Goal: Task Accomplishment & Management: Use online tool/utility

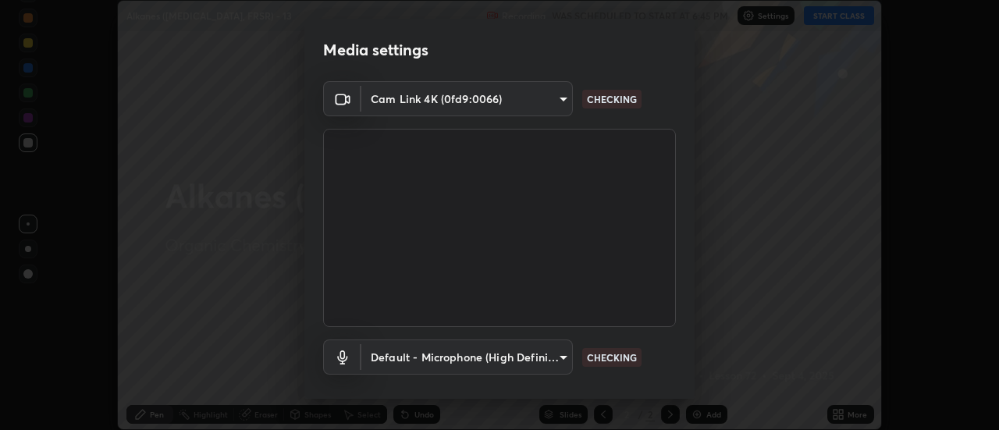
scroll to position [82, 0]
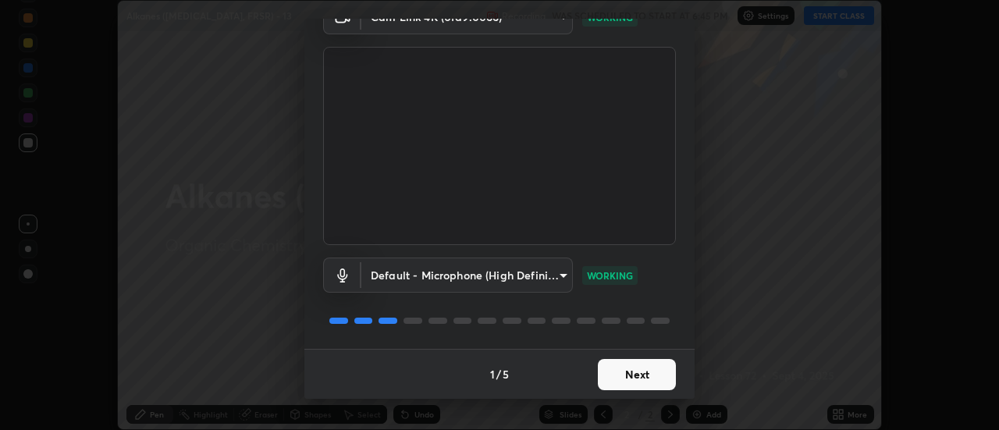
click at [641, 368] on button "Next" at bounding box center [637, 374] width 78 height 31
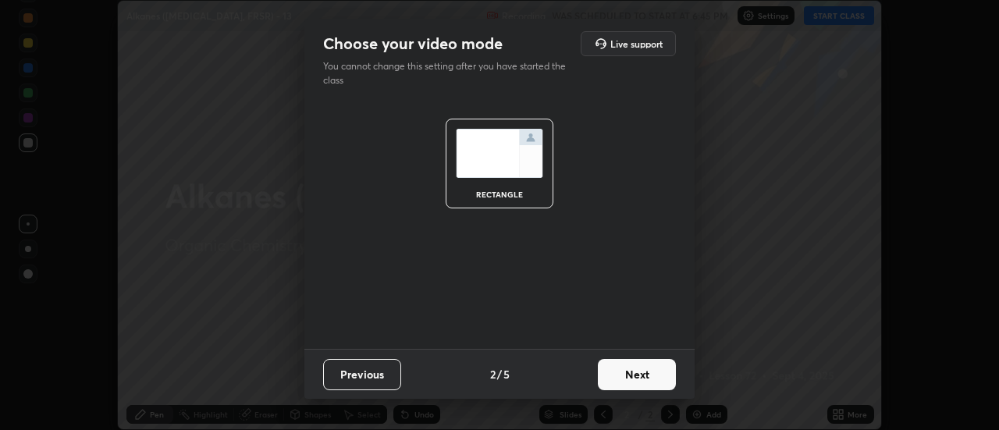
click at [641, 374] on button "Next" at bounding box center [637, 374] width 78 height 31
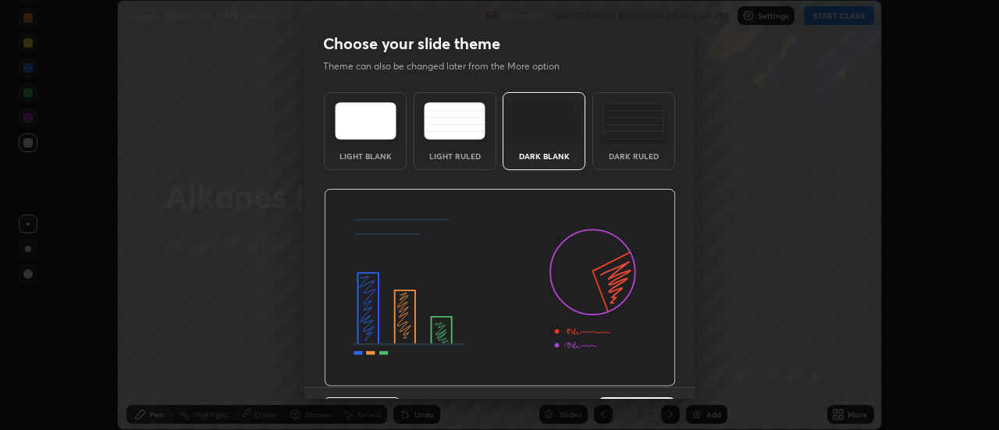
scroll to position [38, 0]
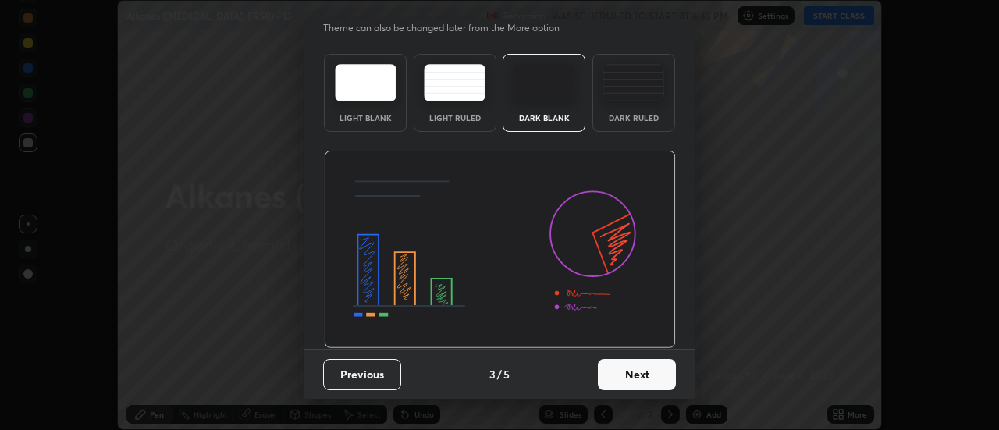
click at [567, 119] on div "Dark Blank" at bounding box center [544, 118] width 62 height 8
click at [605, 373] on button "Next" at bounding box center [637, 374] width 78 height 31
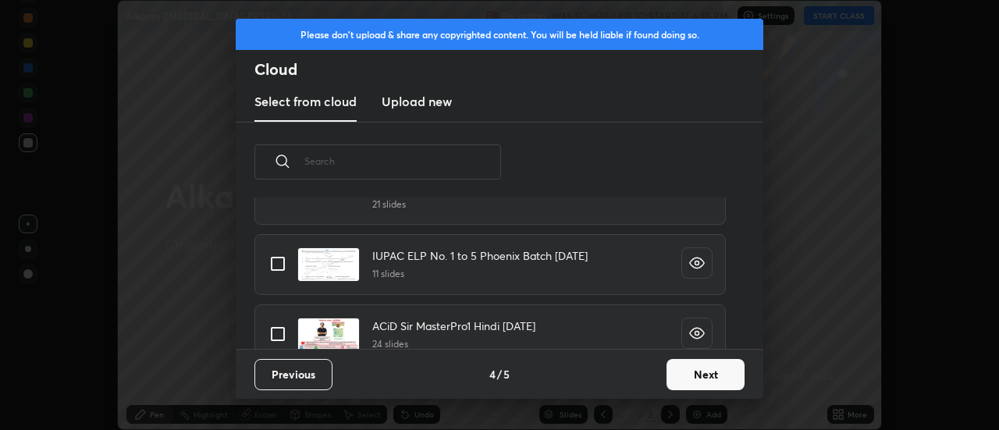
scroll to position [432, 0]
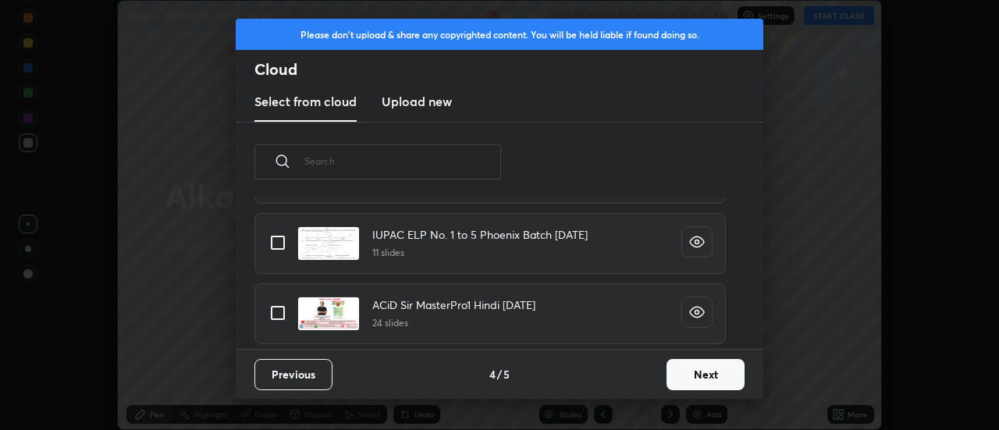
click at [281, 315] on input "grid" at bounding box center [277, 312] width 33 height 33
checkbox input "true"
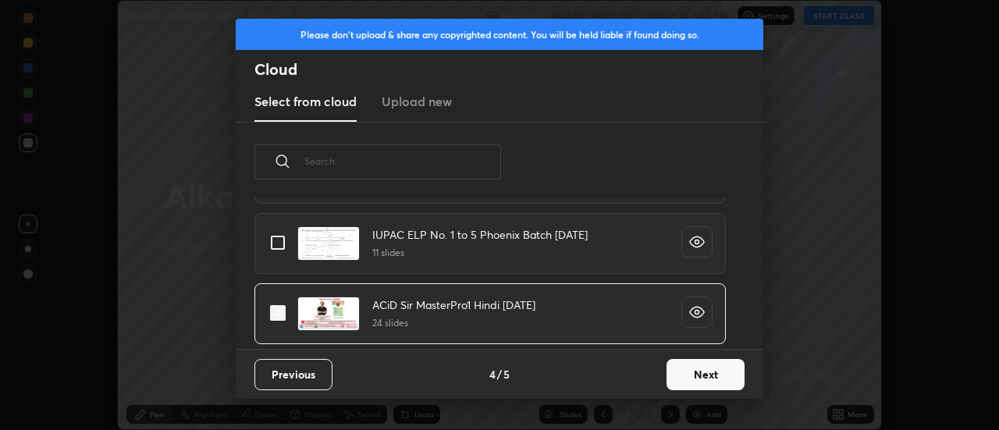
click at [704, 367] on button "Next" at bounding box center [705, 374] width 78 height 31
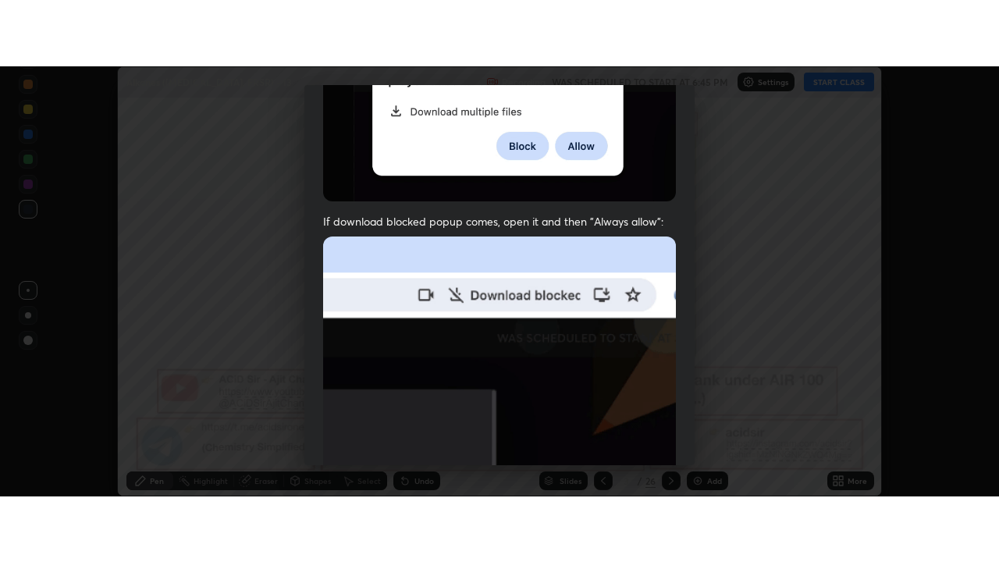
scroll to position [400, 0]
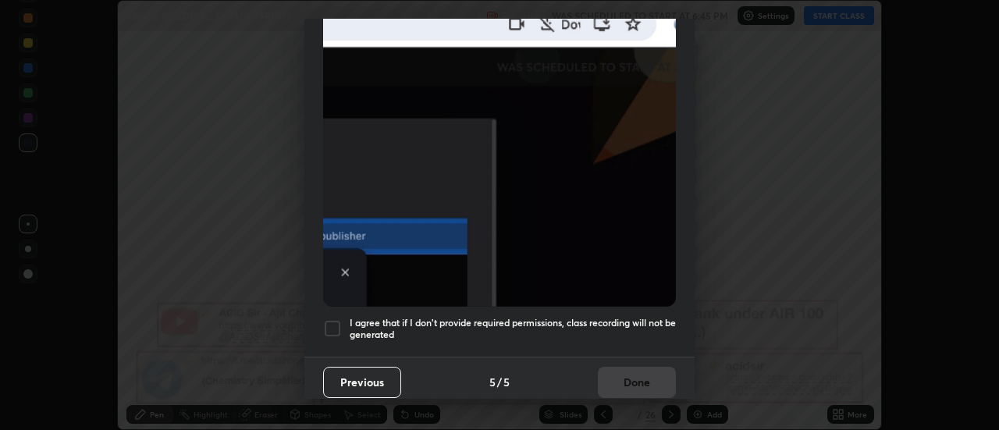
click at [339, 320] on div at bounding box center [332, 328] width 19 height 19
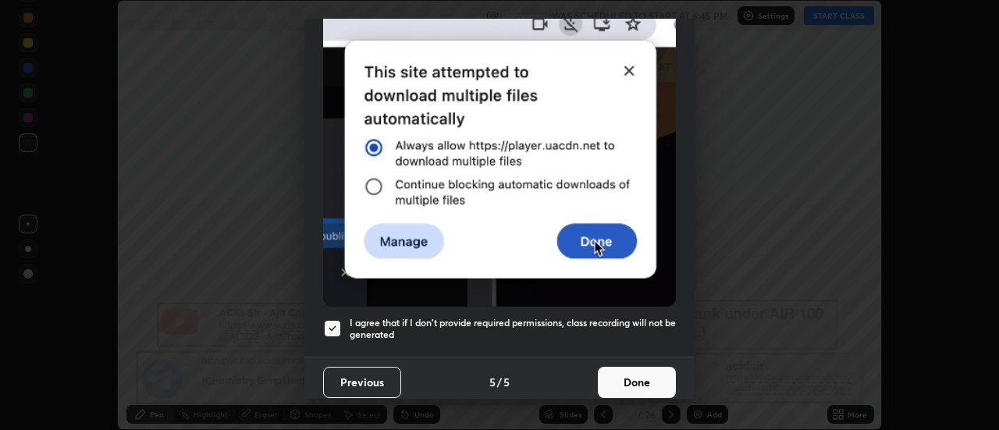
click at [636, 371] on button "Done" at bounding box center [637, 382] width 78 height 31
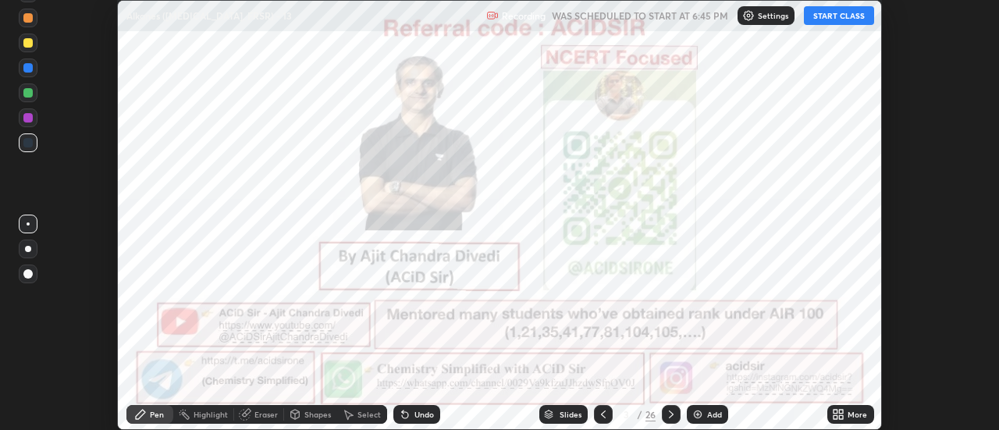
click at [839, 411] on icon at bounding box center [841, 412] width 4 height 4
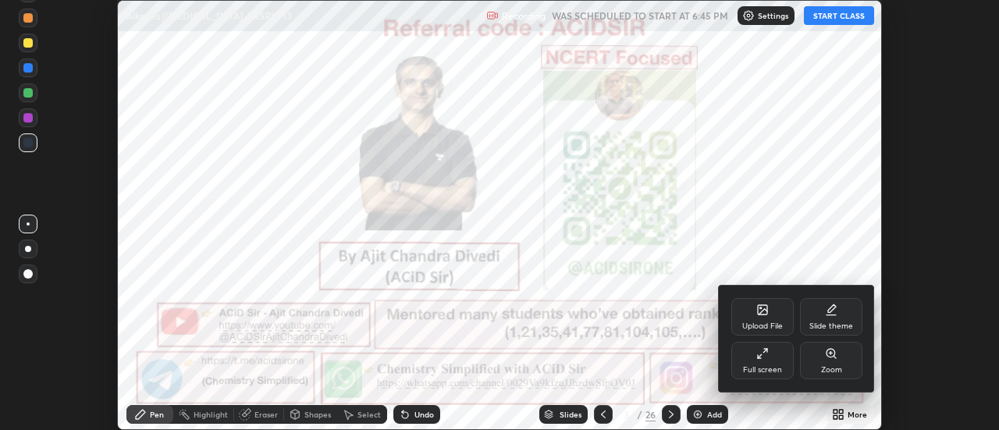
click at [776, 363] on div "Full screen" at bounding box center [762, 360] width 62 height 37
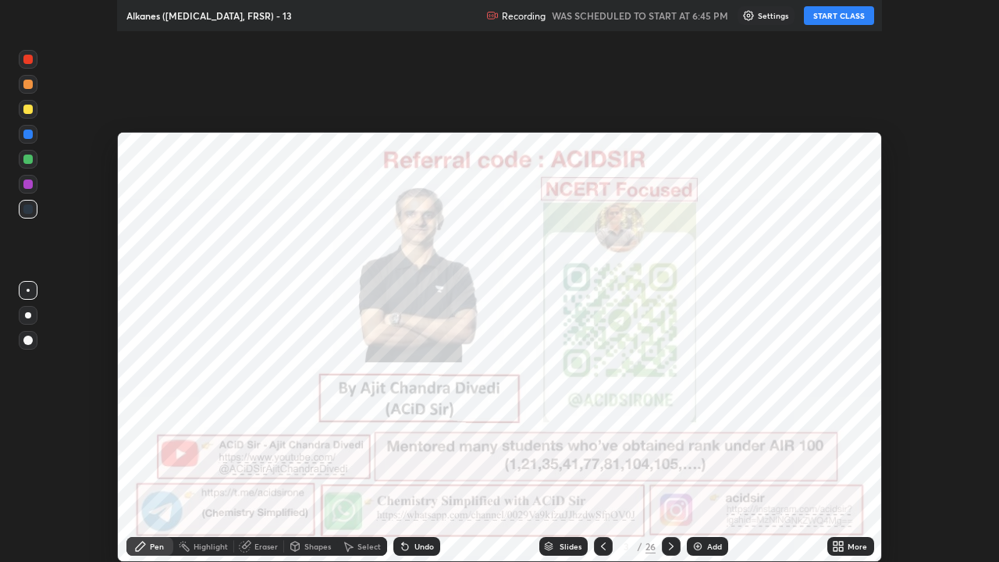
scroll to position [562, 999]
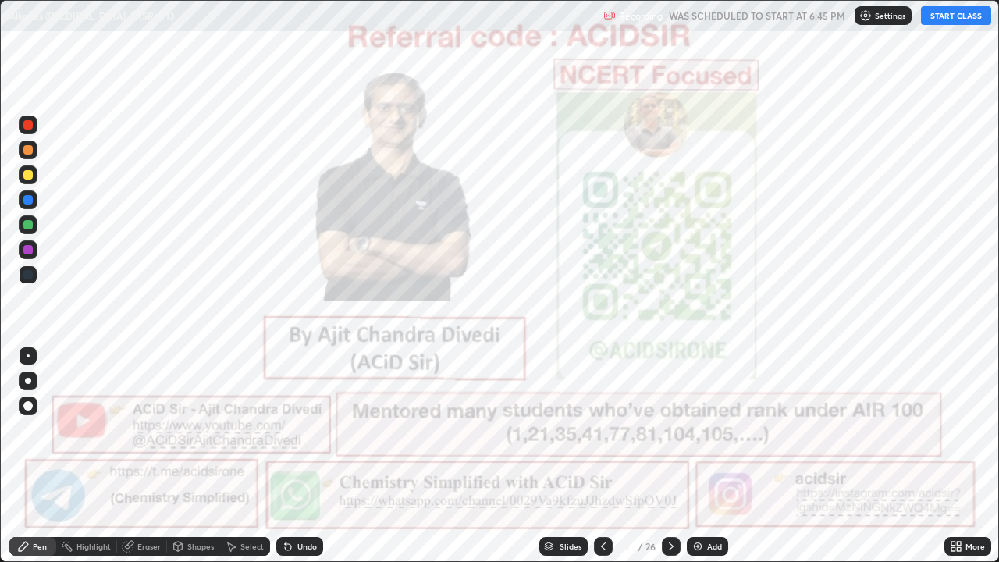
click at [942, 20] on button "START CLASS" at bounding box center [956, 15] width 70 height 19
click at [27, 122] on div at bounding box center [27, 124] width 9 height 9
click at [25, 383] on div at bounding box center [28, 380] width 19 height 19
click at [669, 429] on icon at bounding box center [671, 546] width 12 height 12
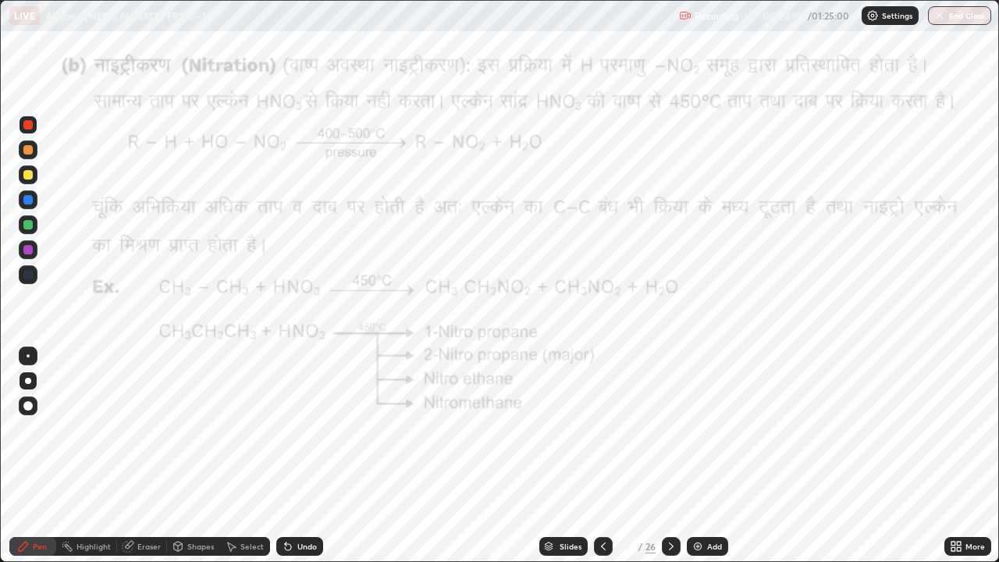
click at [197, 429] on div "Shapes" at bounding box center [200, 546] width 27 height 8
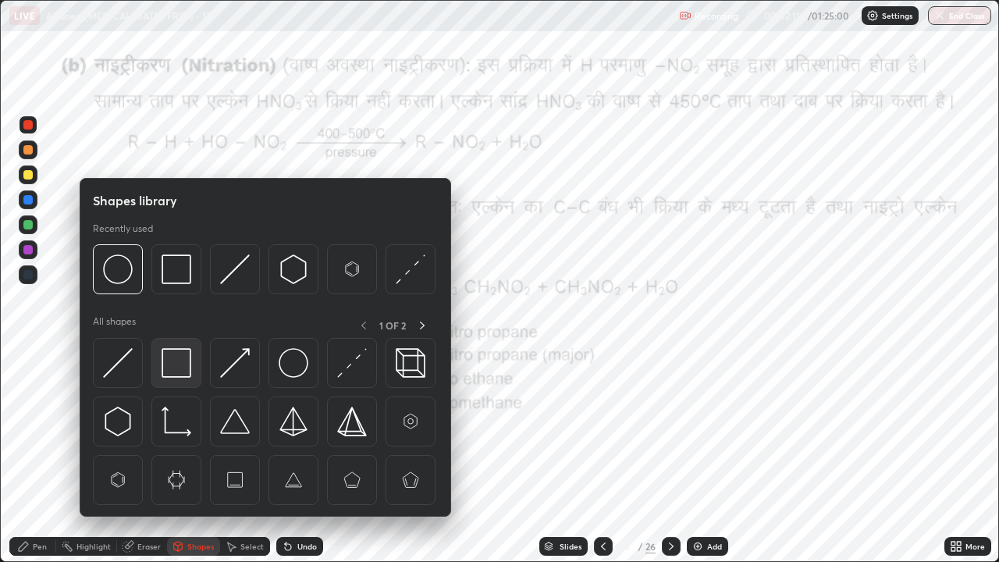
click at [184, 370] on img at bounding box center [176, 363] width 30 height 30
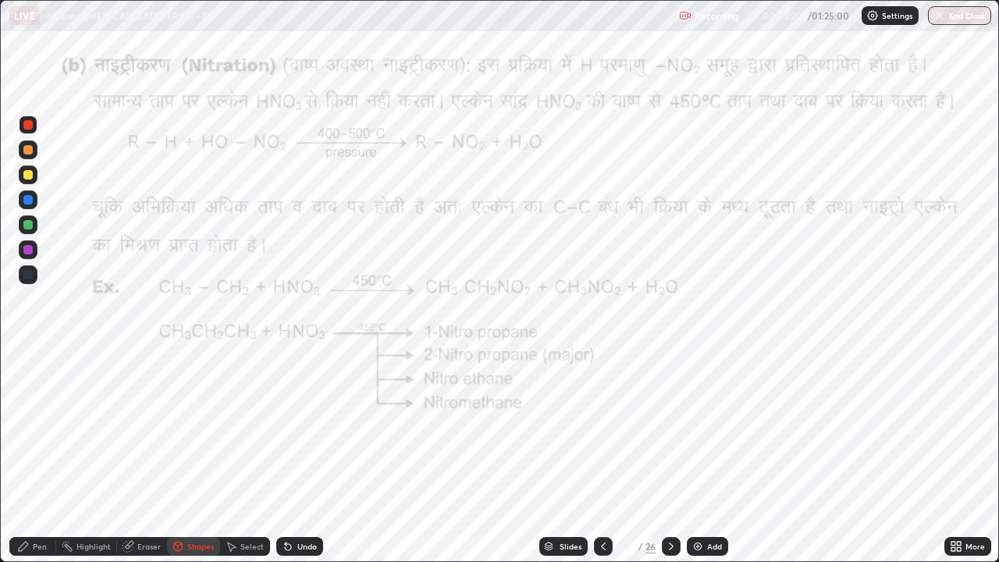
click at [31, 429] on div "Pen" at bounding box center [32, 546] width 47 height 19
click at [297, 429] on div "Undo" at bounding box center [307, 546] width 20 height 8
click at [29, 252] on div at bounding box center [27, 249] width 9 height 9
click at [30, 127] on div at bounding box center [27, 124] width 9 height 9
click at [30, 251] on div at bounding box center [27, 249] width 9 height 9
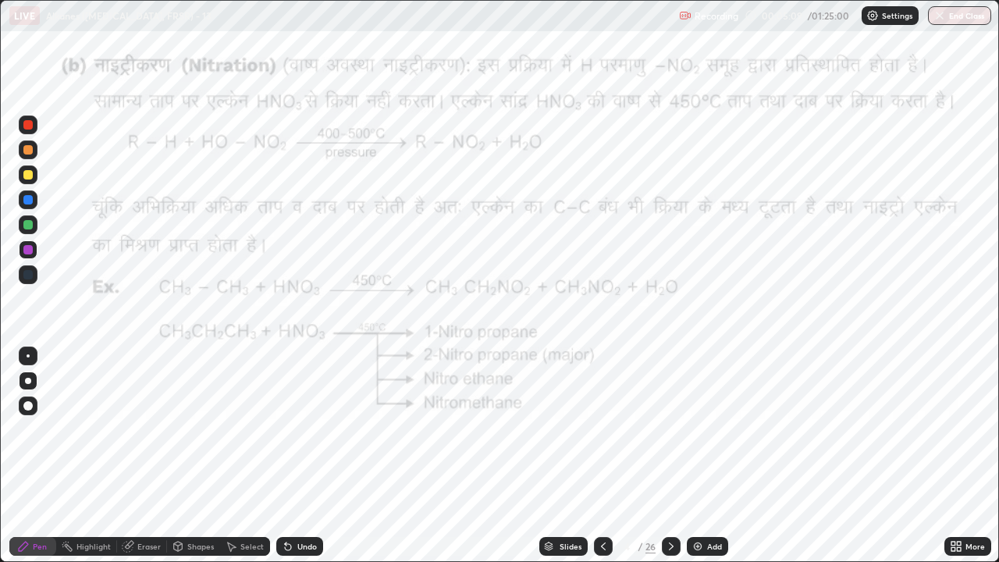
click at [308, 429] on div "Undo" at bounding box center [299, 546] width 47 height 19
click at [314, 429] on div "Undo" at bounding box center [307, 546] width 20 height 8
click at [669, 429] on icon at bounding box center [671, 546] width 12 height 12
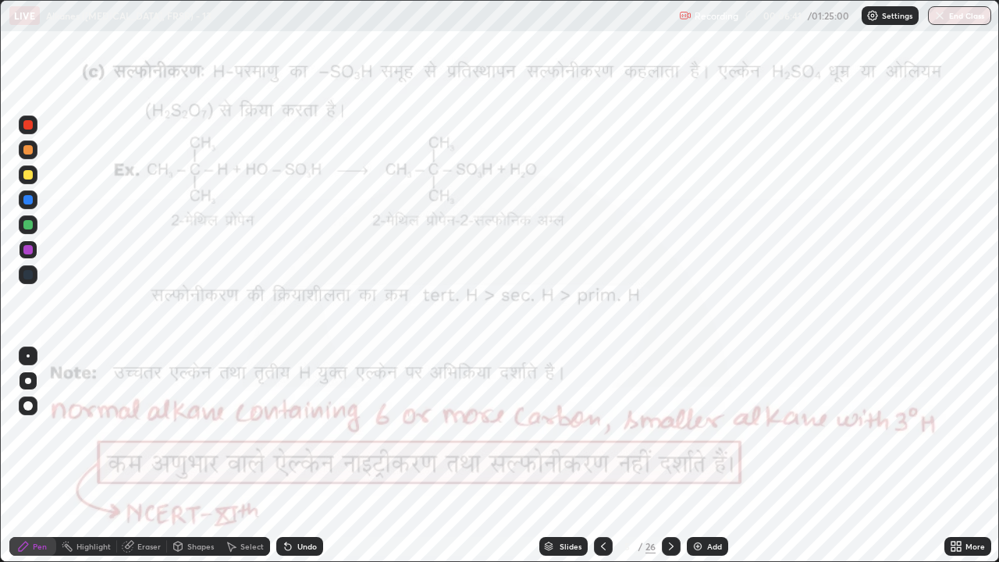
click at [26, 127] on div at bounding box center [27, 124] width 9 height 9
click at [193, 429] on div "Shapes" at bounding box center [200, 546] width 27 height 8
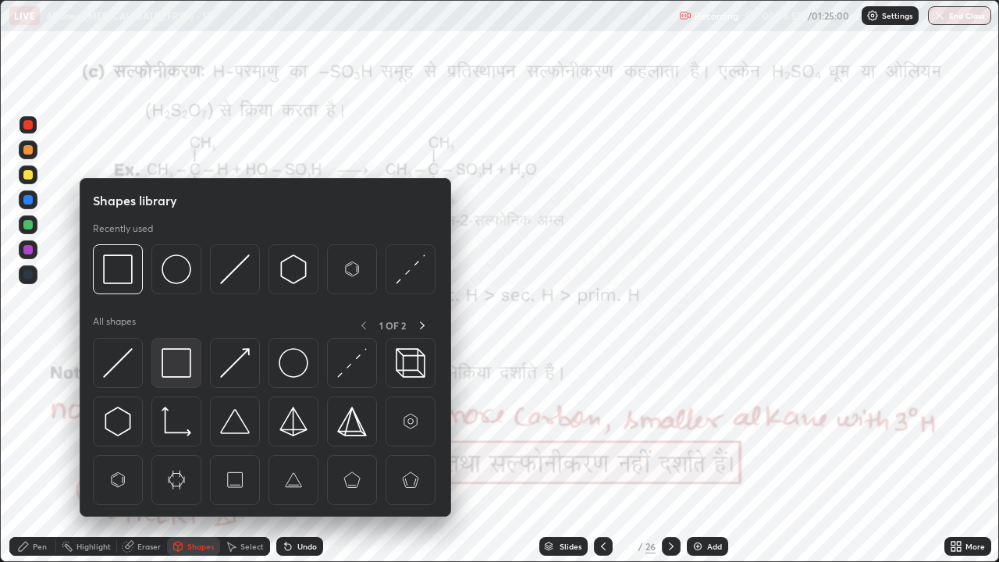
click at [180, 364] on img at bounding box center [176, 363] width 30 height 30
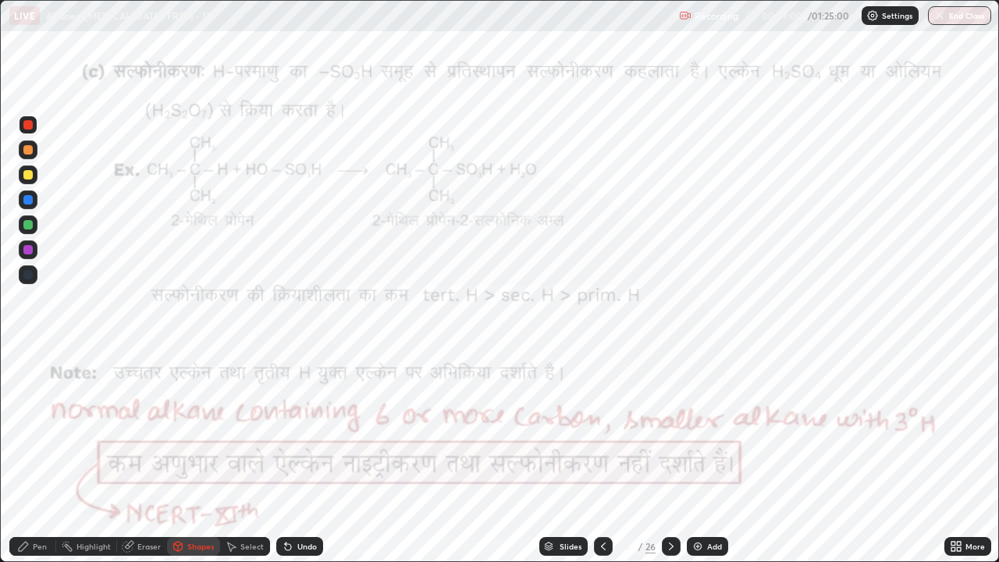
click at [62, 429] on circle at bounding box center [63, 545] width 2 height 2
click at [41, 429] on div "Pen" at bounding box center [32, 546] width 47 height 19
click at [669, 429] on icon at bounding box center [671, 546] width 12 height 12
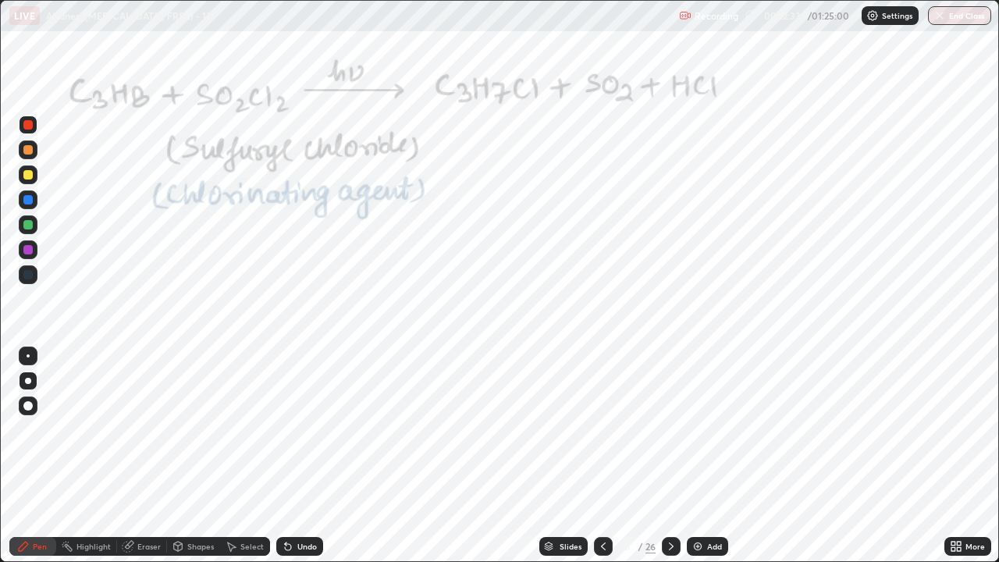
click at [669, 429] on icon at bounding box center [671, 546] width 12 height 12
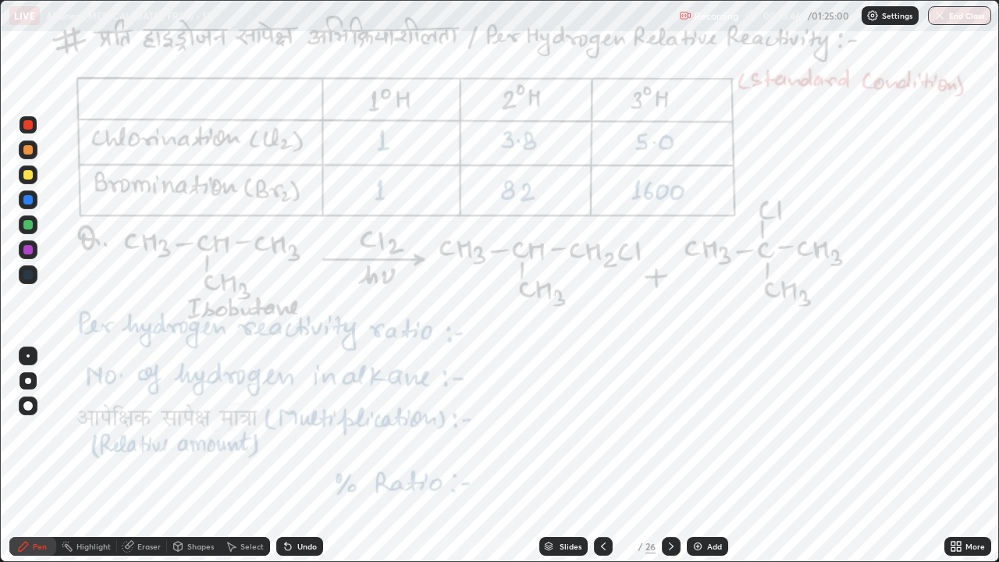
click at [307, 429] on div "Undo" at bounding box center [307, 546] width 20 height 8
click at [303, 429] on div "Undo" at bounding box center [307, 546] width 20 height 8
click at [311, 429] on div "Undo" at bounding box center [307, 546] width 20 height 8
click at [241, 429] on div "Select" at bounding box center [251, 546] width 23 height 8
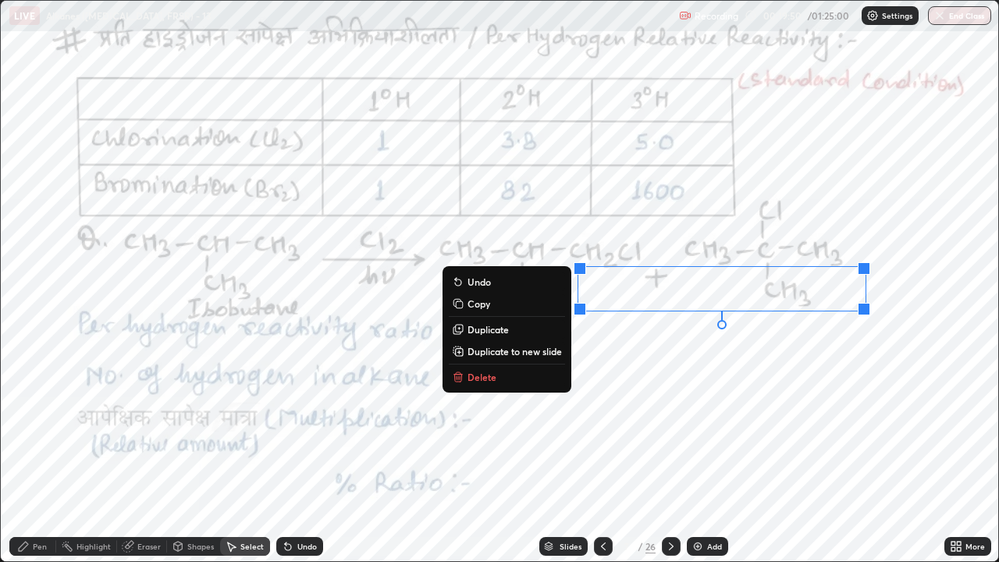
click at [478, 372] on p "Delete" at bounding box center [481, 377] width 29 height 12
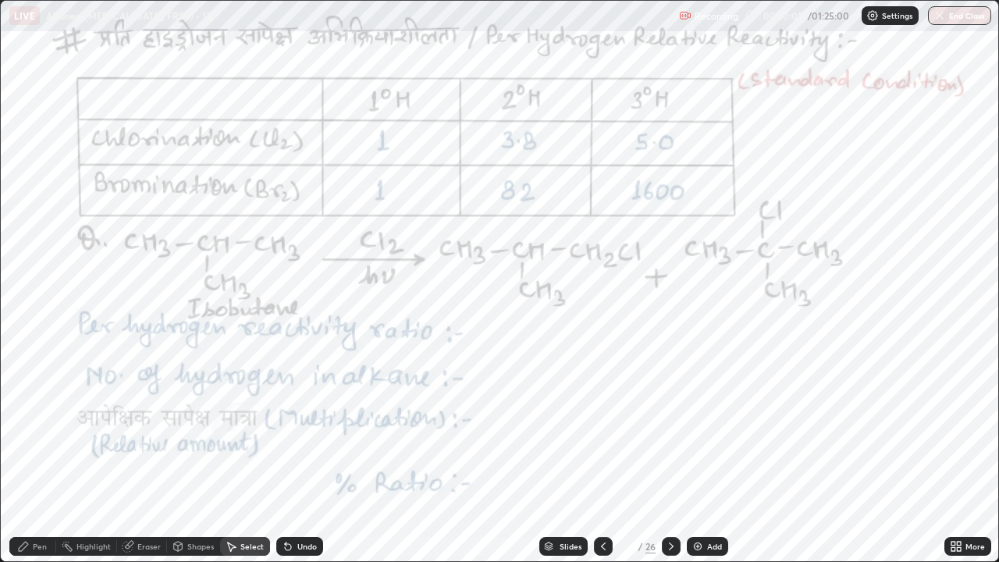
click at [104, 429] on div "Highlight" at bounding box center [86, 546] width 61 height 19
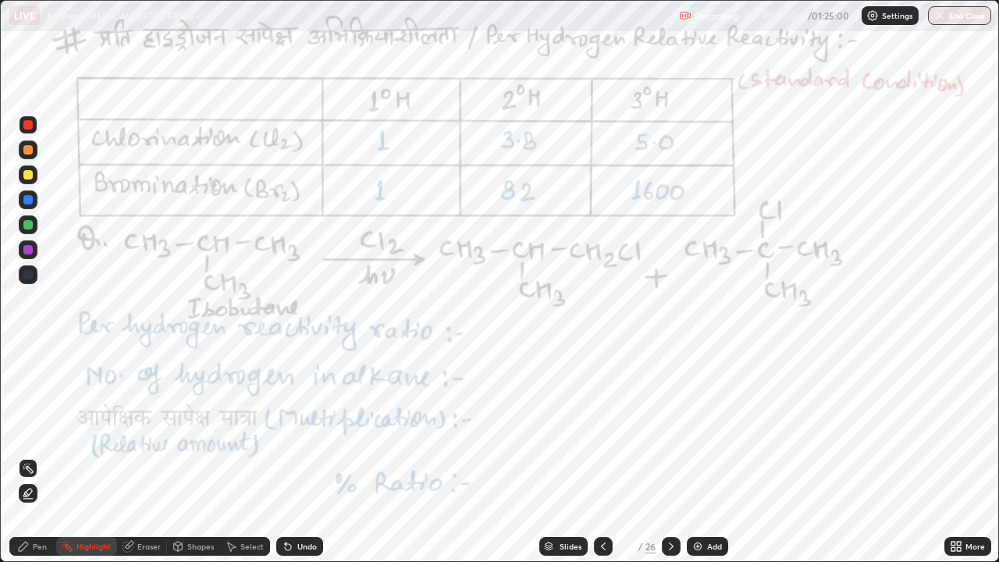
click at [29, 429] on icon at bounding box center [23, 546] width 12 height 12
click at [79, 429] on div "Highlight" at bounding box center [93, 546] width 34 height 8
click at [604, 429] on icon at bounding box center [603, 546] width 12 height 12
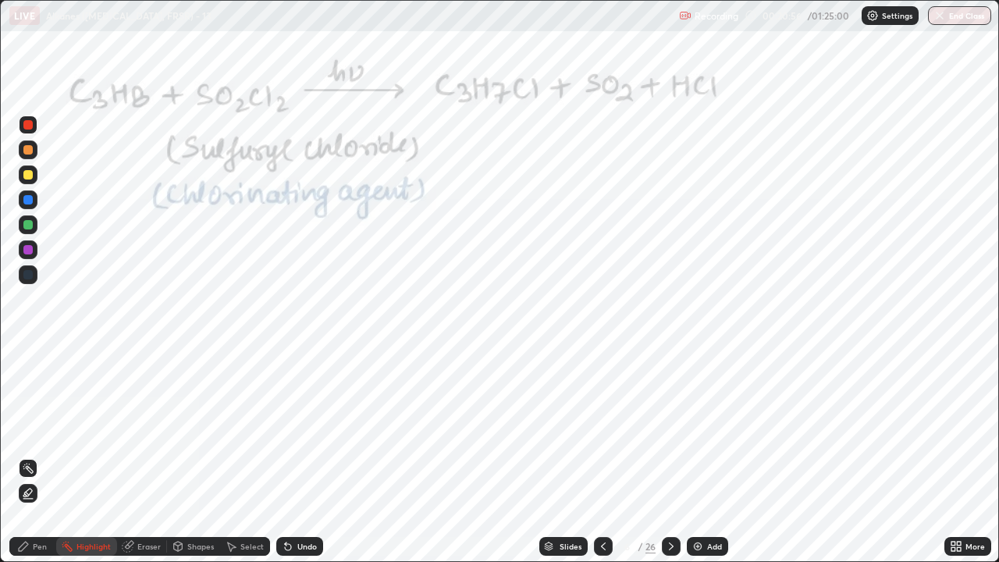
click at [597, 429] on icon at bounding box center [603, 546] width 12 height 12
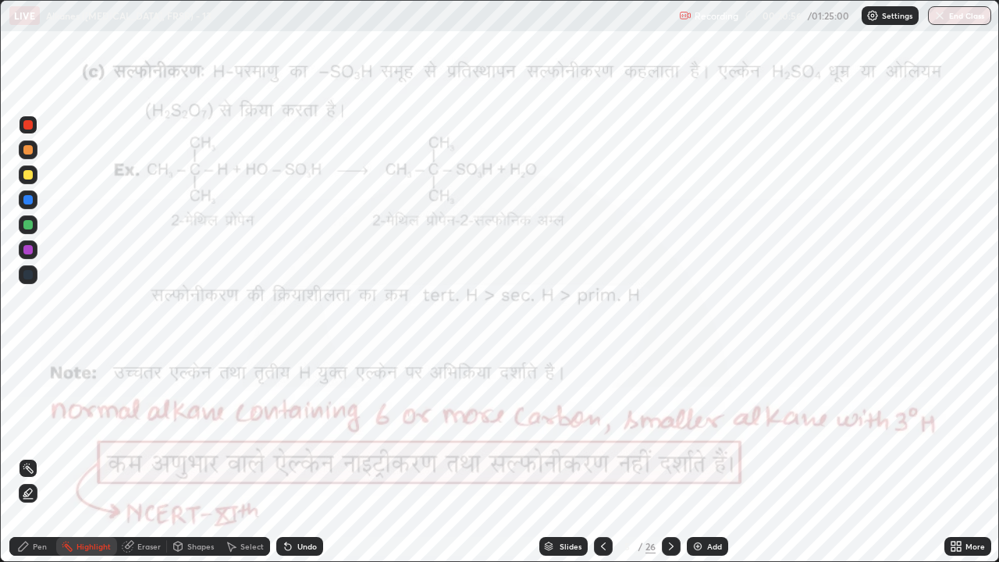
click at [594, 429] on div at bounding box center [603, 546] width 19 height 19
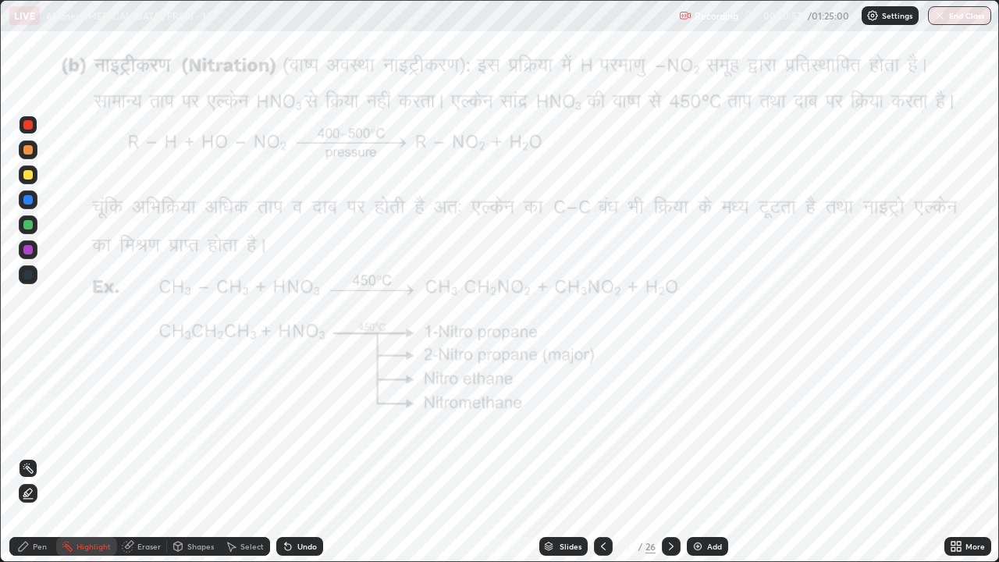
click at [671, 429] on div at bounding box center [671, 546] width 19 height 19
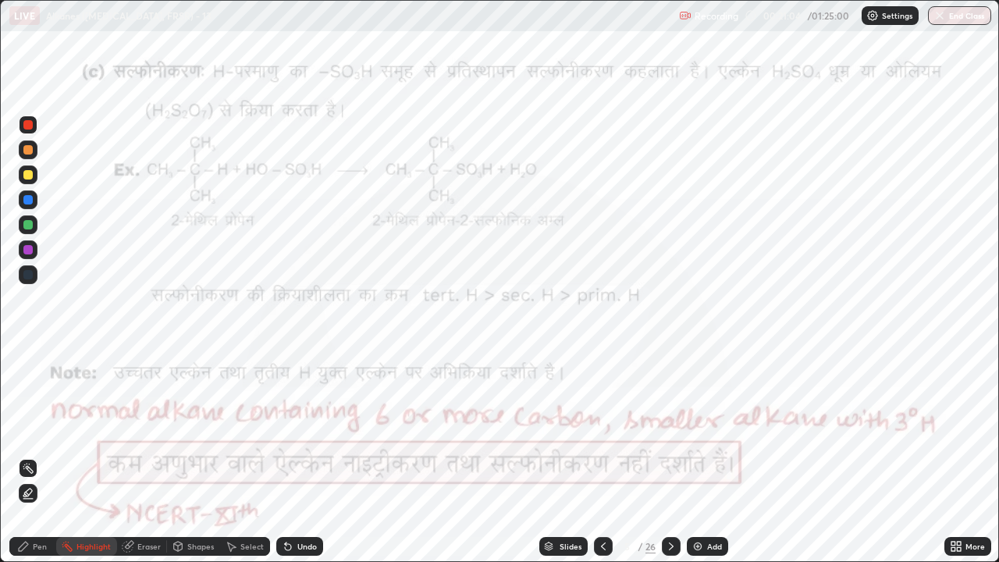
click at [672, 429] on icon at bounding box center [671, 546] width 12 height 12
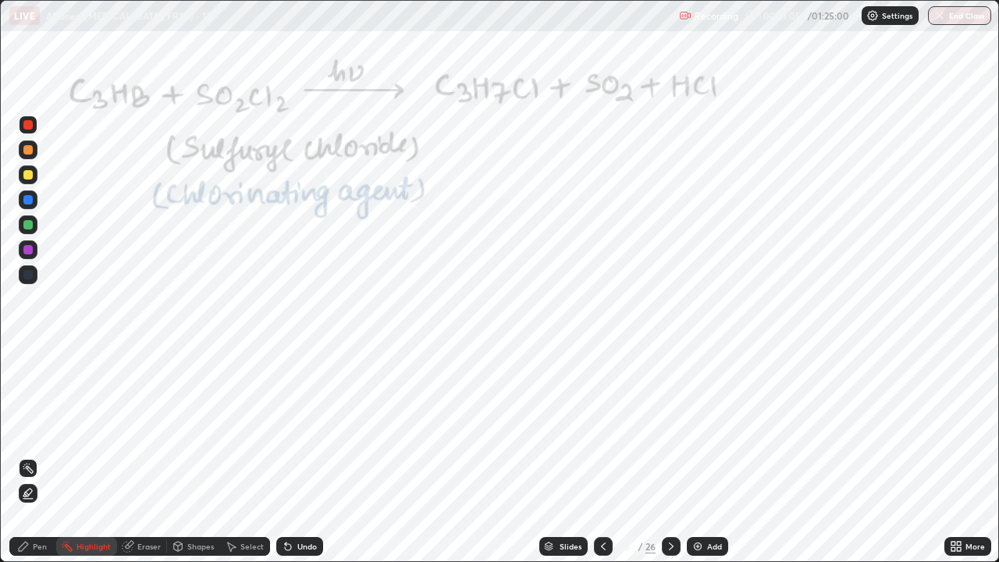
click at [668, 429] on icon at bounding box center [671, 546] width 12 height 12
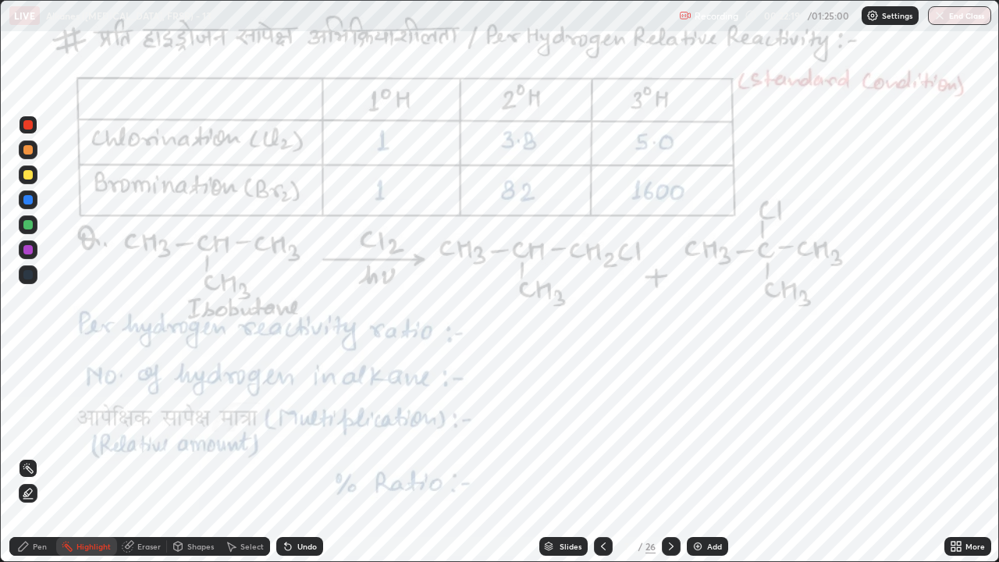
click at [19, 429] on icon at bounding box center [23, 546] width 12 height 12
click at [80, 429] on div "Highlight" at bounding box center [93, 546] width 34 height 8
click at [32, 429] on div "Pen" at bounding box center [32, 546] width 47 height 19
click at [301, 429] on div "Undo" at bounding box center [299, 546] width 47 height 19
click at [25, 250] on div at bounding box center [27, 249] width 9 height 9
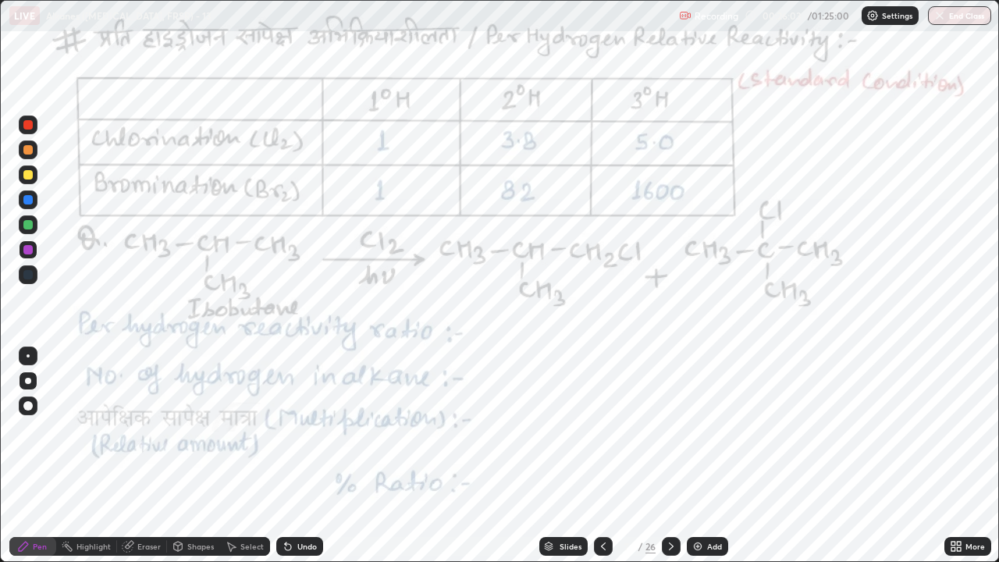
click at [37, 429] on div "Pen" at bounding box center [40, 546] width 14 height 8
click at [26, 127] on div at bounding box center [27, 124] width 9 height 9
click at [34, 125] on div at bounding box center [28, 124] width 19 height 19
click at [63, 429] on circle at bounding box center [63, 546] width 2 height 2
click at [16, 429] on div "Pen" at bounding box center [32, 546] width 47 height 19
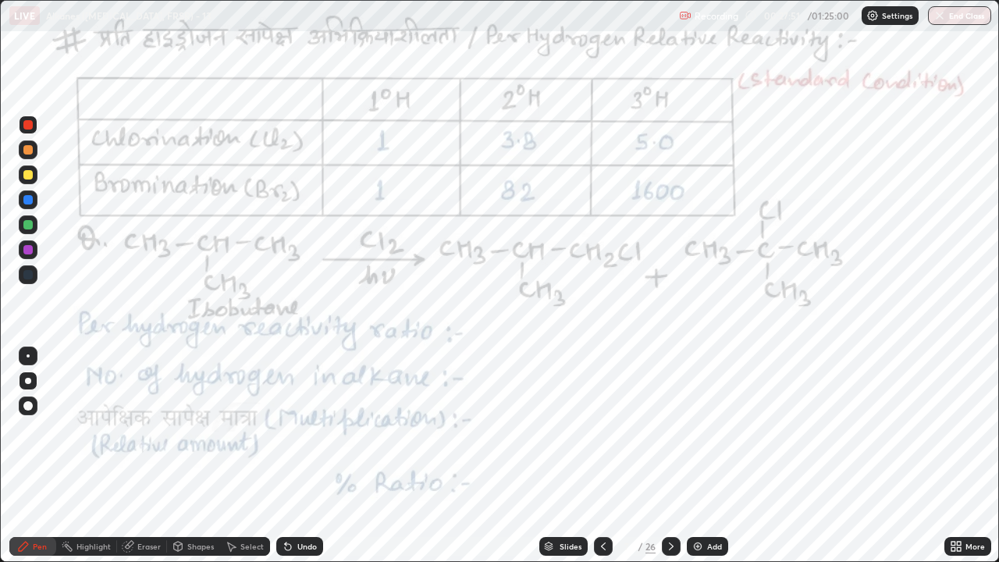
click at [662, 429] on div at bounding box center [671, 546] width 19 height 19
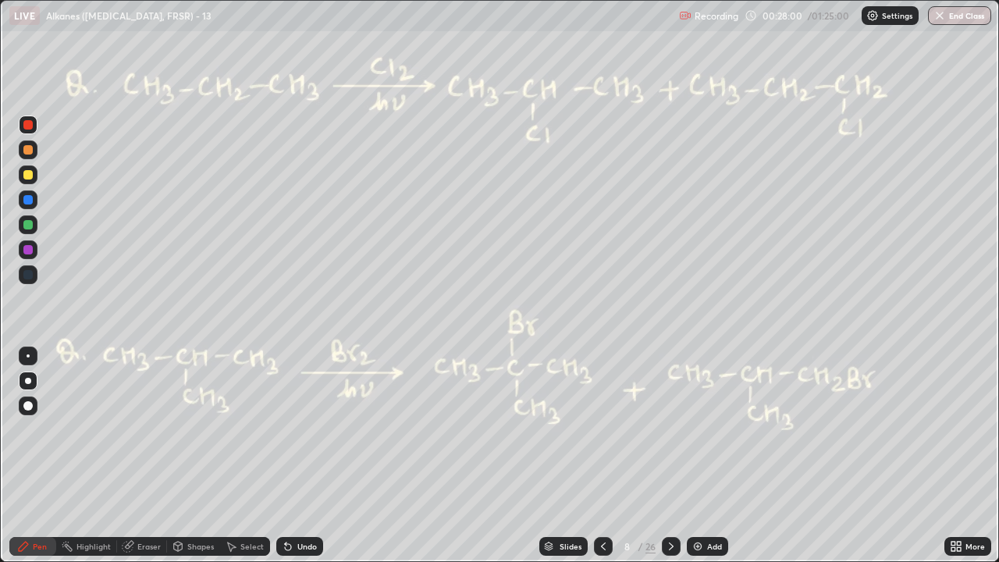
click at [26, 176] on div at bounding box center [27, 174] width 9 height 9
click at [28, 148] on div at bounding box center [27, 149] width 9 height 9
click at [24, 122] on div at bounding box center [27, 124] width 9 height 9
click at [30, 224] on div at bounding box center [27, 224] width 9 height 9
click at [26, 174] on div at bounding box center [27, 174] width 9 height 9
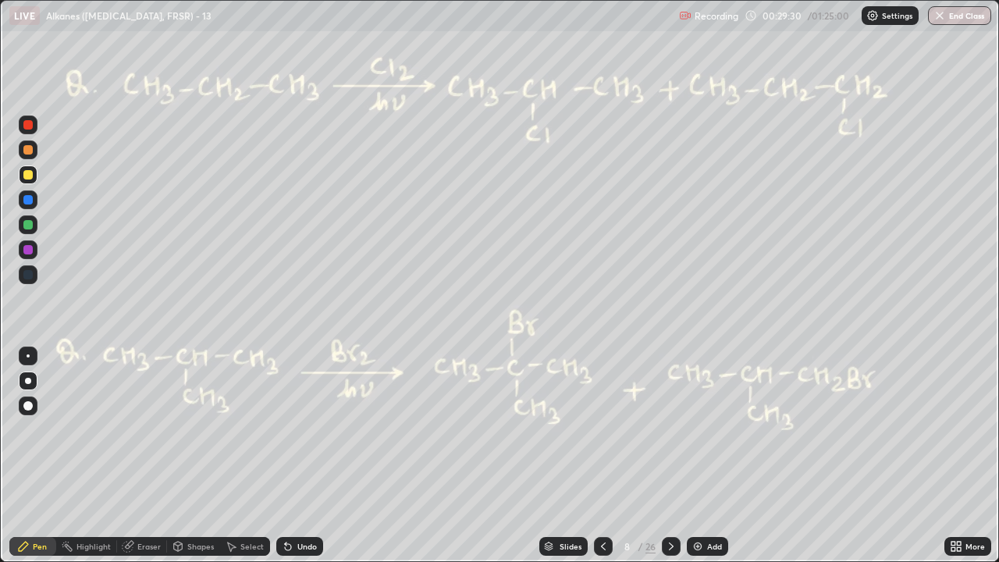
click at [31, 118] on div at bounding box center [28, 124] width 19 height 19
click at [597, 429] on icon at bounding box center [603, 546] width 12 height 12
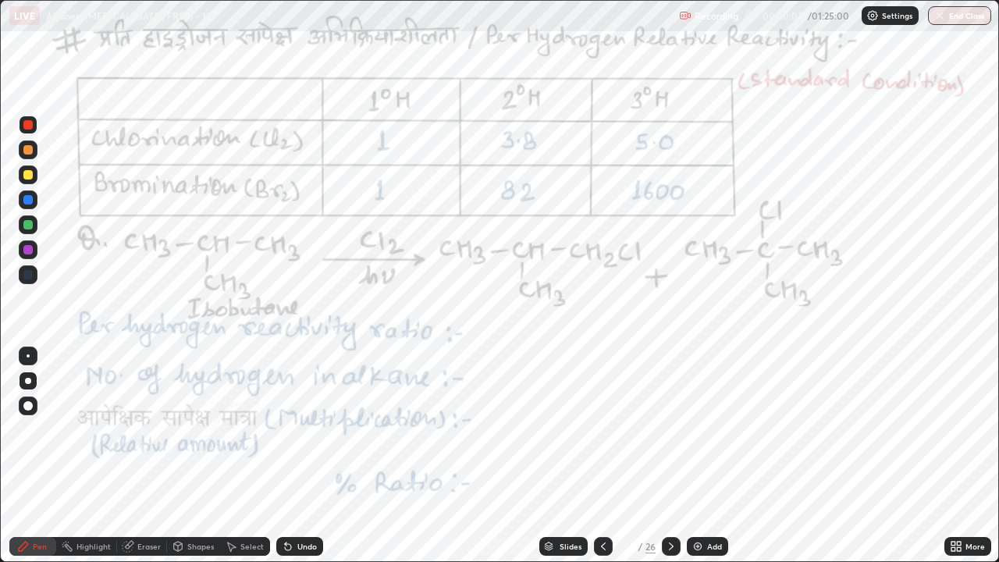
click at [669, 429] on icon at bounding box center [671, 546] width 12 height 12
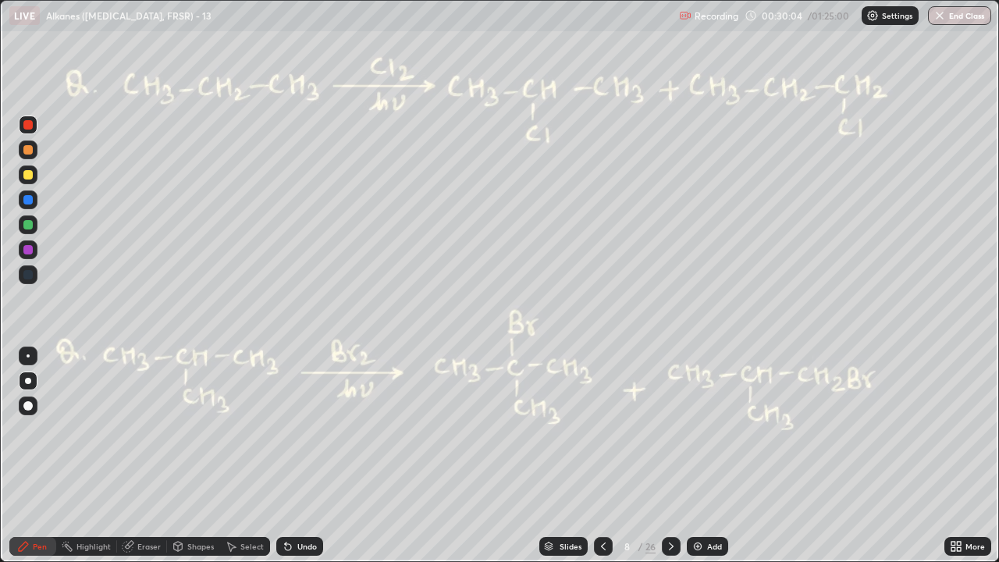
click at [29, 228] on div at bounding box center [27, 224] width 9 height 9
click at [300, 429] on div "Undo" at bounding box center [299, 546] width 47 height 19
click at [28, 152] on div at bounding box center [27, 149] width 9 height 9
click at [28, 225] on div at bounding box center [27, 224] width 9 height 9
click at [307, 429] on div "Undo" at bounding box center [307, 546] width 20 height 8
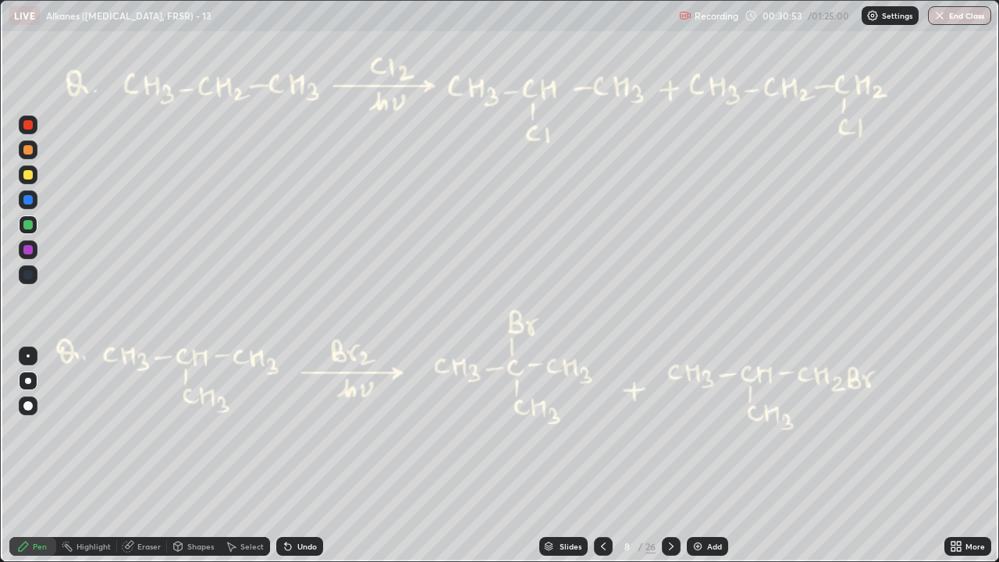
click at [27, 149] on div at bounding box center [27, 149] width 9 height 9
click at [27, 173] on div at bounding box center [27, 174] width 9 height 9
click at [30, 123] on div at bounding box center [27, 124] width 9 height 9
click at [24, 227] on div at bounding box center [27, 224] width 9 height 9
click at [27, 227] on div at bounding box center [27, 224] width 9 height 9
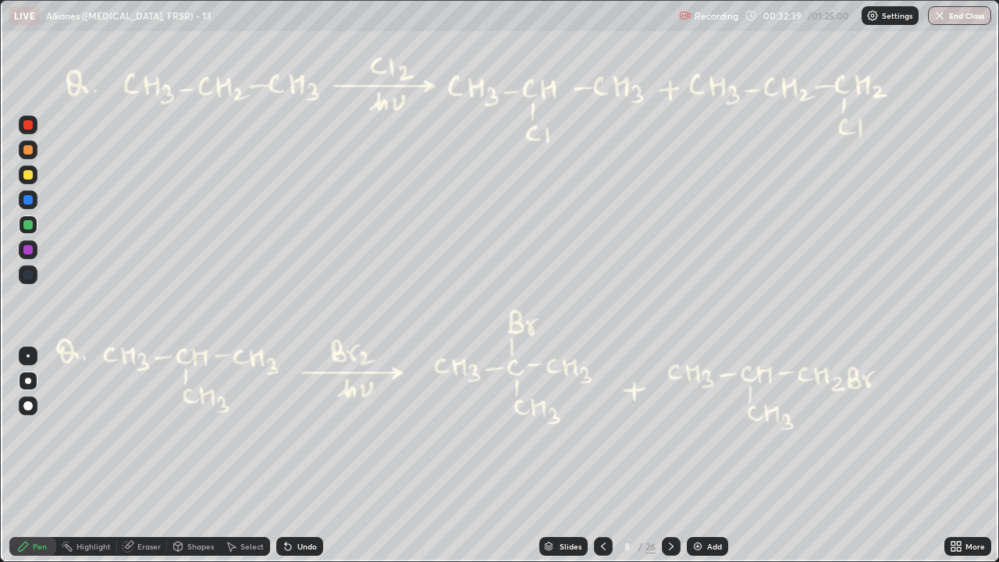
click at [602, 429] on icon at bounding box center [603, 546] width 12 height 12
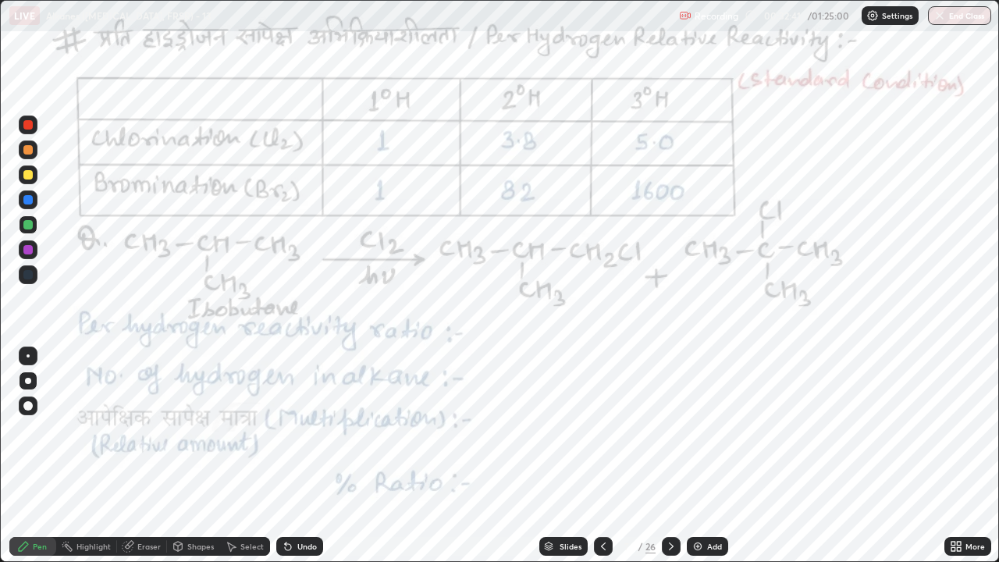
click at [677, 429] on div at bounding box center [671, 546] width 19 height 19
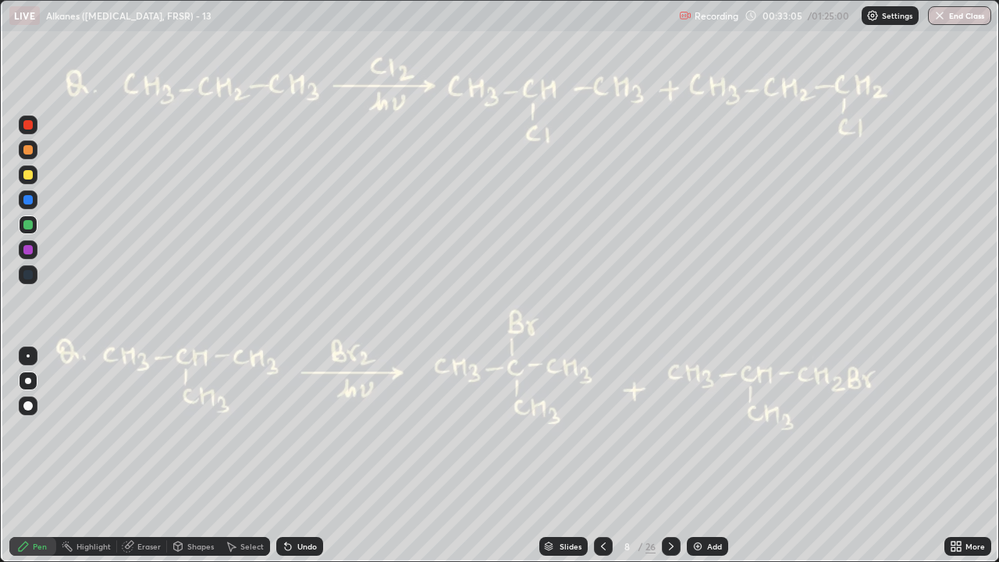
click at [31, 124] on div at bounding box center [27, 124] width 9 height 9
click at [23, 172] on div at bounding box center [27, 174] width 9 height 9
click at [602, 429] on icon at bounding box center [603, 546] width 12 height 12
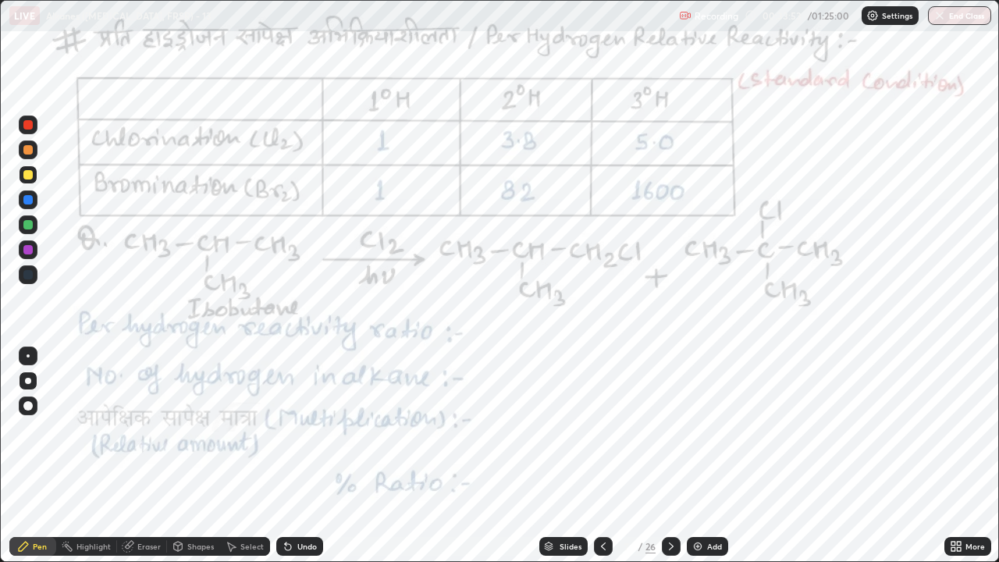
click at [87, 429] on div "Highlight" at bounding box center [93, 546] width 34 height 8
click at [27, 128] on div at bounding box center [27, 124] width 9 height 9
click at [38, 429] on div "Pen" at bounding box center [40, 546] width 14 height 8
click at [29, 228] on div at bounding box center [27, 224] width 9 height 9
click at [306, 429] on div "Undo" at bounding box center [307, 546] width 20 height 8
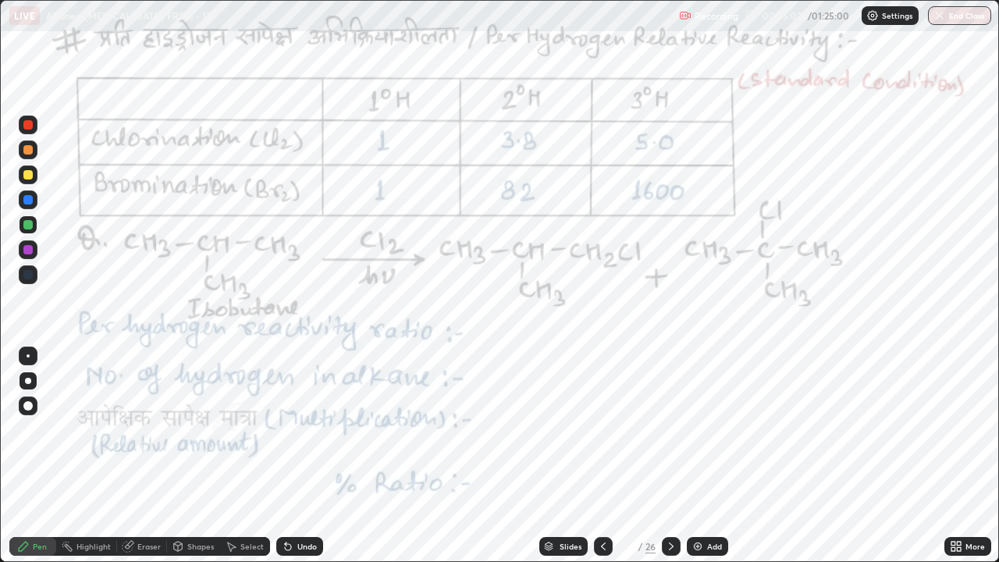
click at [662, 429] on div at bounding box center [671, 546] width 19 height 19
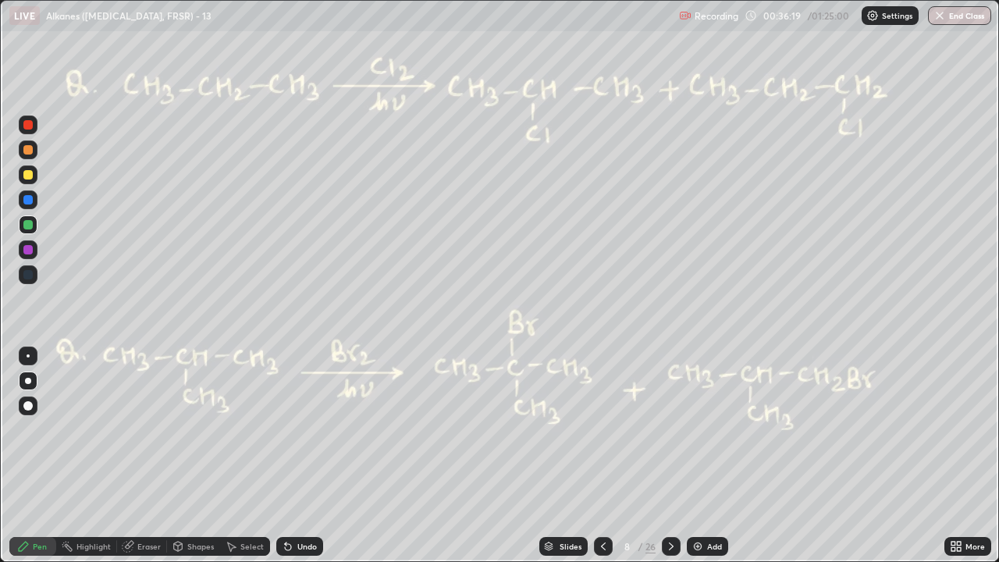
click at [669, 429] on icon at bounding box center [671, 546] width 12 height 12
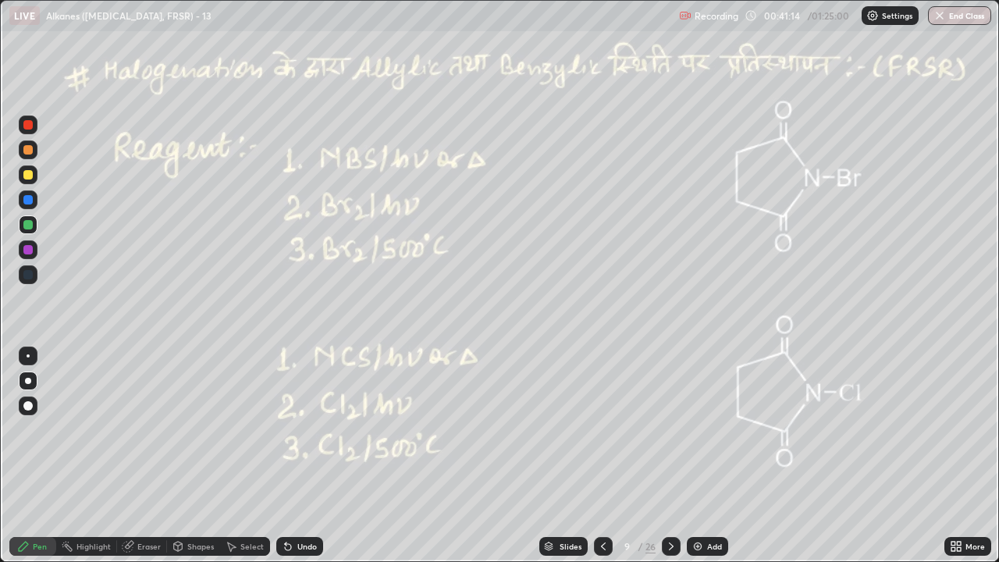
click at [27, 122] on div at bounding box center [27, 124] width 9 height 9
click at [669, 429] on icon at bounding box center [671, 546] width 12 height 12
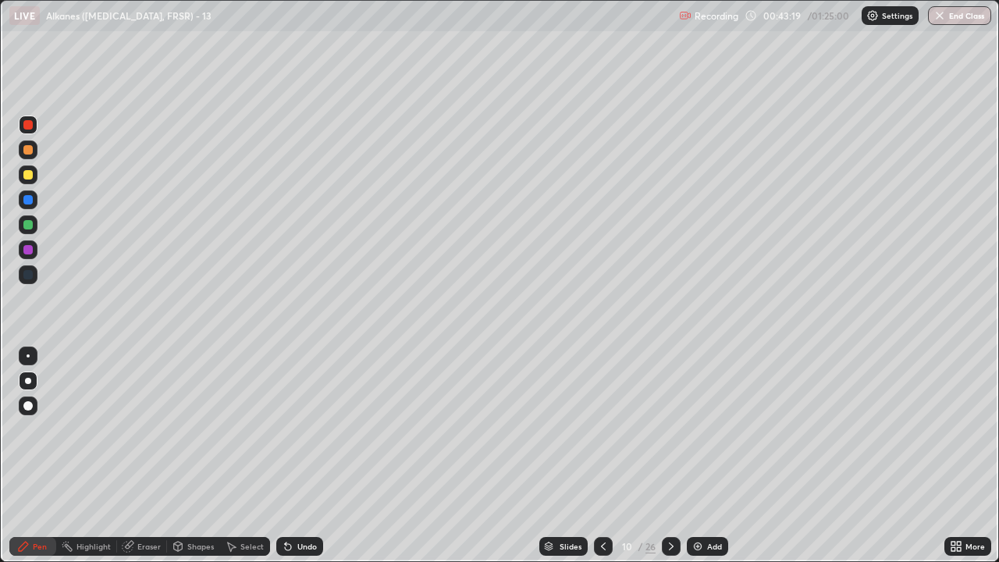
click at [24, 176] on div at bounding box center [27, 174] width 9 height 9
click at [25, 176] on div at bounding box center [27, 174] width 9 height 9
click at [27, 227] on div at bounding box center [27, 224] width 9 height 9
click at [27, 225] on div at bounding box center [27, 224] width 9 height 9
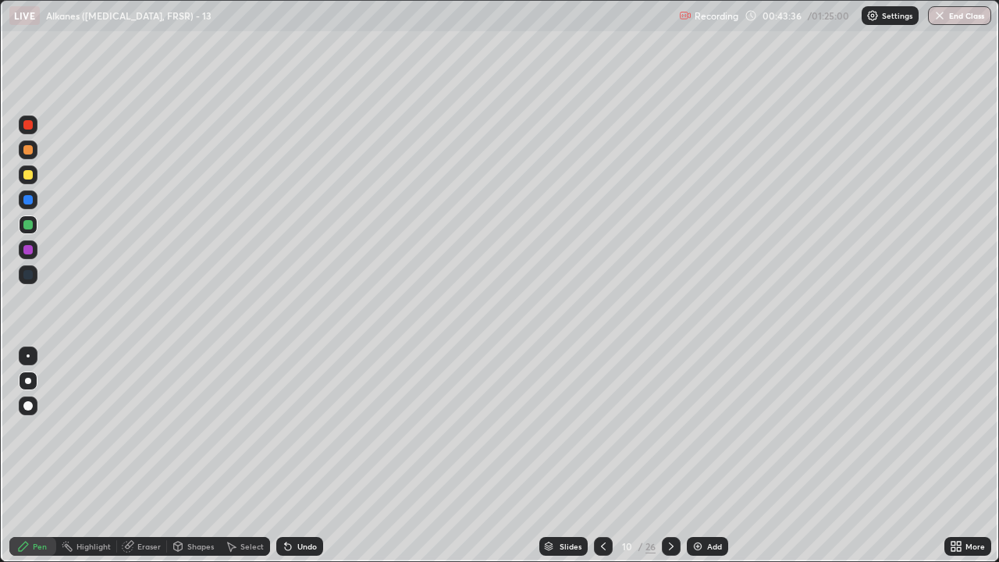
click at [24, 126] on div at bounding box center [27, 124] width 9 height 9
click at [24, 176] on div at bounding box center [27, 174] width 9 height 9
click at [304, 429] on div "Undo" at bounding box center [299, 546] width 47 height 19
click at [28, 225] on div at bounding box center [27, 224] width 9 height 9
click at [29, 151] on div at bounding box center [27, 149] width 9 height 9
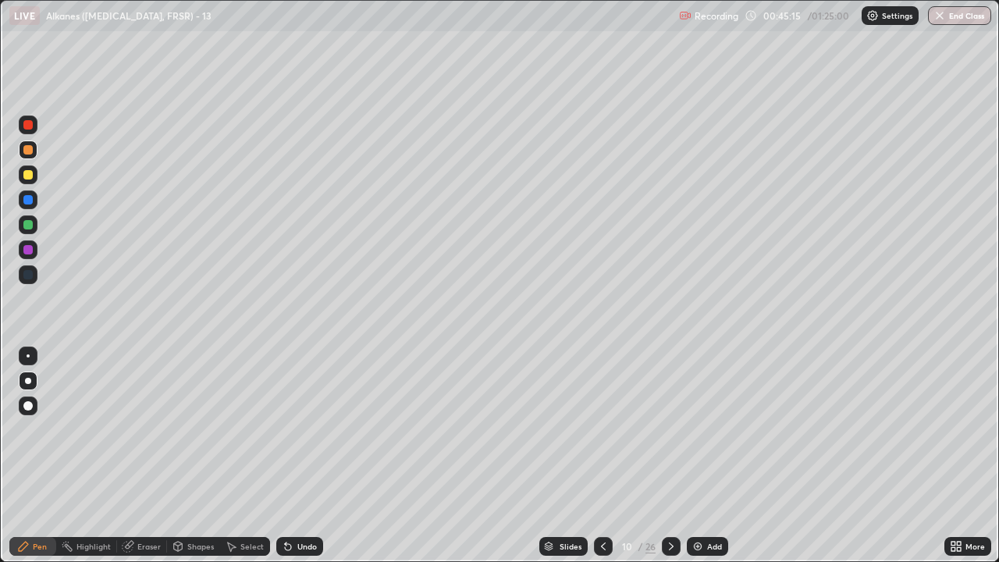
click at [23, 127] on div at bounding box center [27, 124] width 9 height 9
click at [669, 429] on icon at bounding box center [671, 546] width 12 height 12
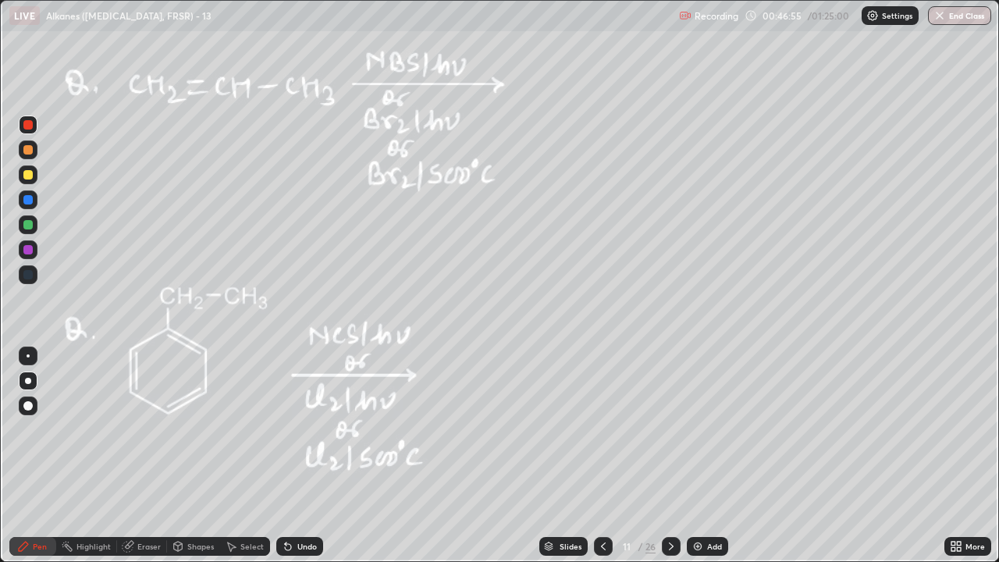
click at [601, 429] on icon at bounding box center [603, 546] width 12 height 12
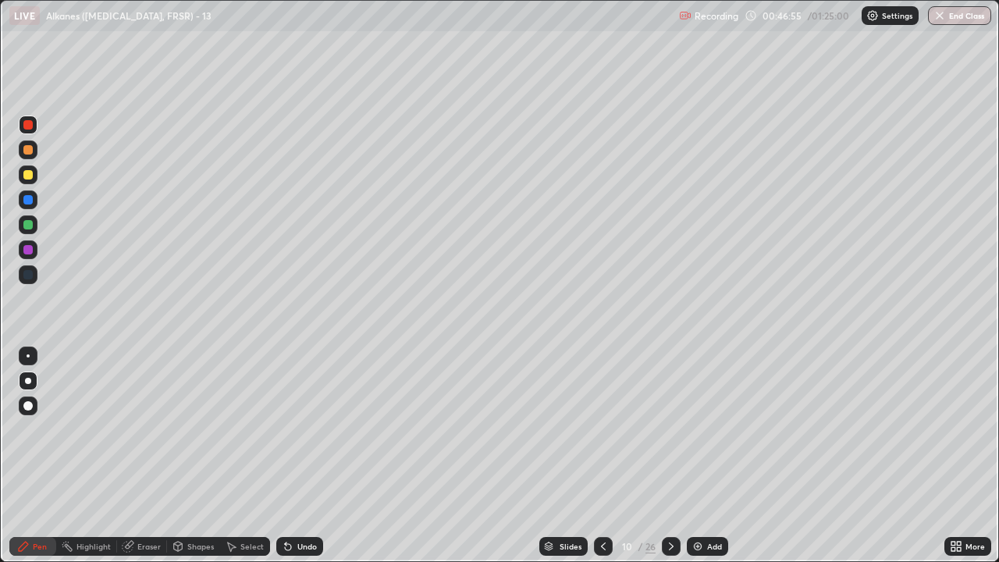
click at [594, 429] on div at bounding box center [603, 546] width 19 height 19
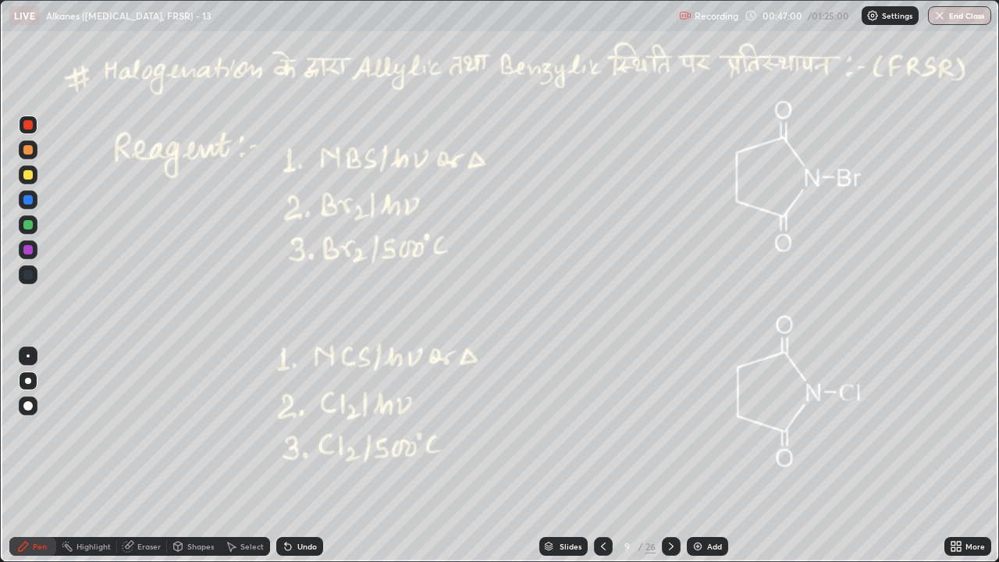
click at [604, 429] on icon at bounding box center [603, 546] width 12 height 12
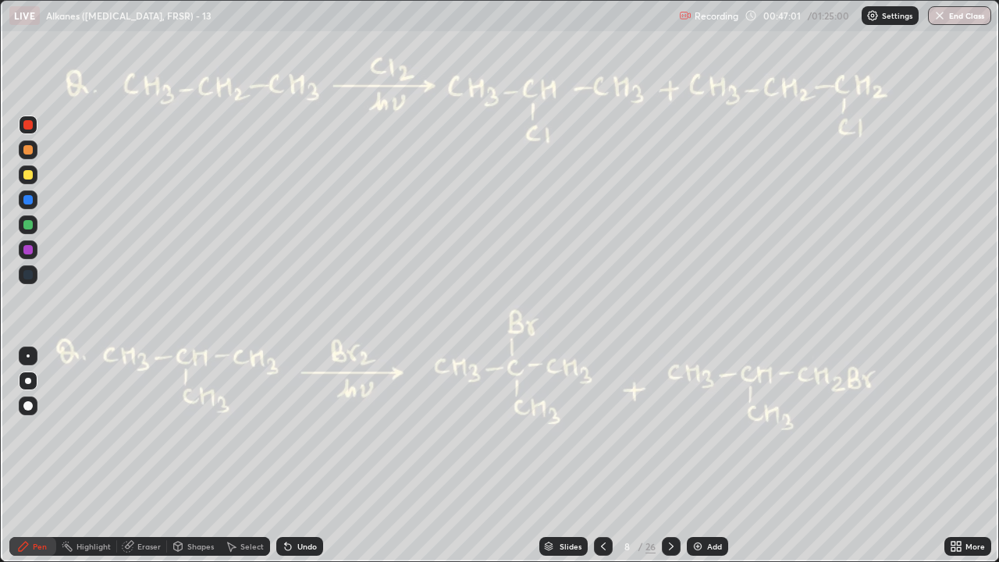
click at [669, 429] on icon at bounding box center [671, 546] width 12 height 12
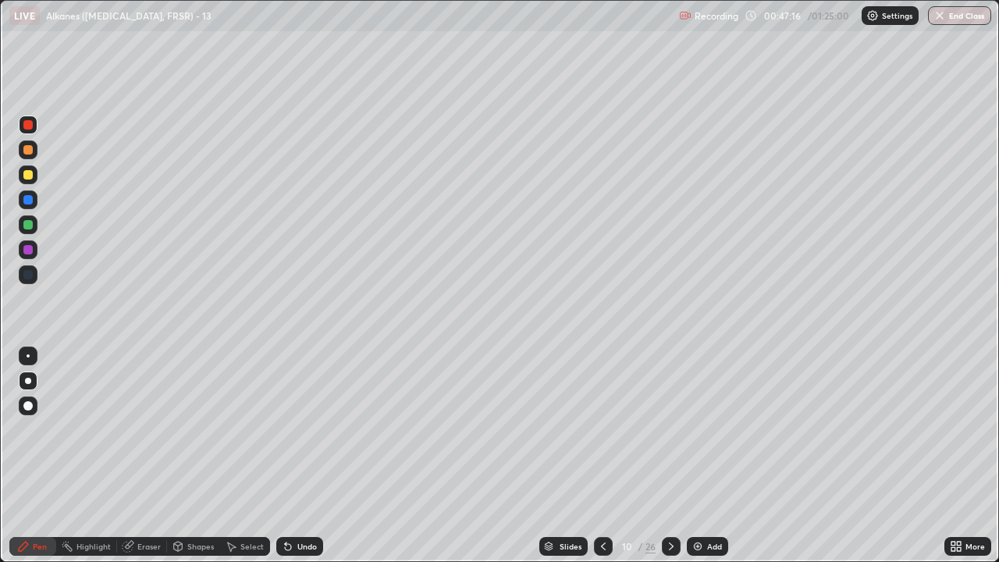
click at [602, 429] on icon at bounding box center [603, 546] width 12 height 12
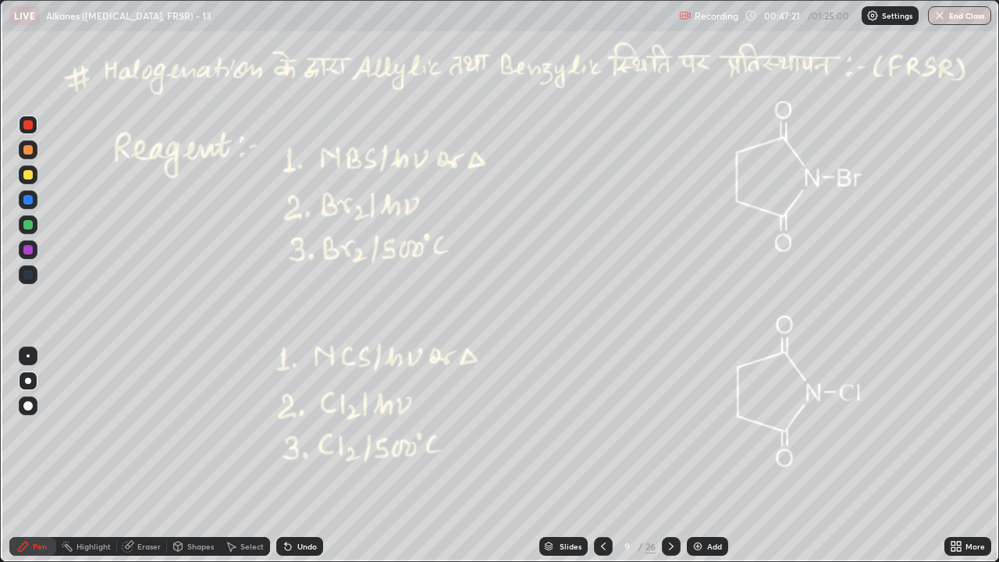
click at [30, 124] on div at bounding box center [27, 124] width 9 height 9
click at [26, 176] on div at bounding box center [27, 174] width 9 height 9
click at [28, 173] on div at bounding box center [27, 174] width 9 height 9
click at [36, 429] on div "Pen" at bounding box center [40, 546] width 14 height 8
click at [25, 126] on div at bounding box center [27, 124] width 9 height 9
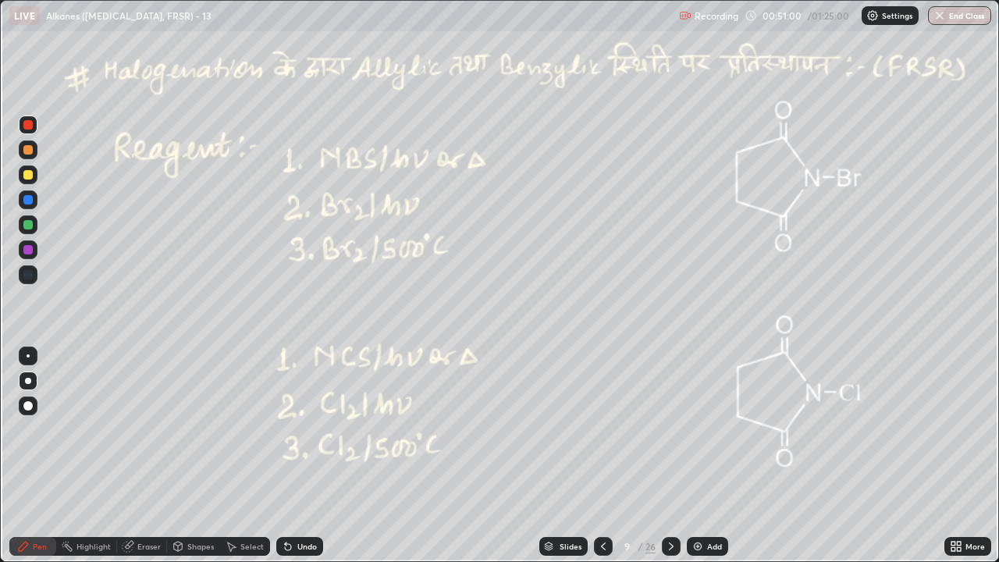
click at [31, 225] on div at bounding box center [27, 224] width 9 height 9
click at [98, 429] on div "Highlight" at bounding box center [93, 546] width 34 height 8
click at [670, 429] on icon at bounding box center [671, 546] width 12 height 12
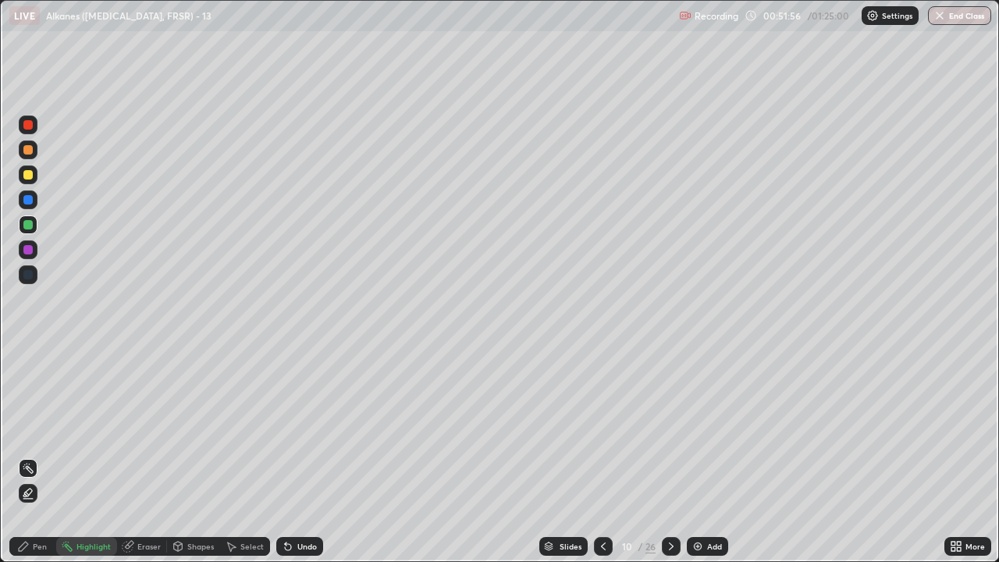
click at [669, 429] on icon at bounding box center [671, 546] width 12 height 12
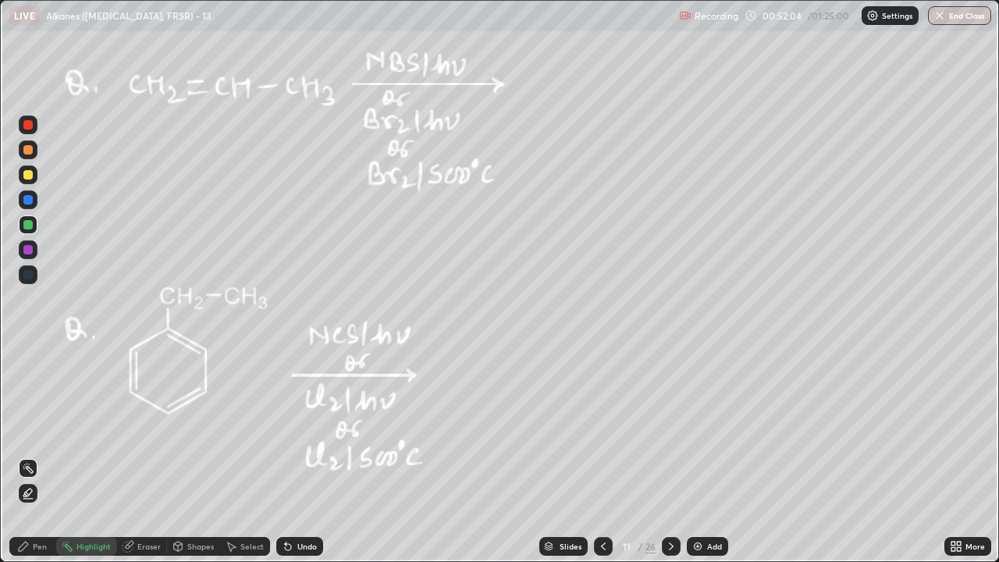
click at [62, 429] on circle at bounding box center [63, 545] width 2 height 2
click at [22, 429] on icon at bounding box center [23, 546] width 12 height 12
click at [25, 122] on div at bounding box center [27, 124] width 9 height 9
click at [88, 429] on div "Highlight" at bounding box center [86, 546] width 61 height 31
click at [9, 429] on div "Pen" at bounding box center [32, 546] width 47 height 19
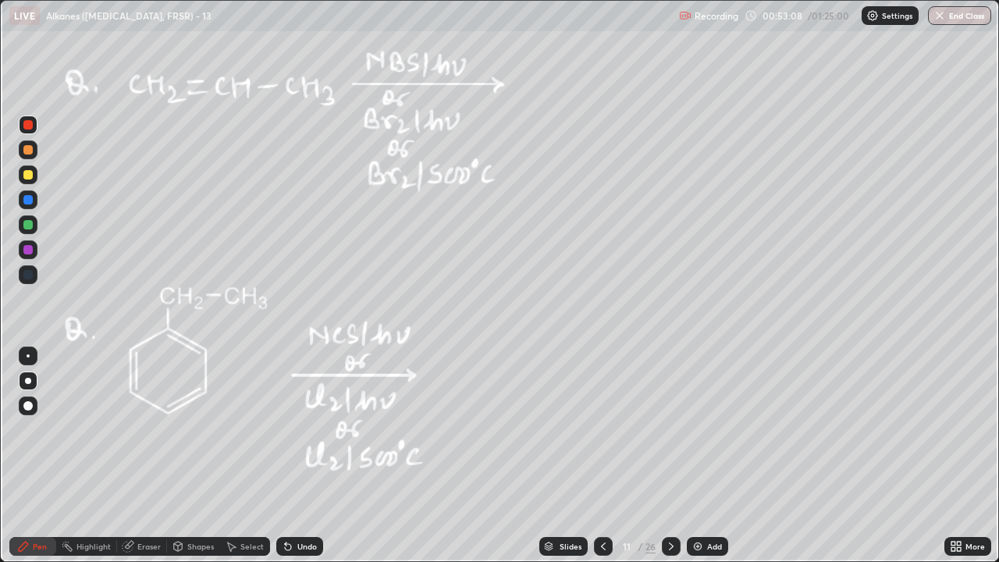
click at [26, 176] on div at bounding box center [27, 174] width 9 height 9
click at [23, 127] on div at bounding box center [27, 124] width 9 height 9
click at [24, 123] on div at bounding box center [27, 124] width 9 height 9
click at [252, 429] on div "Select" at bounding box center [251, 546] width 23 height 8
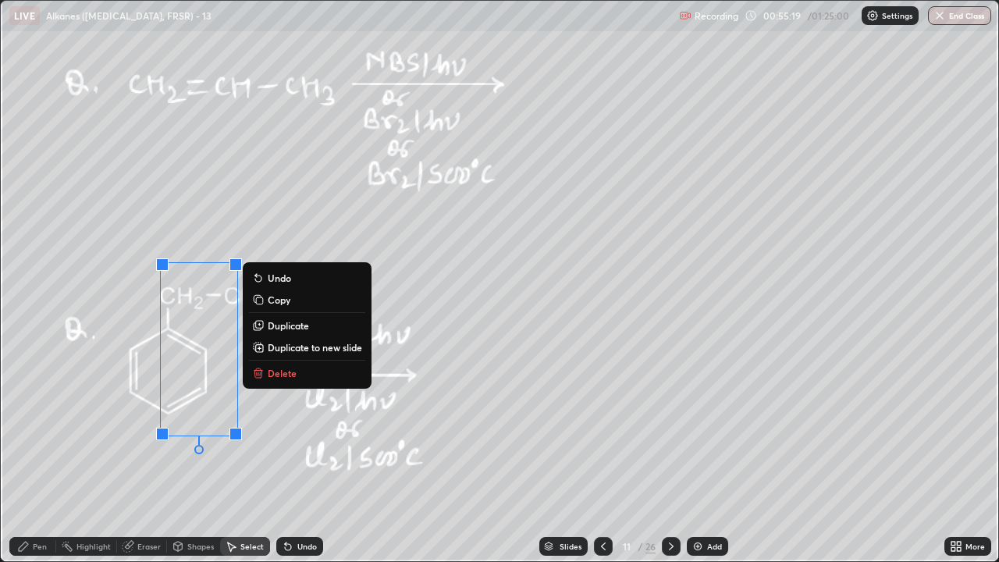
click at [282, 367] on p "Delete" at bounding box center [282, 373] width 29 height 12
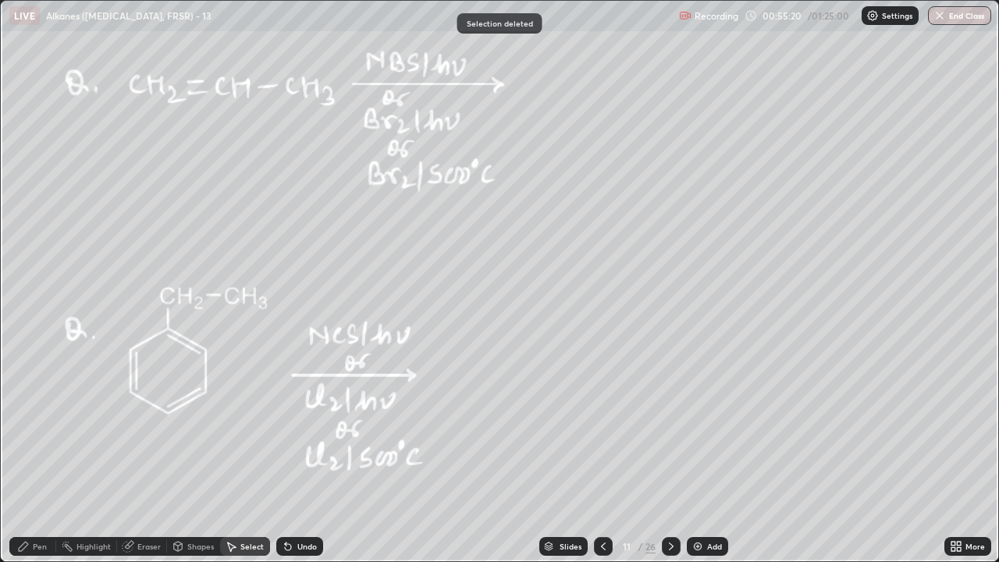
click at [36, 429] on div "Pen" at bounding box center [32, 546] width 47 height 19
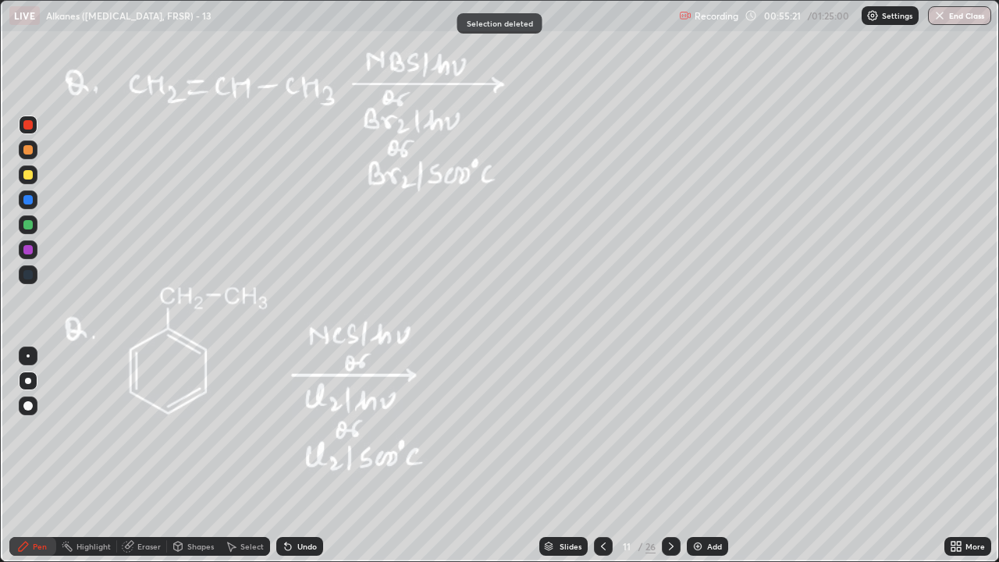
click at [28, 180] on div at bounding box center [28, 174] width 19 height 19
click at [308, 429] on div "Undo" at bounding box center [307, 546] width 20 height 8
click at [29, 228] on div at bounding box center [27, 224] width 9 height 9
click at [307, 429] on div "Undo" at bounding box center [307, 546] width 20 height 8
click at [297, 429] on div "Undo" at bounding box center [307, 546] width 20 height 8
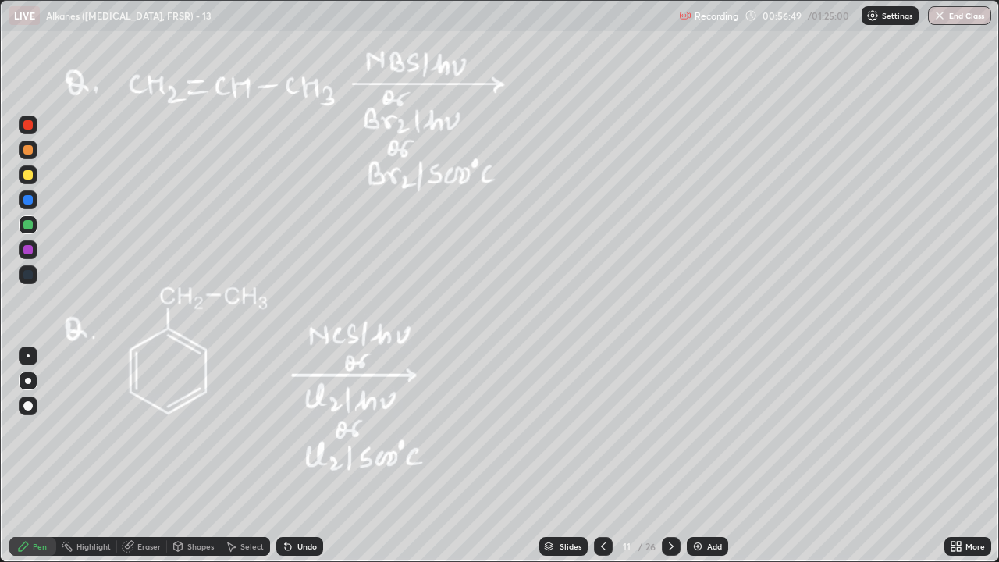
click at [296, 429] on div "Undo" at bounding box center [299, 546] width 47 height 19
click at [669, 429] on icon at bounding box center [671, 546] width 12 height 12
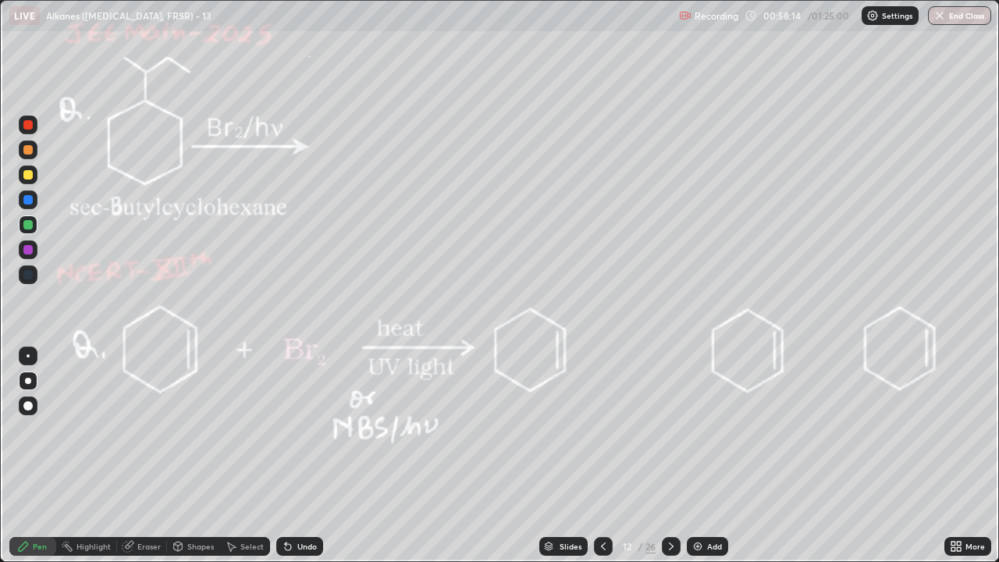
click at [28, 123] on div at bounding box center [27, 124] width 9 height 9
click at [293, 429] on div "Undo" at bounding box center [299, 546] width 47 height 19
click at [305, 429] on div "Undo" at bounding box center [307, 546] width 20 height 8
click at [303, 429] on div "Undo" at bounding box center [299, 546] width 47 height 19
click at [27, 223] on div at bounding box center [27, 224] width 9 height 9
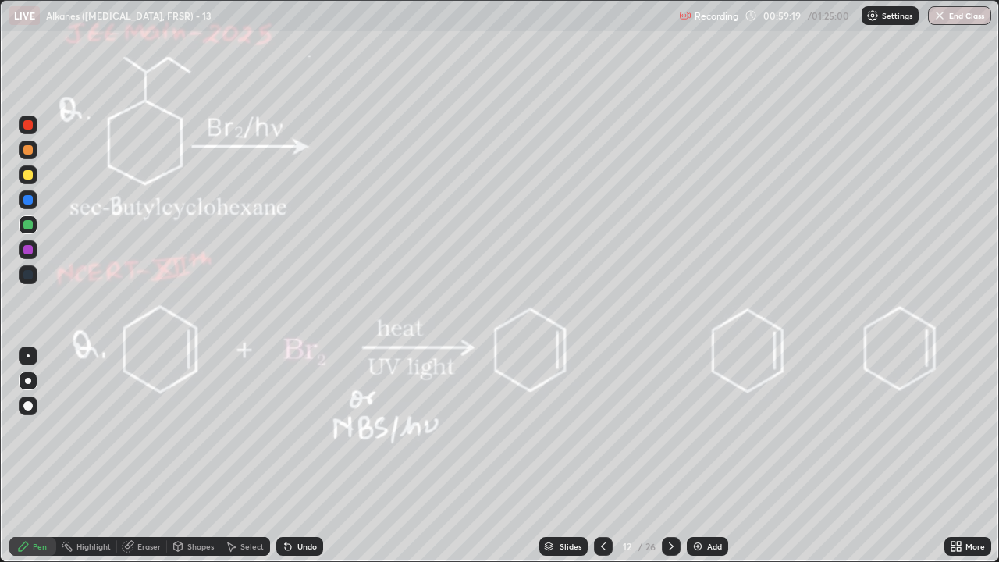
click at [308, 429] on div "Undo" at bounding box center [307, 546] width 20 height 8
click at [310, 429] on div "Undo" at bounding box center [299, 546] width 47 height 19
click at [312, 429] on div "Undo" at bounding box center [307, 546] width 20 height 8
click at [29, 175] on div at bounding box center [27, 174] width 9 height 9
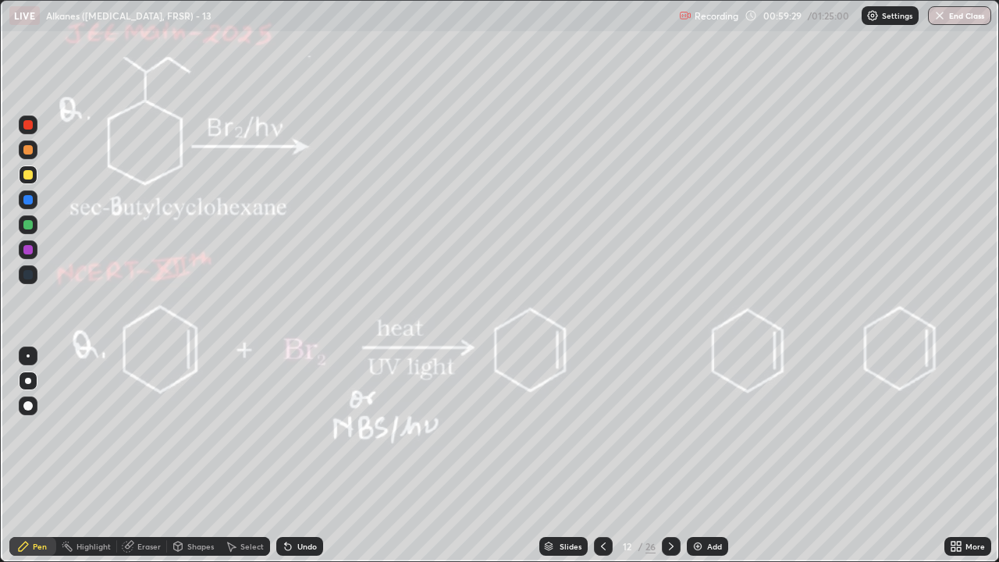
click at [305, 429] on div "Undo" at bounding box center [299, 546] width 47 height 19
click at [312, 429] on div "Undo" at bounding box center [299, 546] width 47 height 19
click at [318, 429] on div "Undo" at bounding box center [299, 546] width 47 height 19
click at [315, 429] on div "Undo" at bounding box center [299, 546] width 47 height 19
click at [316, 429] on div "Undo" at bounding box center [299, 546] width 47 height 19
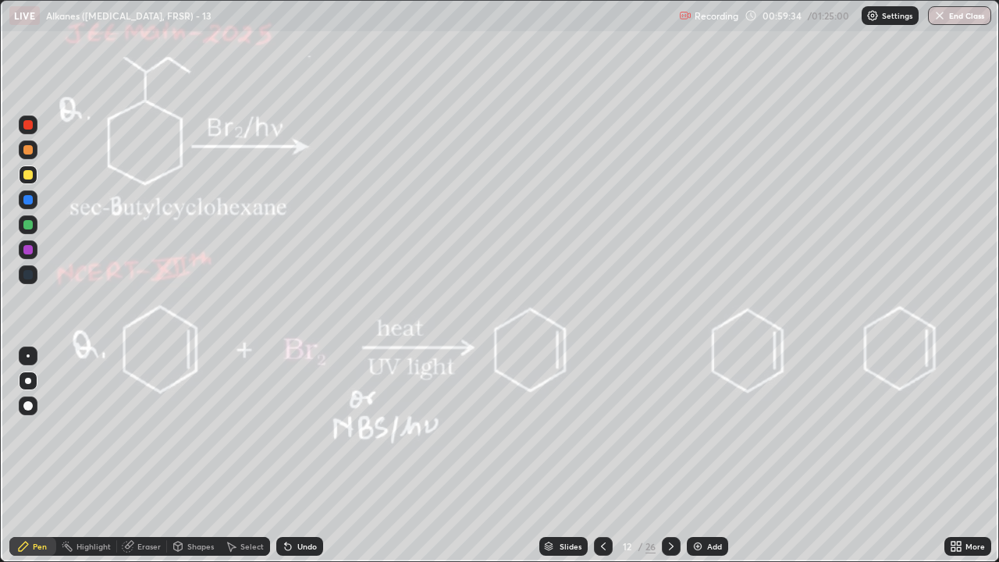
click at [29, 175] on div at bounding box center [27, 174] width 9 height 9
click at [26, 121] on div at bounding box center [27, 124] width 9 height 9
click at [25, 178] on div at bounding box center [27, 174] width 9 height 9
click at [77, 429] on div "Highlight" at bounding box center [93, 546] width 34 height 8
click at [25, 122] on div at bounding box center [27, 124] width 9 height 9
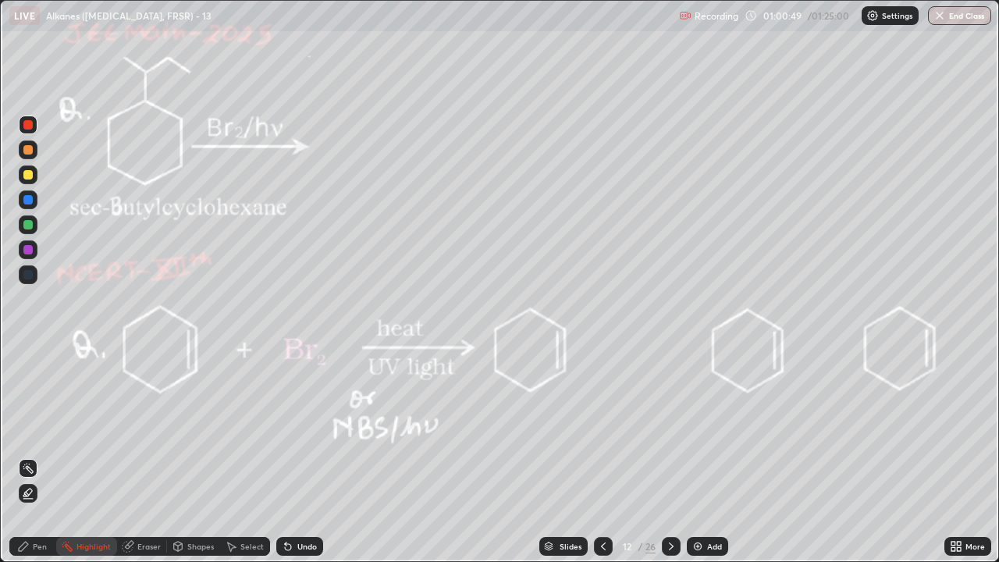
click at [25, 429] on icon at bounding box center [23, 546] width 12 height 12
click at [29, 130] on div at bounding box center [28, 124] width 19 height 19
click at [87, 429] on div "Highlight" at bounding box center [86, 546] width 61 height 19
click at [19, 429] on icon at bounding box center [23, 546] width 12 height 12
click at [28, 176] on div at bounding box center [27, 174] width 9 height 9
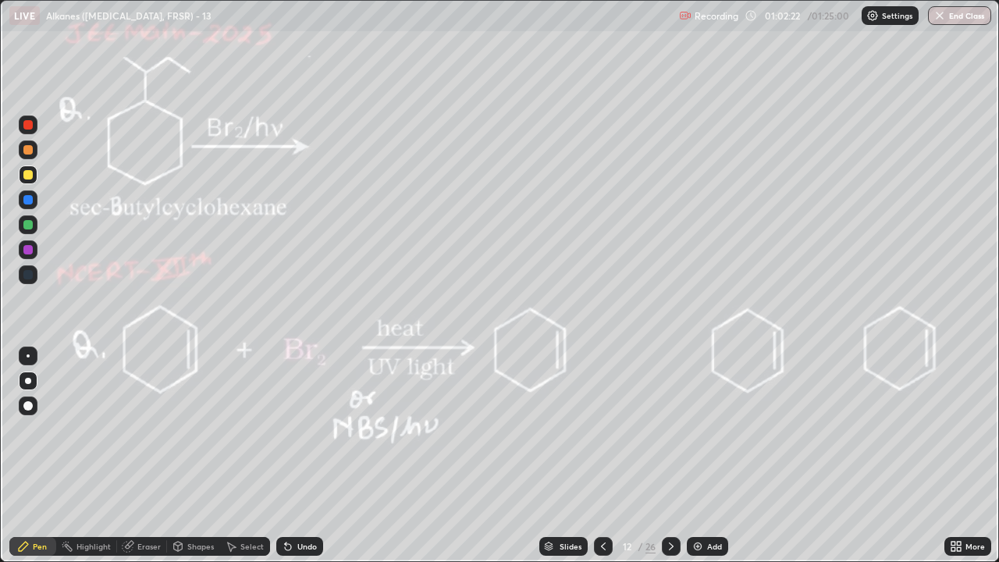
click at [669, 429] on icon at bounding box center [671, 546] width 12 height 12
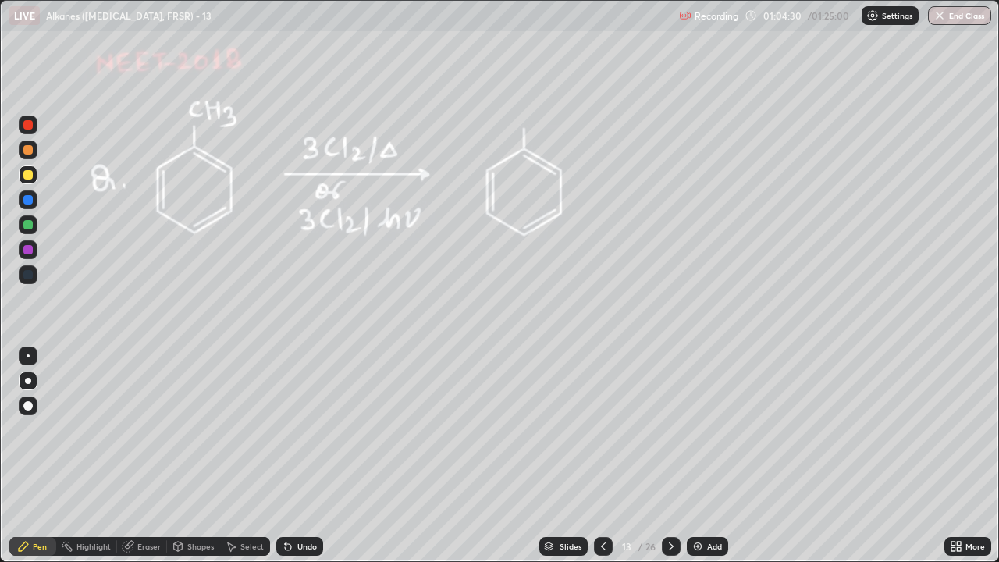
click at [31, 225] on div at bounding box center [27, 224] width 9 height 9
click at [12, 429] on div "Pen" at bounding box center [32, 546] width 47 height 19
click at [669, 429] on icon at bounding box center [671, 546] width 12 height 12
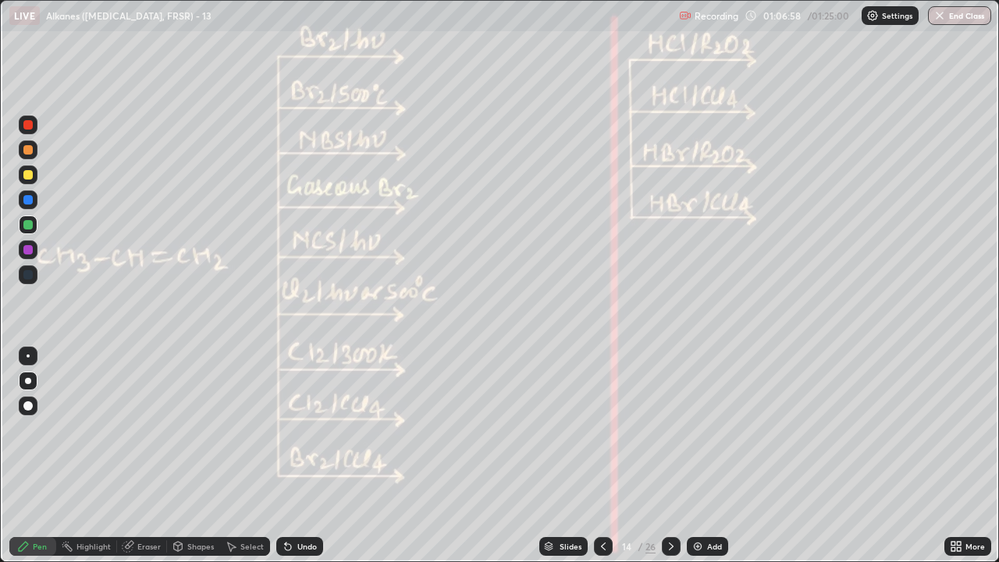
click at [27, 126] on div at bounding box center [27, 124] width 9 height 9
click at [286, 429] on icon at bounding box center [288, 547] width 6 height 6
click at [28, 225] on div at bounding box center [27, 224] width 9 height 9
click at [27, 147] on div at bounding box center [27, 149] width 9 height 9
click at [28, 148] on div at bounding box center [27, 149] width 9 height 9
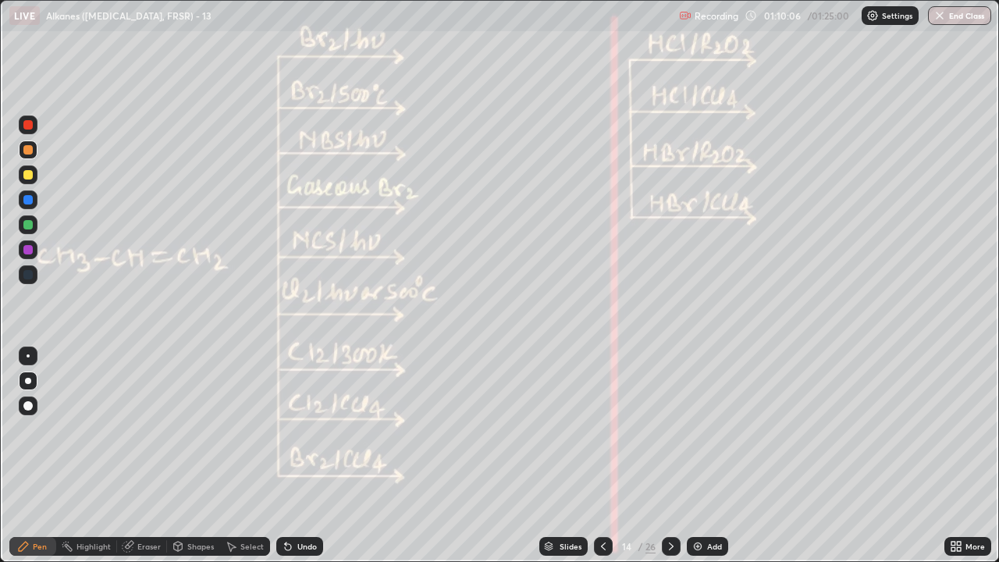
click at [27, 144] on div at bounding box center [28, 149] width 19 height 19
click at [28, 148] on div at bounding box center [27, 149] width 9 height 9
click at [27, 177] on div at bounding box center [27, 174] width 9 height 9
click at [27, 176] on div at bounding box center [27, 174] width 9 height 9
click at [68, 429] on rect at bounding box center [69, 548] width 8 height 8
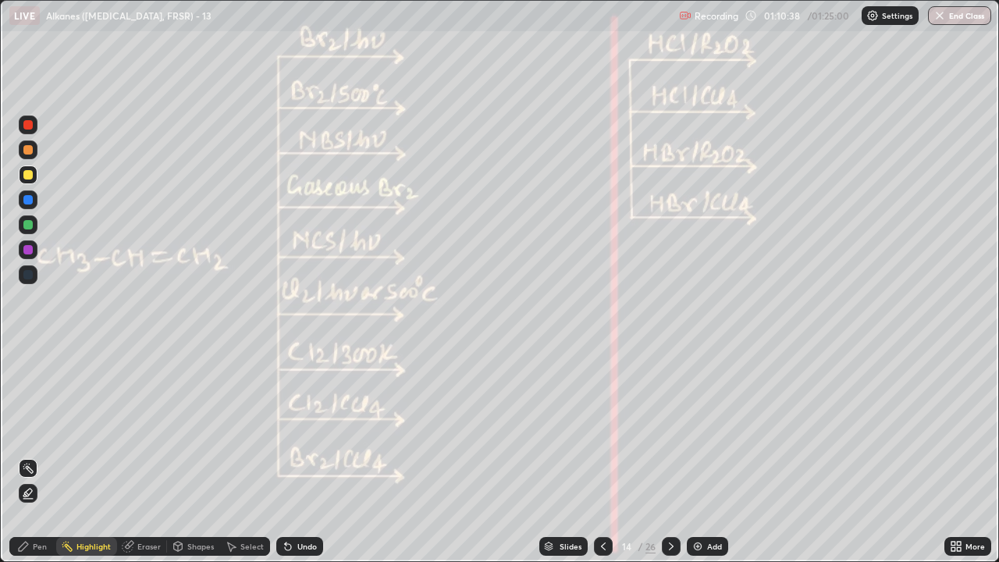
click at [30, 429] on div "Pen" at bounding box center [32, 546] width 47 height 19
click at [32, 222] on div at bounding box center [27, 224] width 9 height 9
click at [84, 429] on div "Highlight" at bounding box center [93, 546] width 34 height 8
click at [39, 429] on div "Pen" at bounding box center [40, 546] width 14 height 8
click at [28, 174] on div at bounding box center [27, 174] width 9 height 9
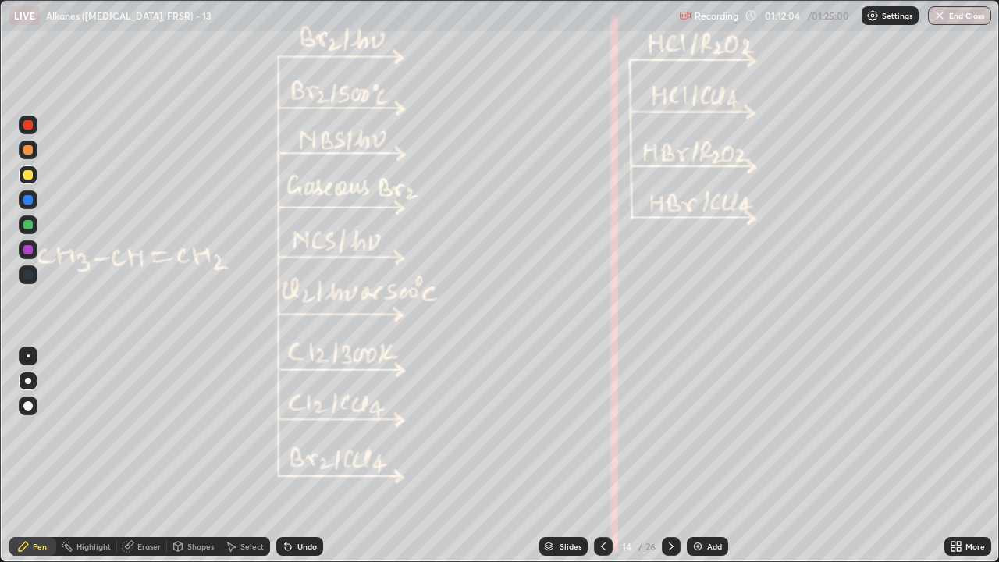
click at [28, 250] on div at bounding box center [27, 249] width 9 height 9
click at [92, 429] on div "Highlight" at bounding box center [93, 546] width 34 height 8
click at [40, 377] on div at bounding box center [28, 399] width 25 height 112
click at [49, 429] on div "Pen" at bounding box center [32, 546] width 47 height 19
click at [30, 173] on div at bounding box center [27, 174] width 9 height 9
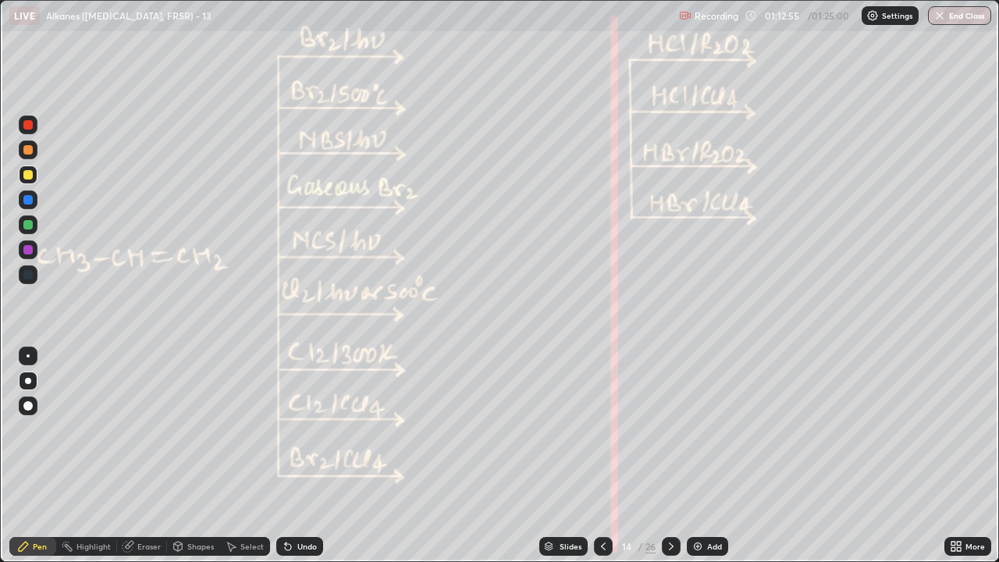
click at [27, 125] on div at bounding box center [27, 124] width 9 height 9
click at [29, 225] on div at bounding box center [27, 224] width 9 height 9
click at [30, 173] on div at bounding box center [27, 174] width 9 height 9
click at [311, 429] on div "Undo" at bounding box center [299, 546] width 47 height 19
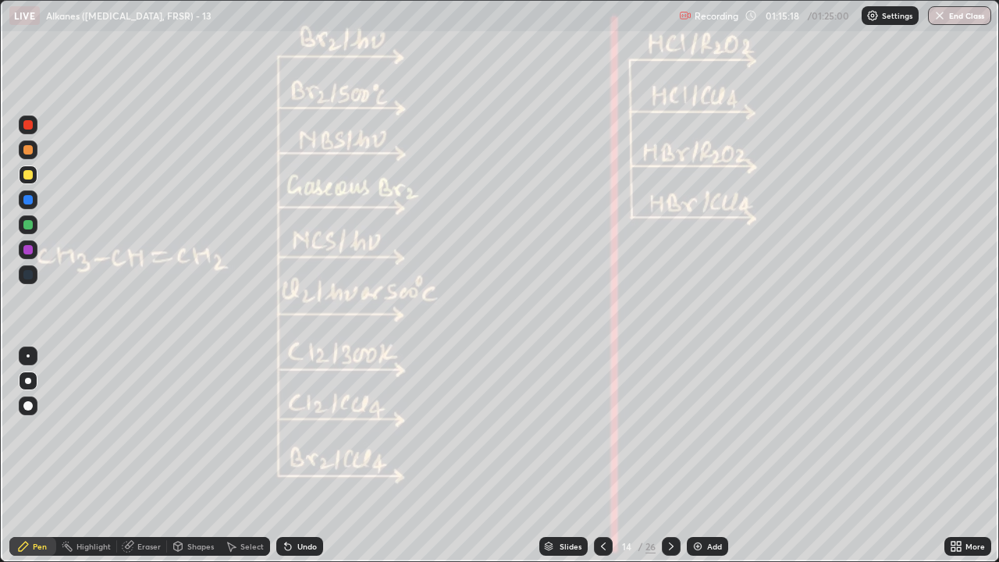
click at [23, 122] on div at bounding box center [27, 124] width 9 height 9
click at [35, 176] on div at bounding box center [28, 174] width 19 height 19
click at [27, 151] on div at bounding box center [27, 149] width 9 height 9
click at [27, 227] on div at bounding box center [27, 224] width 9 height 9
click at [677, 429] on div at bounding box center [671, 546] width 19 height 19
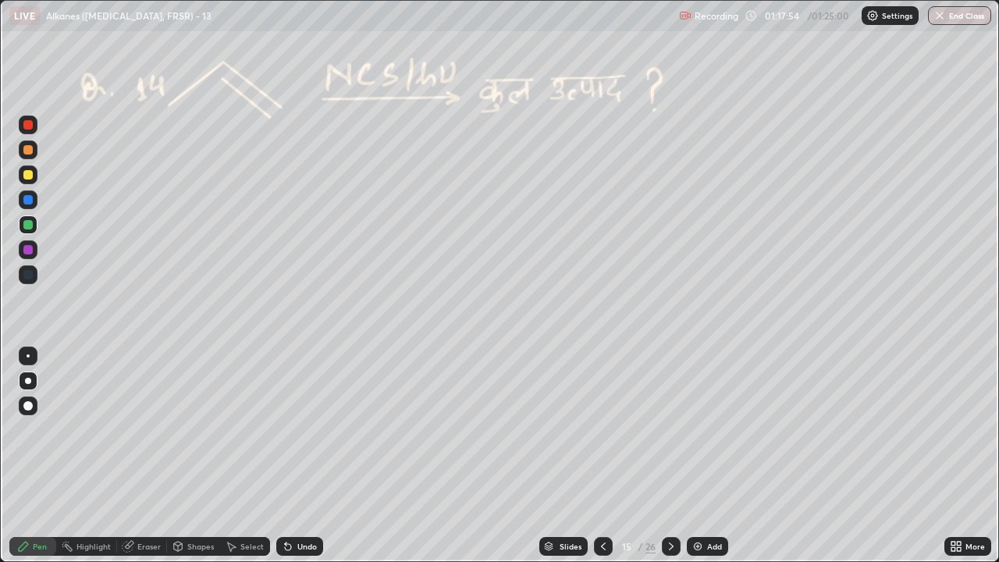
click at [25, 176] on div at bounding box center [27, 174] width 9 height 9
click at [27, 173] on div at bounding box center [27, 174] width 9 height 9
click at [314, 429] on div "Undo" at bounding box center [299, 546] width 47 height 19
click at [27, 123] on div at bounding box center [27, 124] width 9 height 9
click at [289, 429] on div "Undo" at bounding box center [299, 546] width 47 height 19
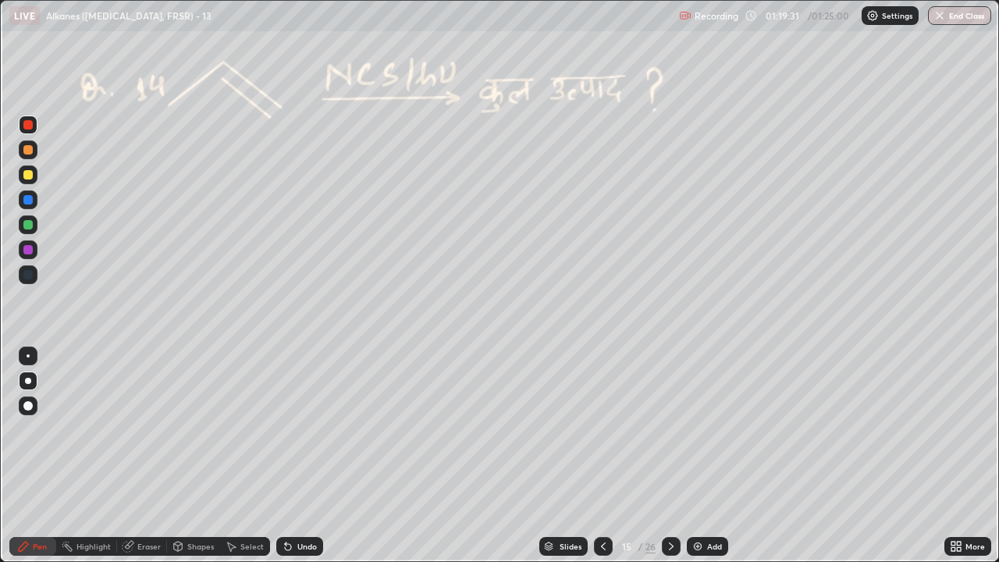
click at [602, 429] on icon at bounding box center [603, 546] width 12 height 12
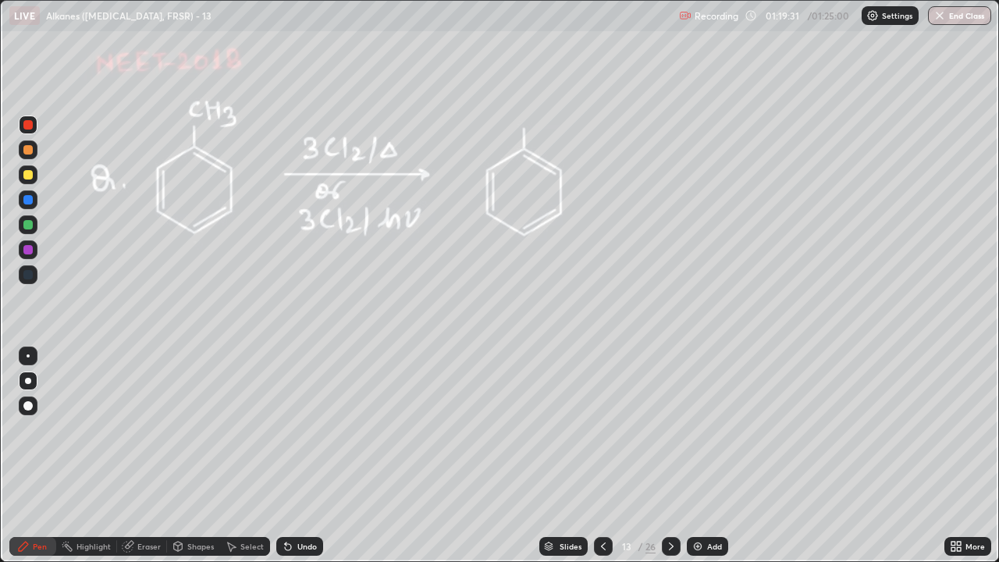
click at [600, 429] on icon at bounding box center [603, 546] width 12 height 12
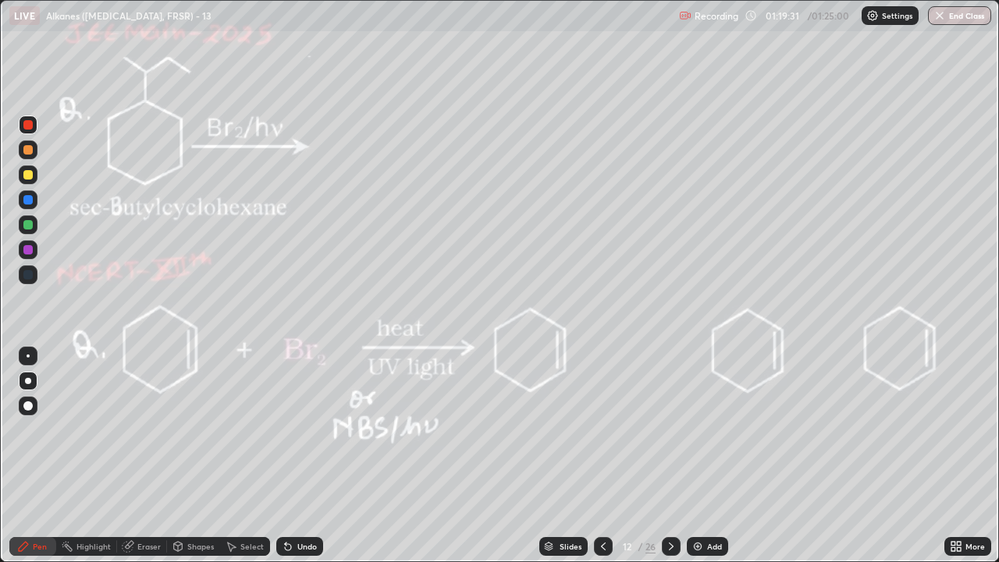
click at [601, 429] on icon at bounding box center [603, 546] width 12 height 12
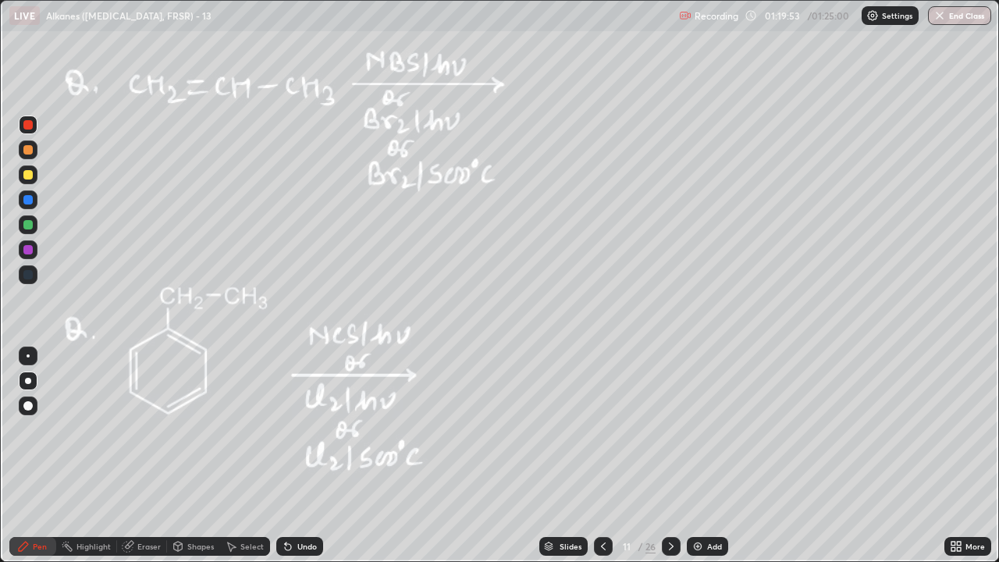
click at [669, 429] on icon at bounding box center [671, 546] width 12 height 12
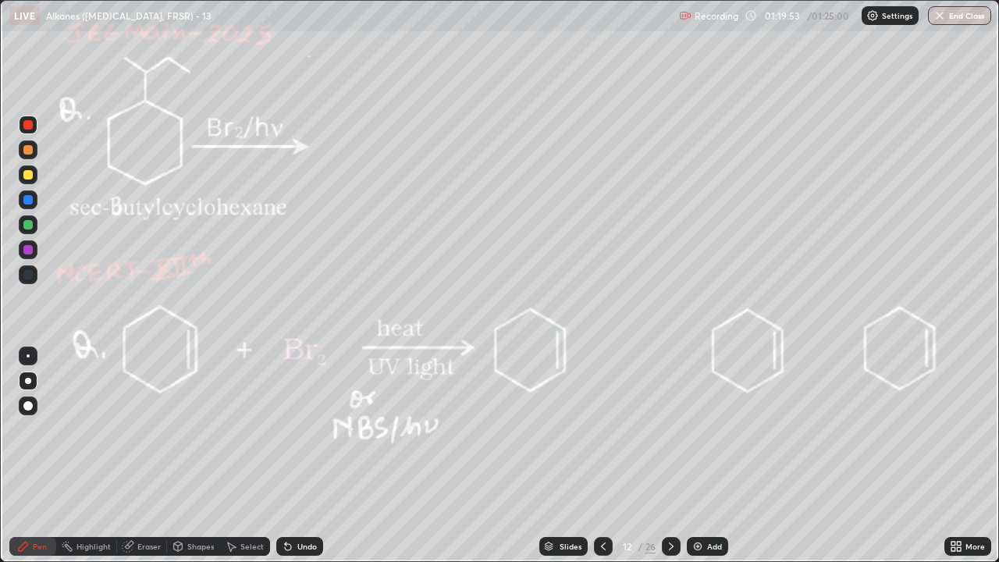
click at [669, 429] on icon at bounding box center [671, 546] width 12 height 12
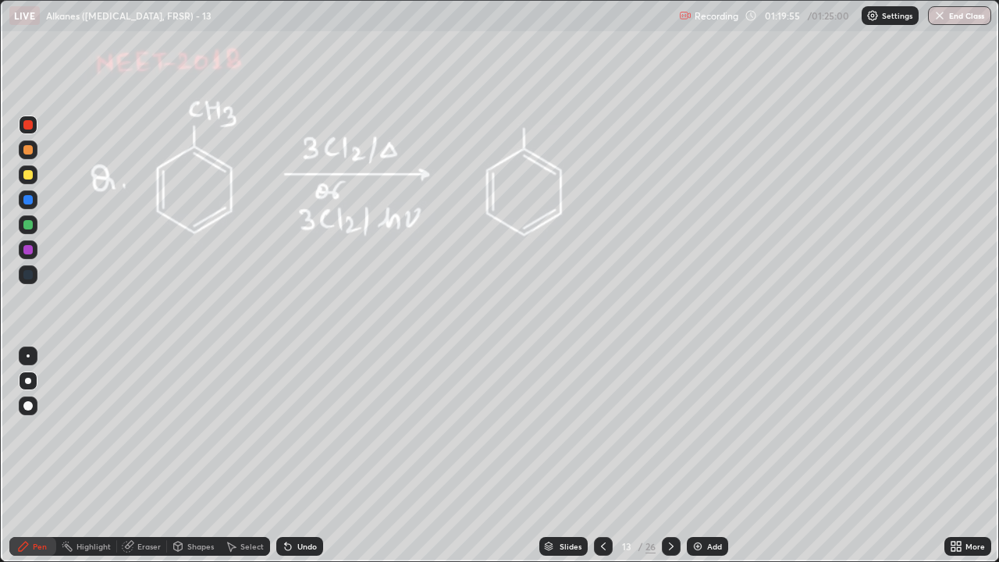
click at [669, 429] on icon at bounding box center [671, 546] width 12 height 12
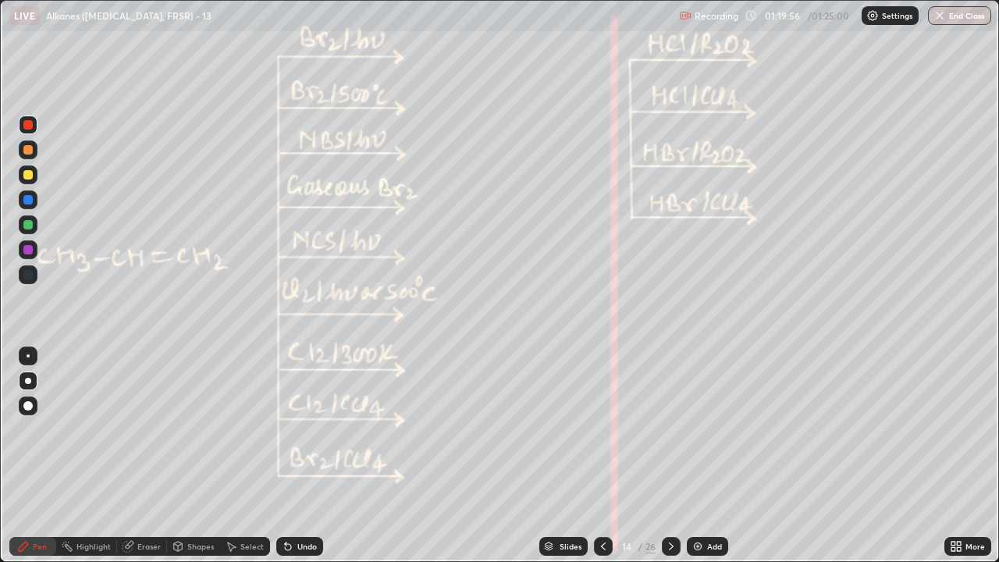
click at [672, 429] on icon at bounding box center [671, 546] width 12 height 12
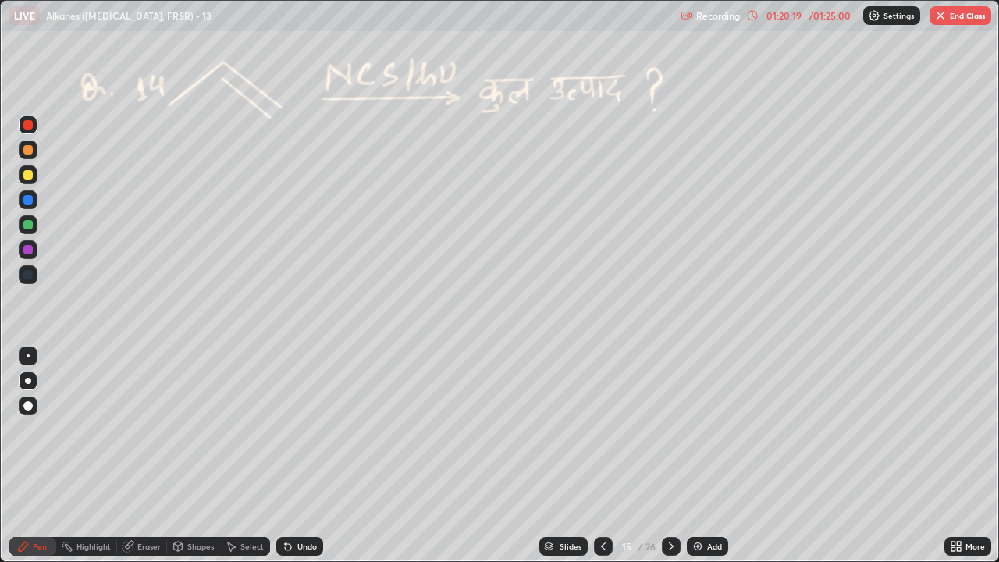
click at [666, 429] on icon at bounding box center [671, 546] width 12 height 12
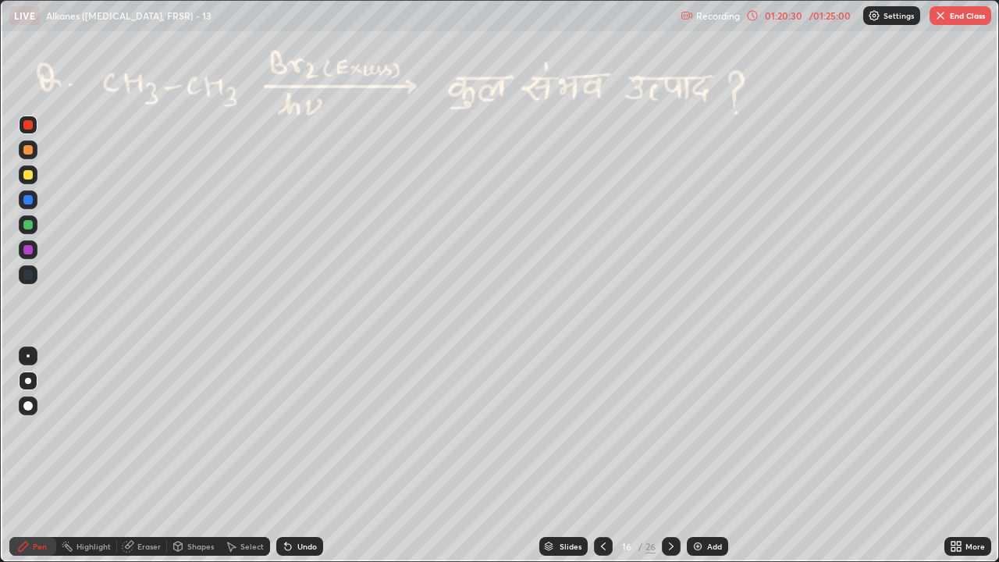
click at [25, 223] on div at bounding box center [27, 224] width 9 height 9
click at [27, 225] on div at bounding box center [27, 224] width 9 height 9
click at [27, 224] on div at bounding box center [27, 224] width 9 height 9
click at [27, 222] on div at bounding box center [27, 224] width 9 height 9
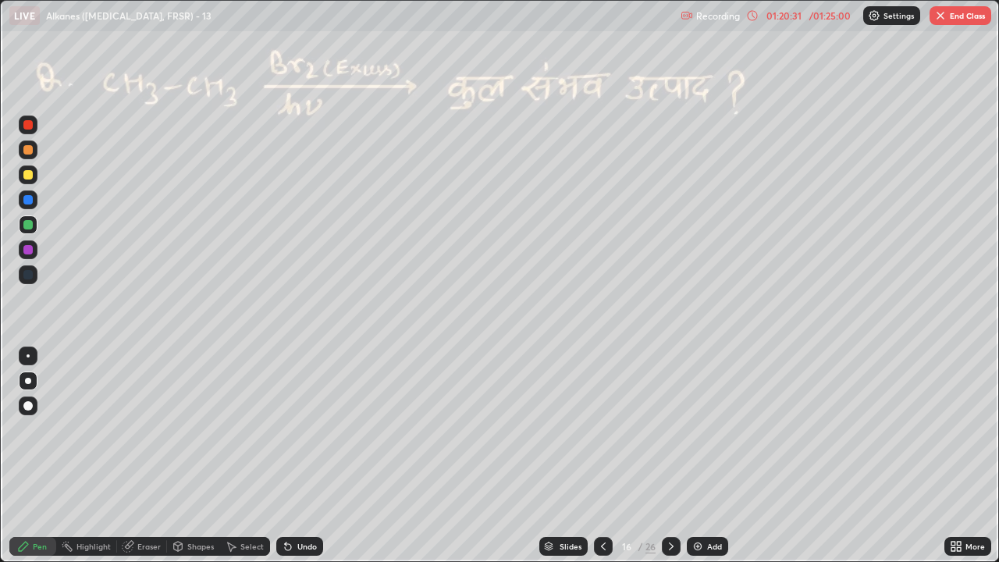
click at [27, 223] on div at bounding box center [27, 224] width 9 height 9
click at [25, 150] on div at bounding box center [27, 149] width 9 height 9
click at [26, 151] on div at bounding box center [27, 149] width 9 height 9
click at [0, 172] on div "Setting up your live class" at bounding box center [499, 281] width 999 height 562
click at [179, 429] on icon at bounding box center [178, 545] width 9 height 9
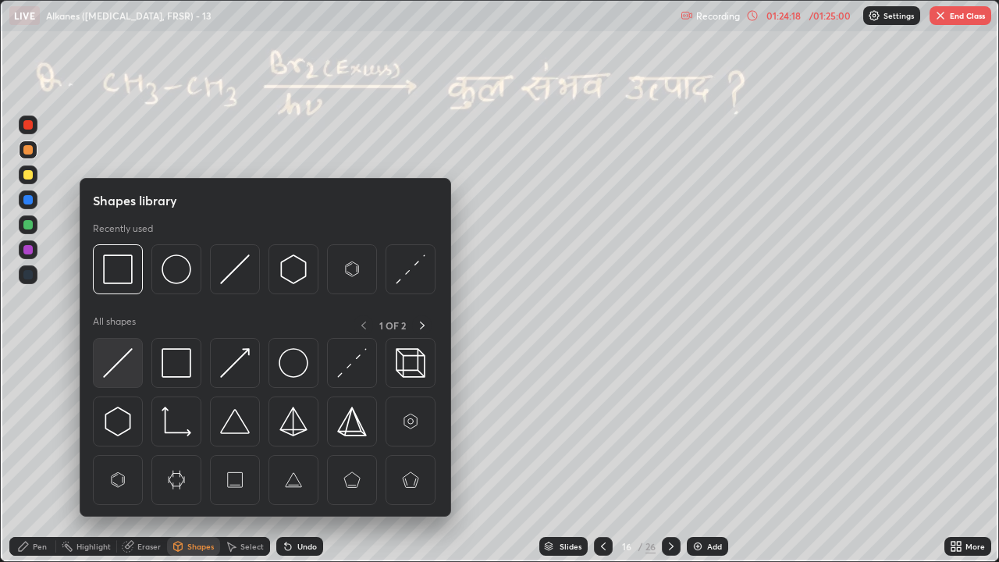
click at [126, 356] on img at bounding box center [118, 363] width 30 height 30
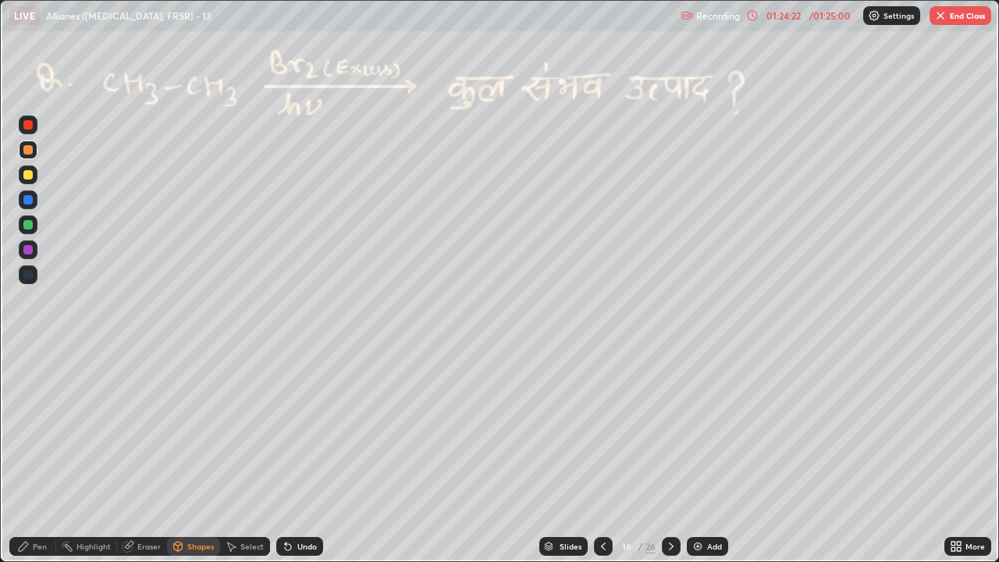
click at [30, 151] on div at bounding box center [27, 149] width 9 height 9
click at [297, 429] on div "Undo" at bounding box center [307, 546] width 20 height 8
click at [37, 429] on div "Pen" at bounding box center [40, 546] width 14 height 8
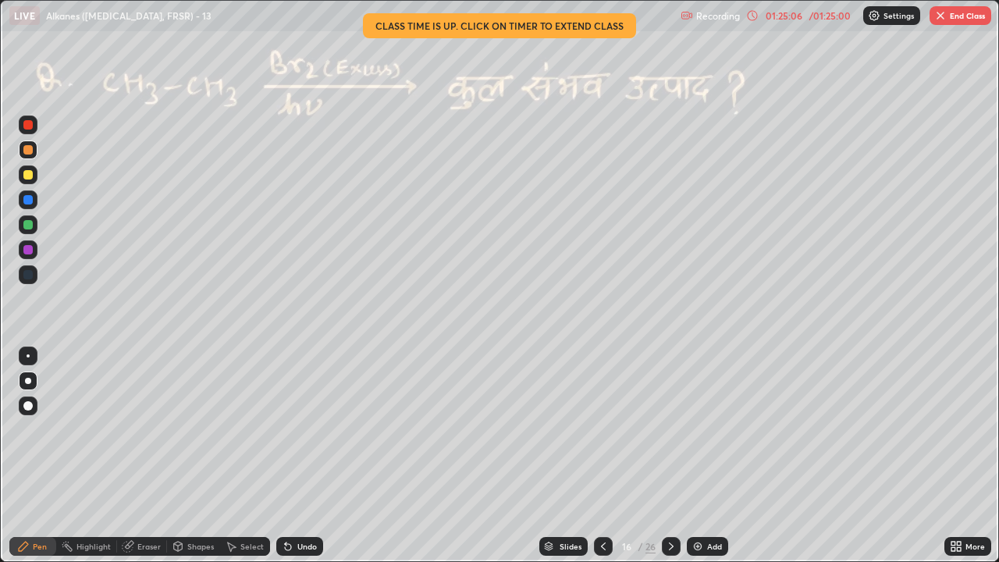
click at [292, 429] on div "Undo" at bounding box center [299, 546] width 47 height 19
click at [204, 429] on div "Shapes" at bounding box center [200, 546] width 27 height 8
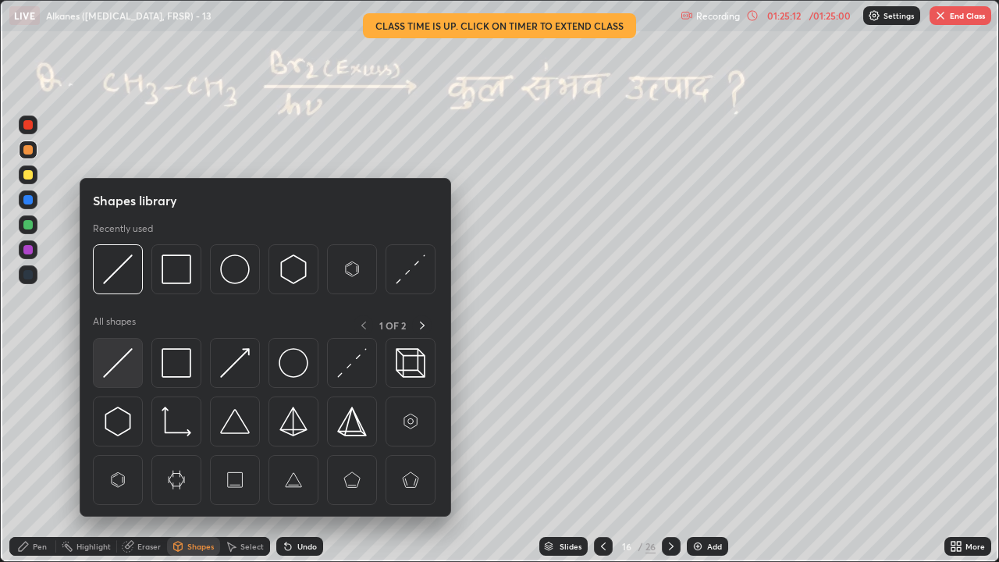
click at [125, 362] on img at bounding box center [118, 363] width 30 height 30
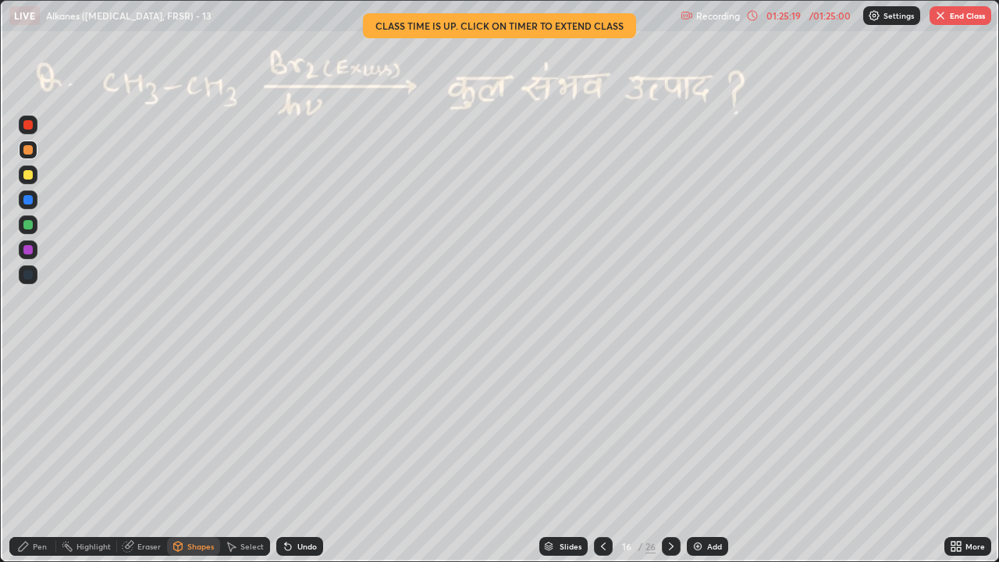
click at [800, 14] on div "01:25:19" at bounding box center [783, 15] width 44 height 9
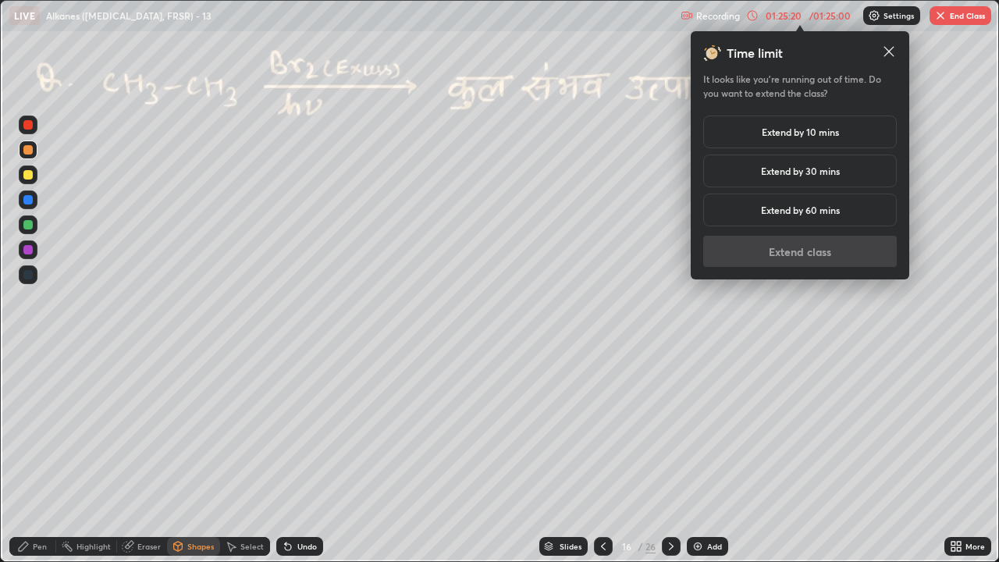
click at [774, 135] on h5 "Extend by 10 mins" at bounding box center [799, 132] width 77 height 14
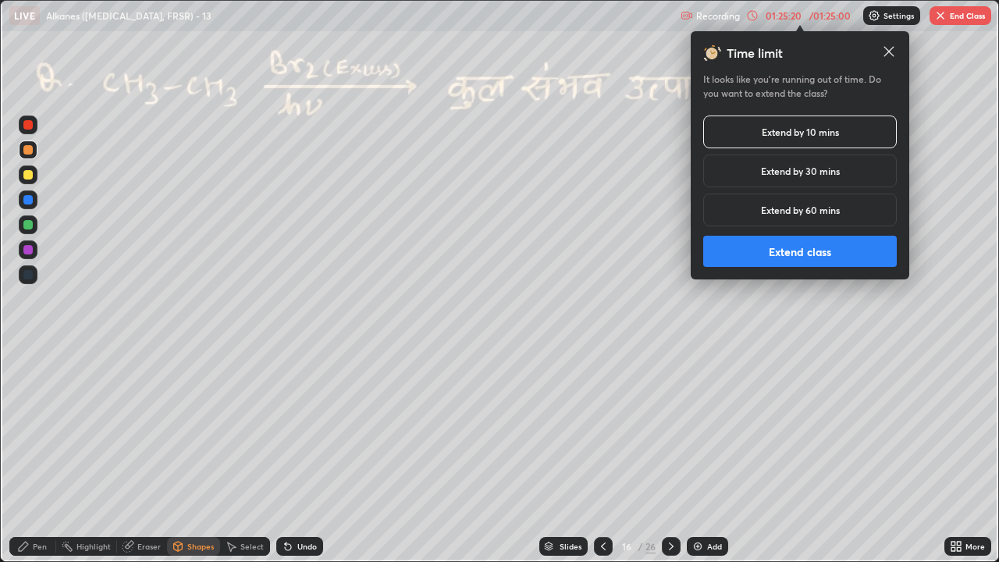
click at [765, 253] on button "Extend class" at bounding box center [799, 251] width 193 height 31
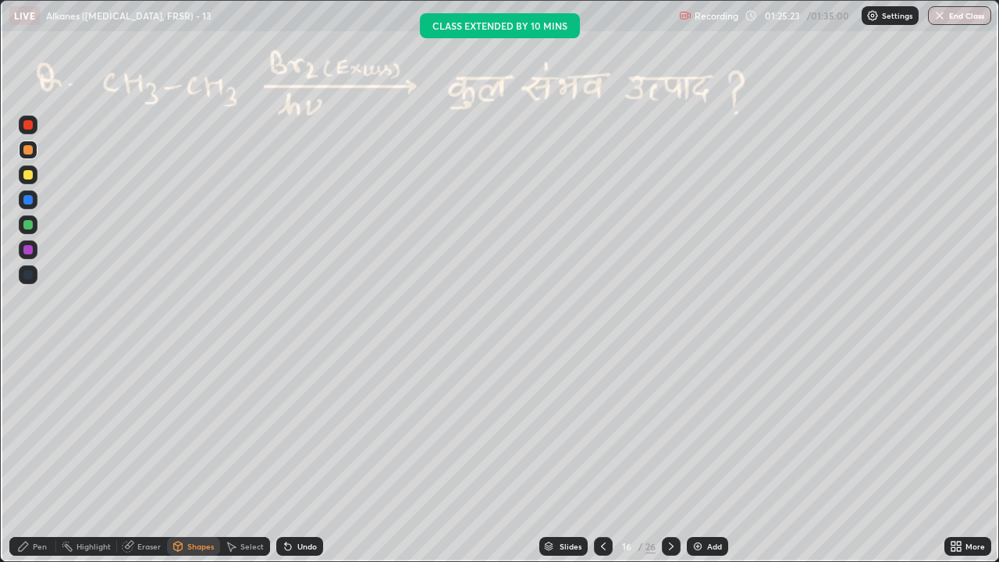
click at [38, 429] on div "Pen" at bounding box center [40, 546] width 14 height 8
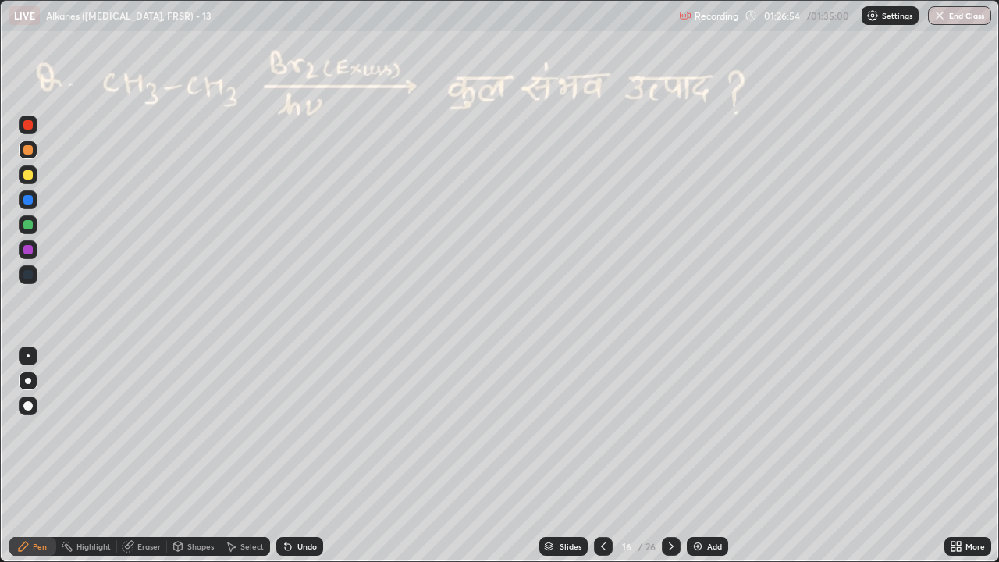
click at [30, 225] on div at bounding box center [27, 224] width 9 height 9
click at [185, 429] on div "Shapes" at bounding box center [193, 546] width 53 height 19
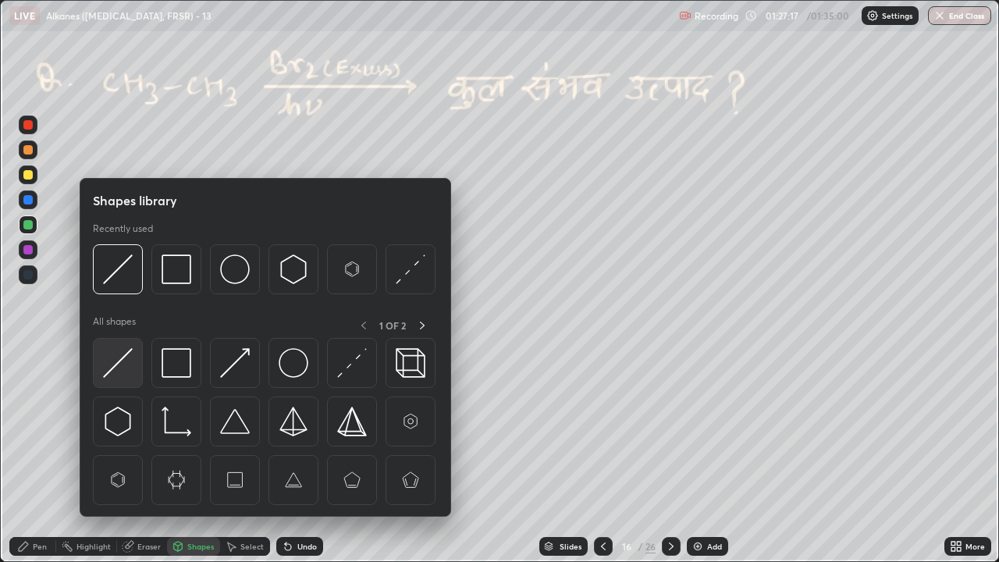
click at [110, 364] on img at bounding box center [118, 363] width 30 height 30
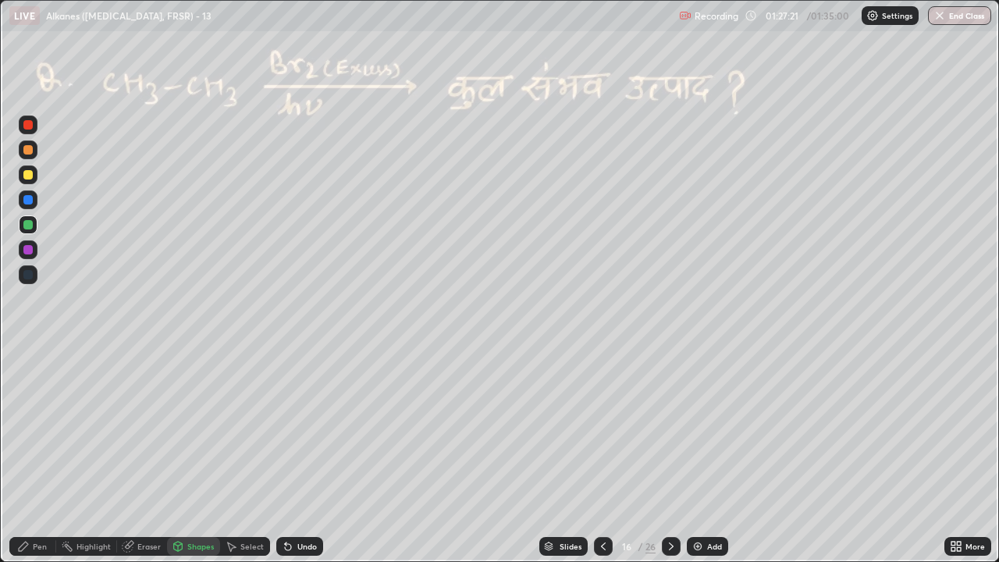
click at [28, 225] on div at bounding box center [27, 224] width 9 height 9
click at [35, 429] on div "Pen" at bounding box center [40, 546] width 14 height 8
click at [194, 429] on div "Shapes" at bounding box center [200, 546] width 27 height 8
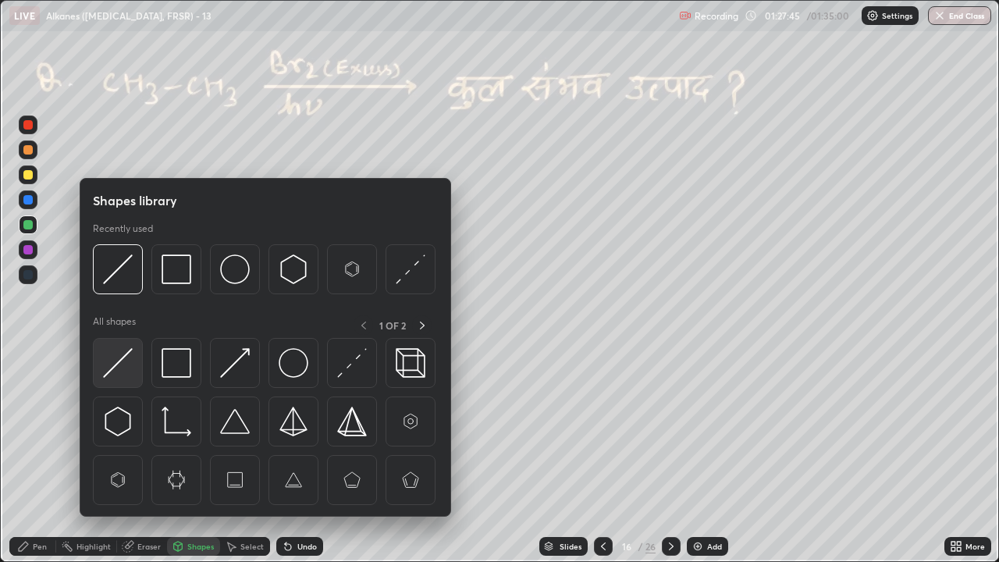
click at [128, 360] on img at bounding box center [118, 363] width 30 height 30
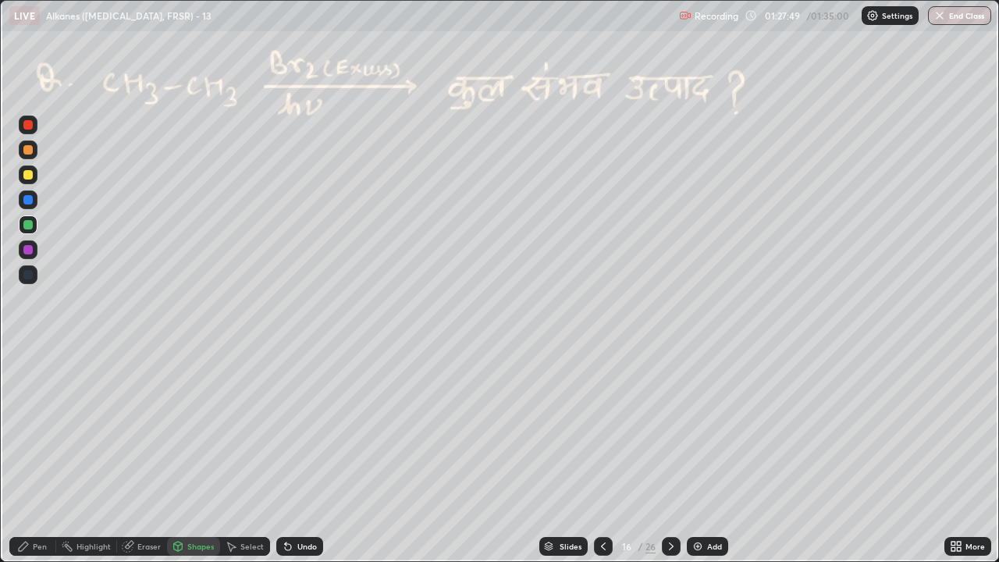
click at [36, 429] on div "Pen" at bounding box center [40, 546] width 14 height 8
click at [27, 125] on div at bounding box center [27, 124] width 9 height 9
click at [24, 125] on div at bounding box center [27, 124] width 9 height 9
click at [197, 429] on div "Shapes" at bounding box center [200, 546] width 27 height 8
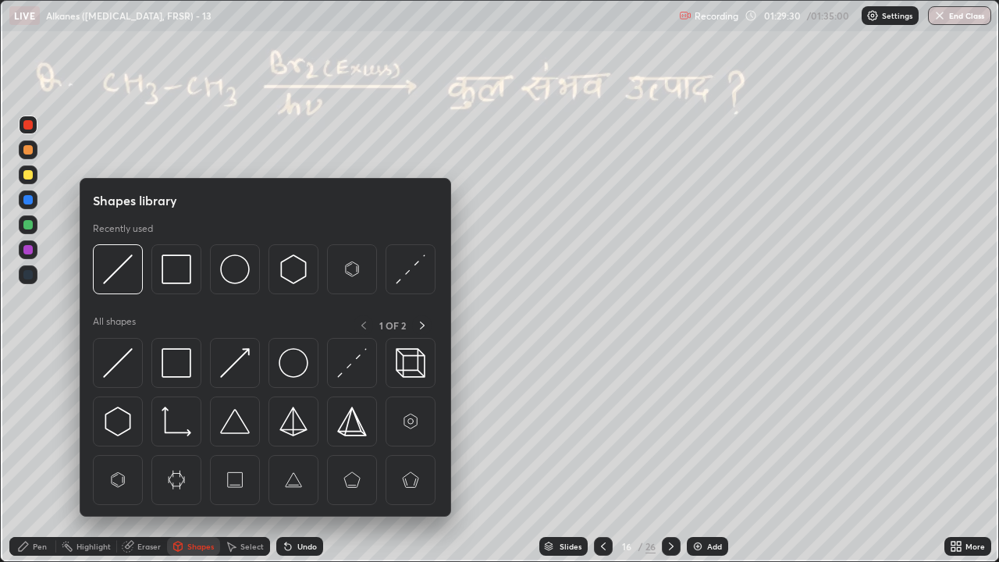
click at [254, 429] on div "Select" at bounding box center [251, 546] width 23 height 8
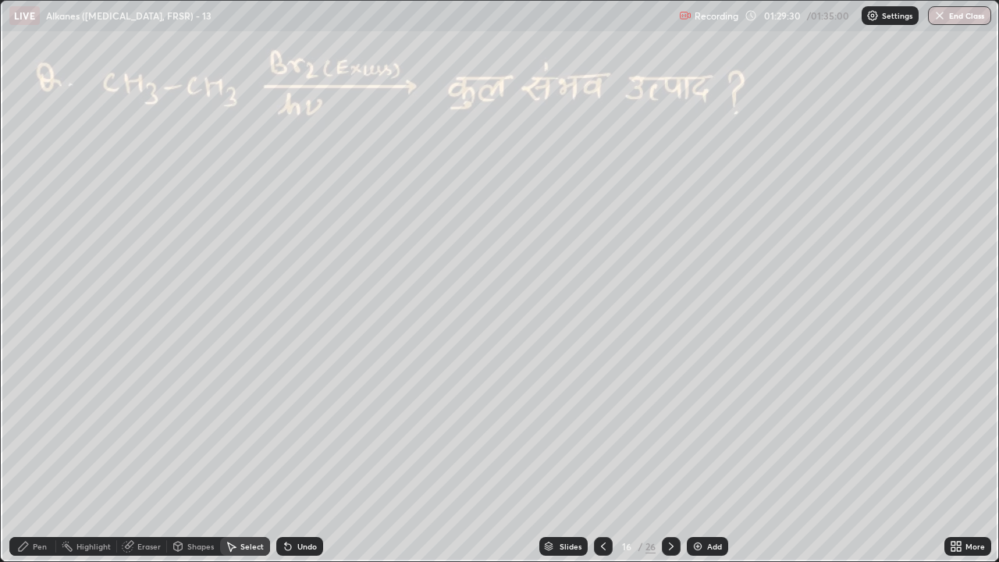
click at [248, 429] on div "Select" at bounding box center [251, 546] width 23 height 8
click at [16, 429] on div "Pen" at bounding box center [32, 546] width 47 height 19
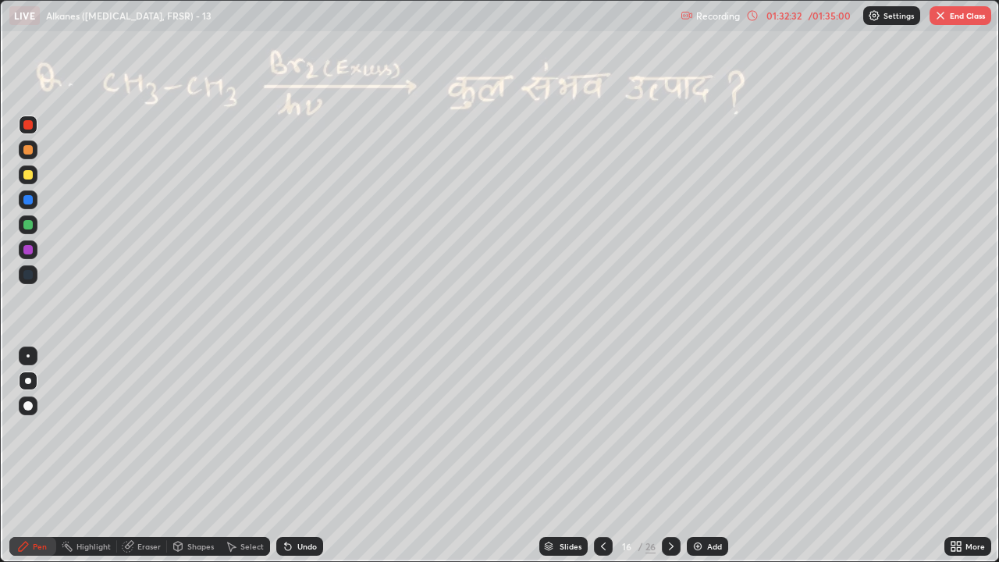
click at [669, 429] on icon at bounding box center [671, 546] width 5 height 8
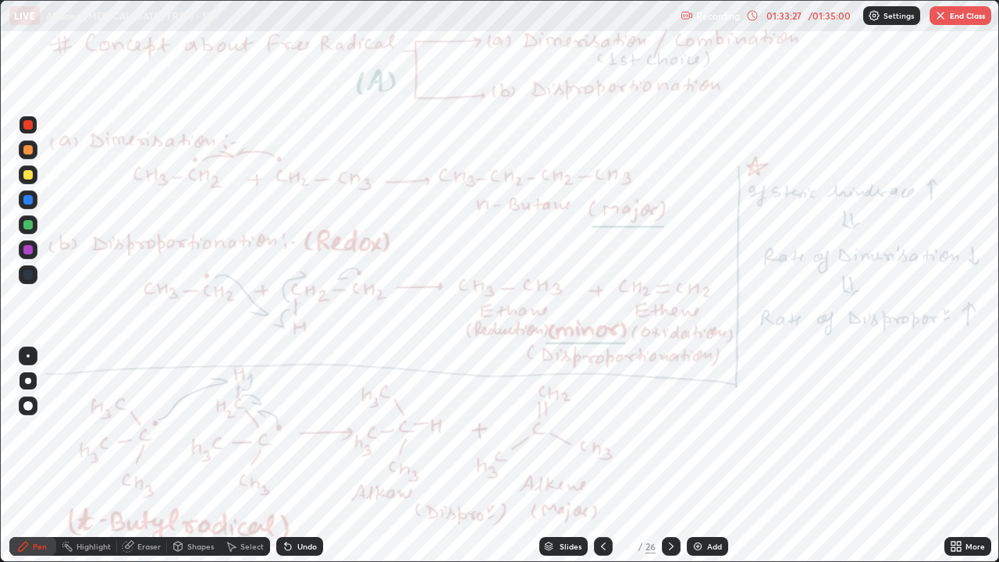
click at [669, 429] on icon at bounding box center [671, 546] width 12 height 12
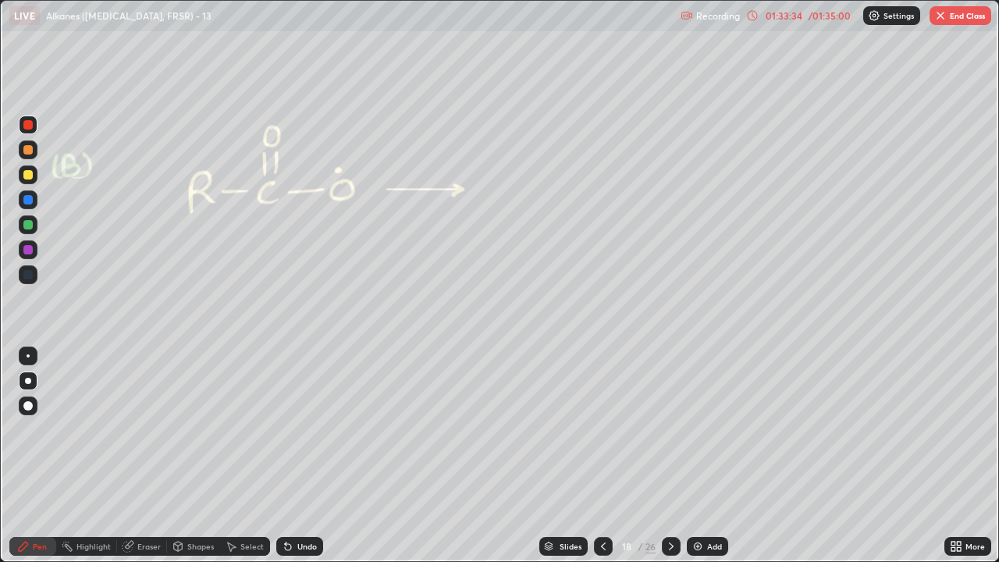
click at [673, 429] on icon at bounding box center [671, 546] width 12 height 12
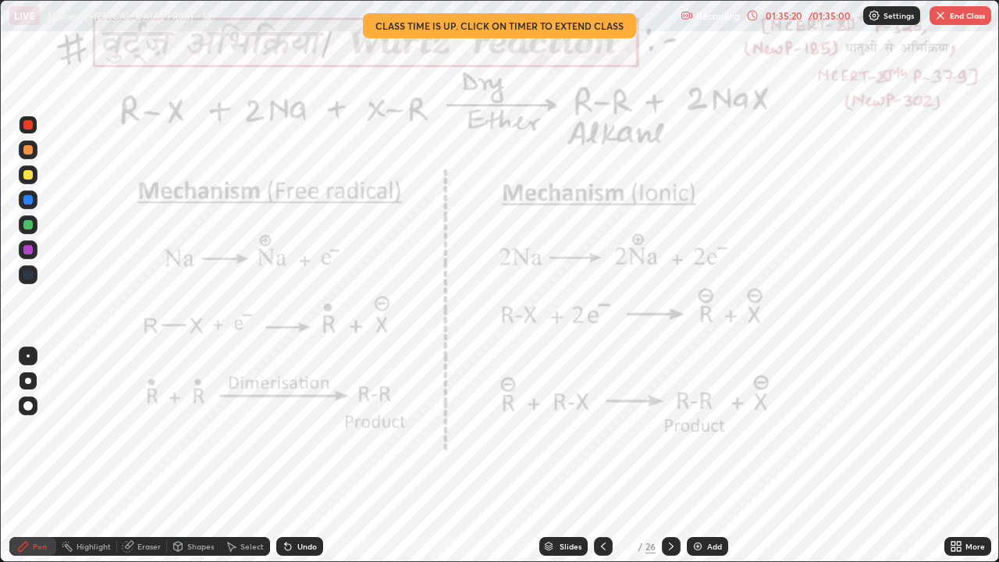
click at [602, 429] on icon at bounding box center [603, 546] width 12 height 12
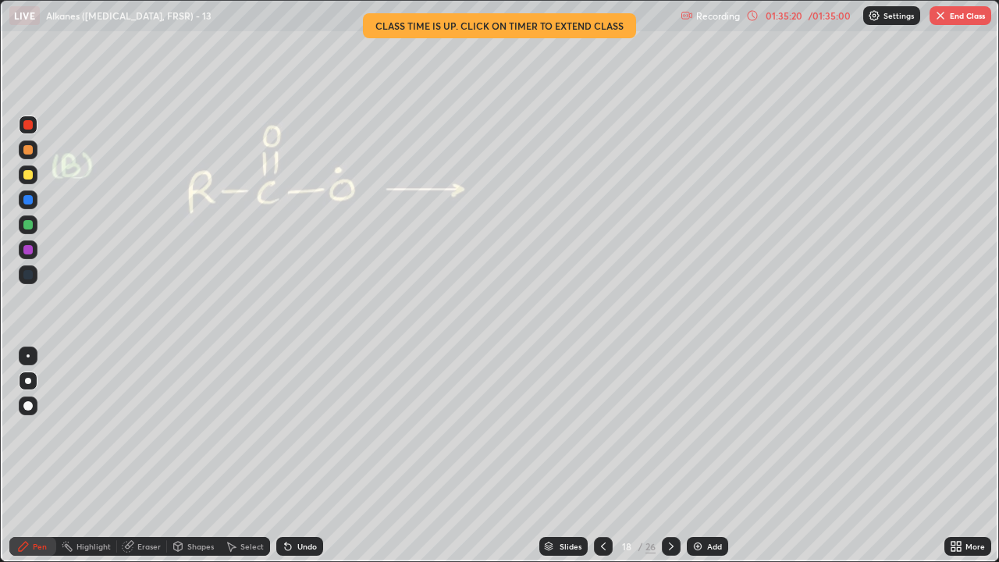
click at [602, 429] on icon at bounding box center [603, 546] width 12 height 12
click at [604, 429] on icon at bounding box center [603, 546] width 12 height 12
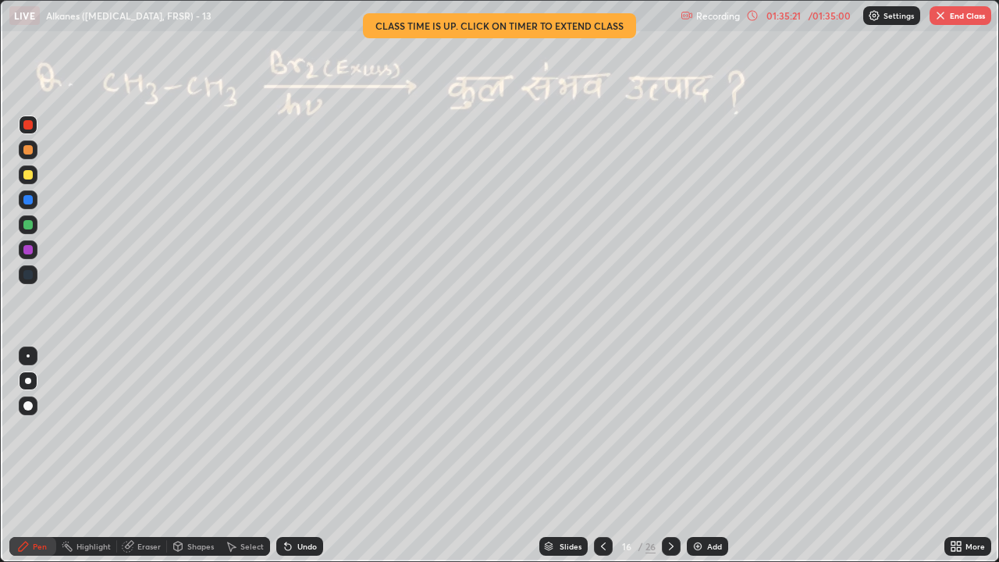
click at [602, 429] on icon at bounding box center [603, 546] width 12 height 12
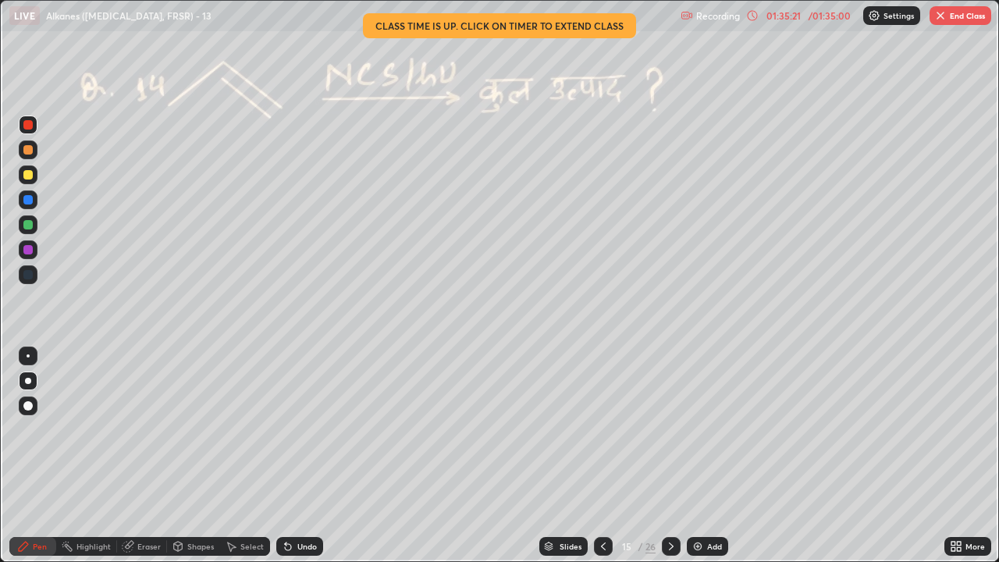
click at [602, 429] on icon at bounding box center [603, 546] width 5 height 8
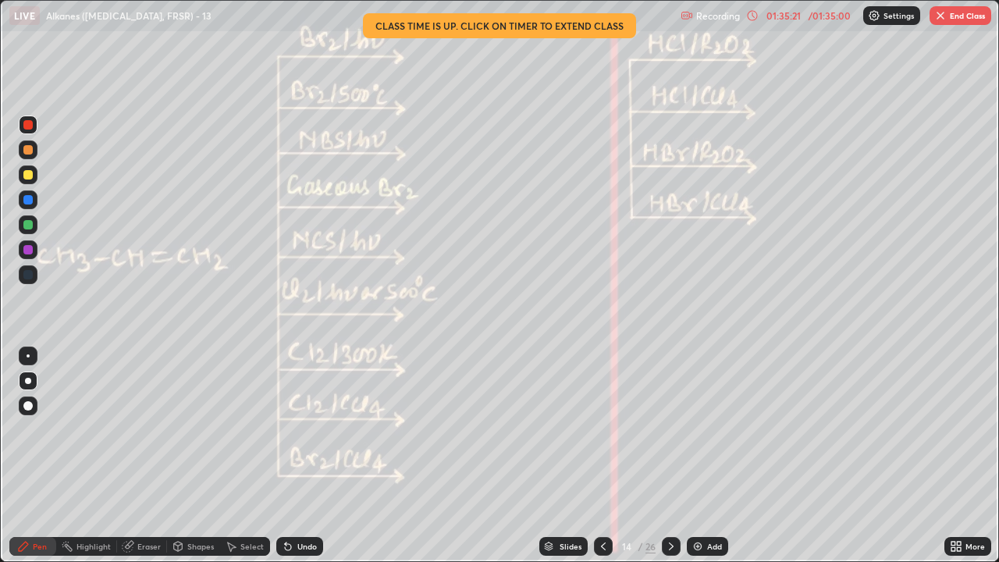
click at [602, 429] on icon at bounding box center [603, 546] width 12 height 12
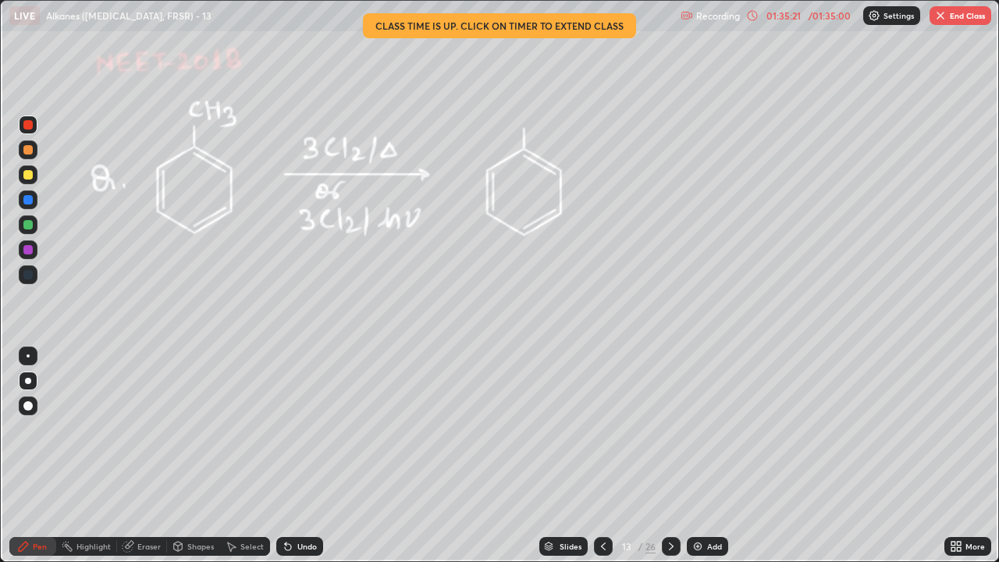
click at [602, 429] on icon at bounding box center [603, 546] width 5 height 8
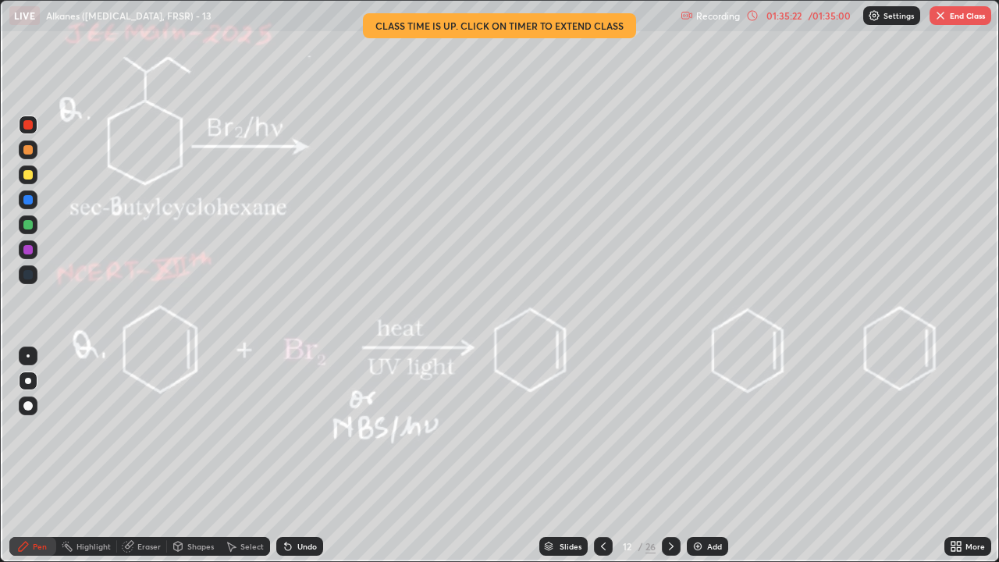
click at [601, 429] on icon at bounding box center [603, 546] width 5 height 8
click at [602, 429] on icon at bounding box center [603, 546] width 12 height 12
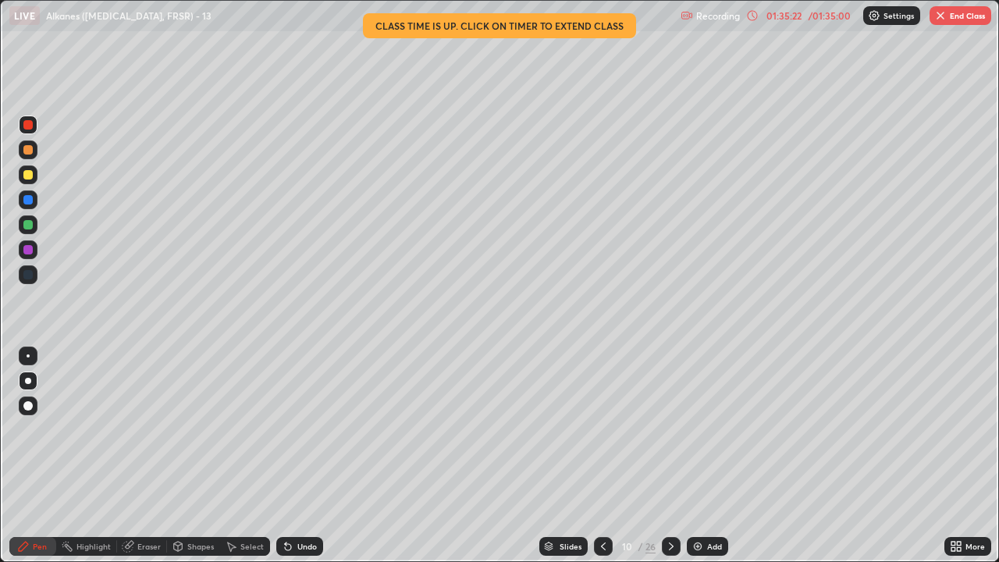
click at [602, 429] on icon at bounding box center [603, 546] width 12 height 12
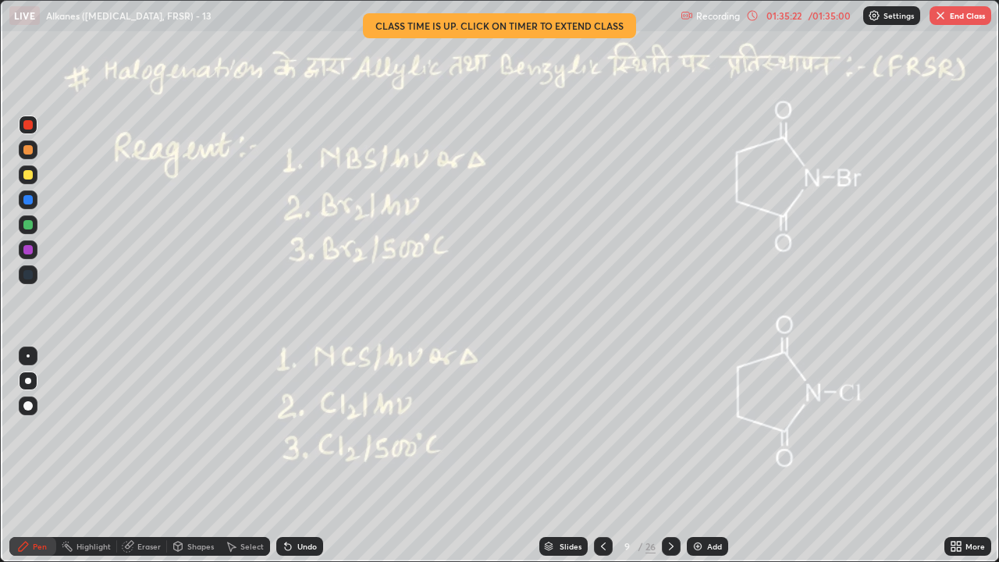
click at [602, 429] on icon at bounding box center [603, 546] width 12 height 12
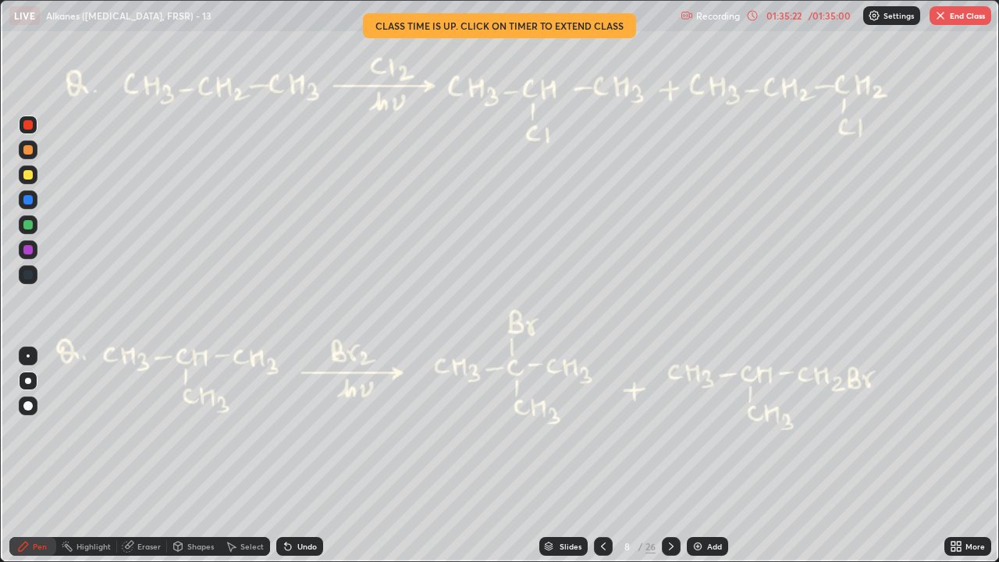
click at [602, 429] on icon at bounding box center [603, 546] width 12 height 12
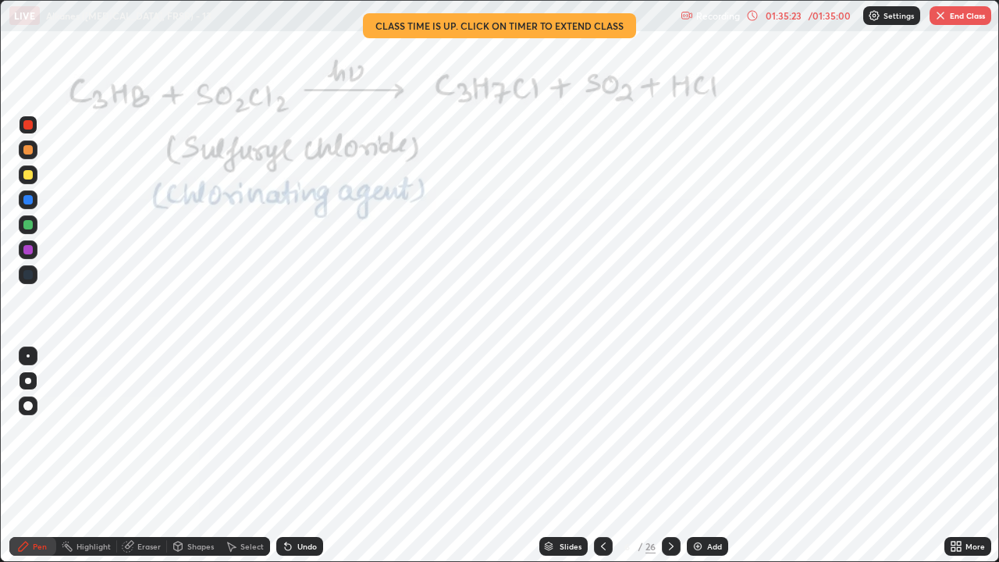
click at [600, 429] on icon at bounding box center [603, 546] width 12 height 12
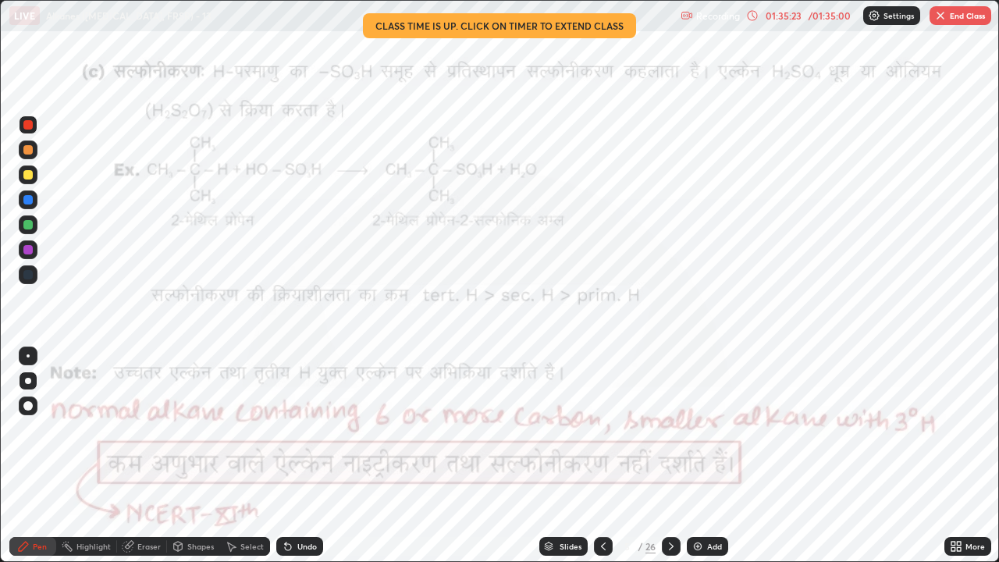
click at [601, 429] on icon at bounding box center [603, 546] width 12 height 12
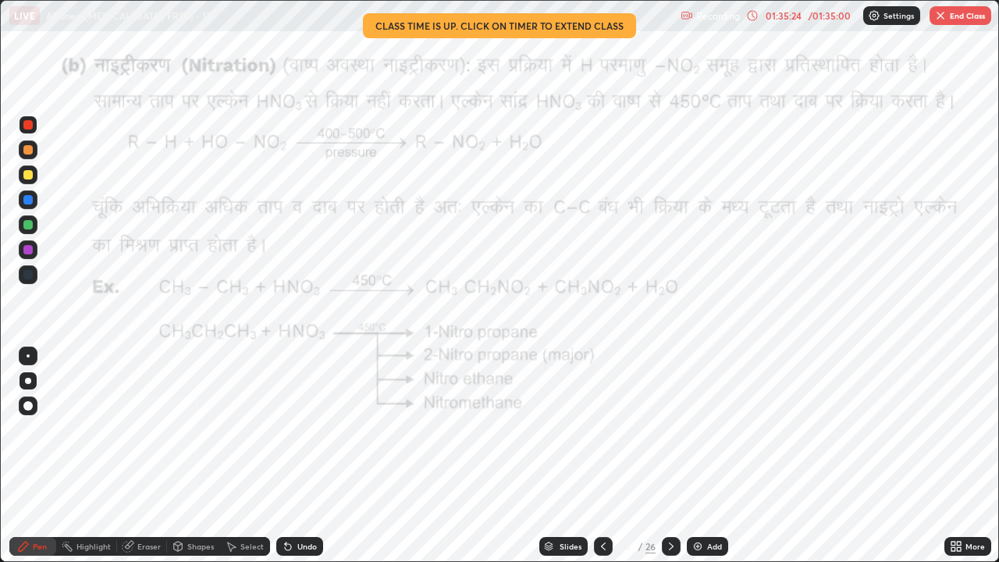
click at [603, 429] on icon at bounding box center [603, 546] width 12 height 12
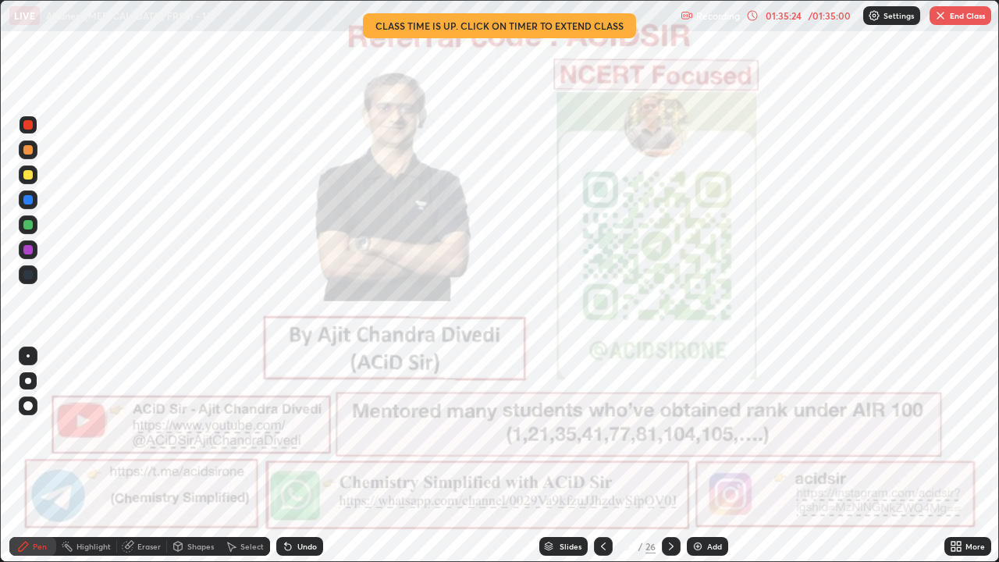
click at [603, 429] on icon at bounding box center [603, 546] width 12 height 12
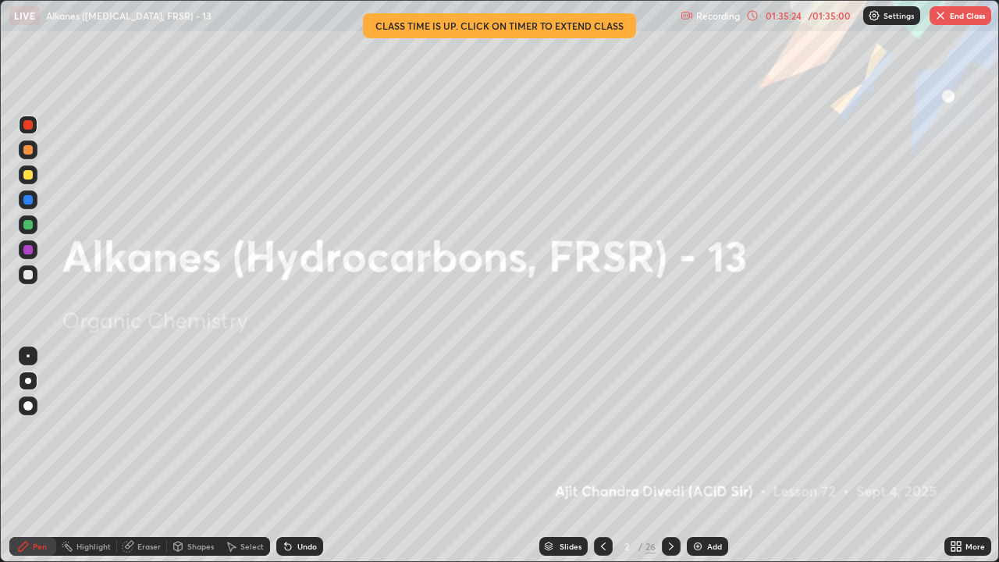
click at [601, 429] on icon at bounding box center [603, 546] width 5 height 8
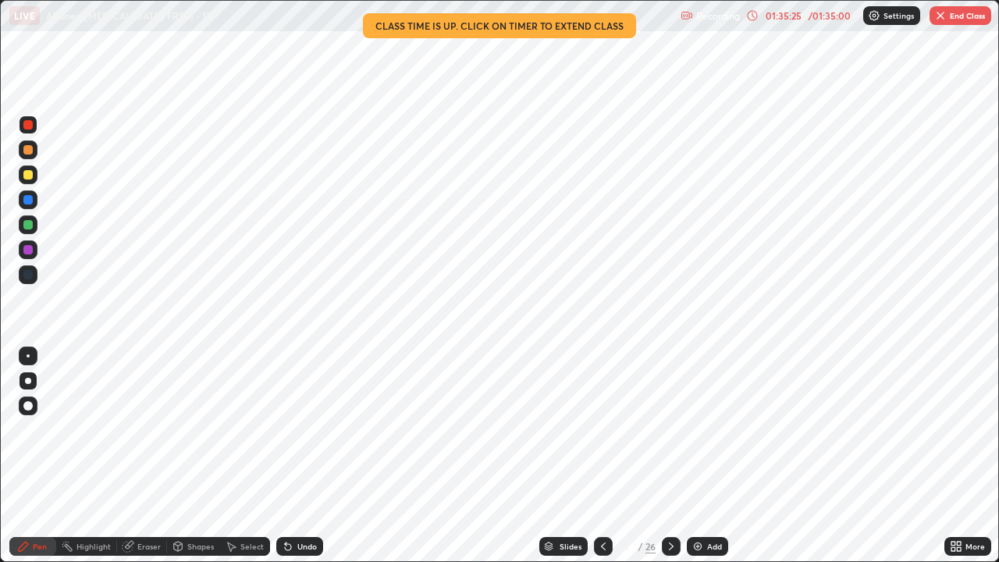
click at [670, 429] on icon at bounding box center [671, 546] width 12 height 12
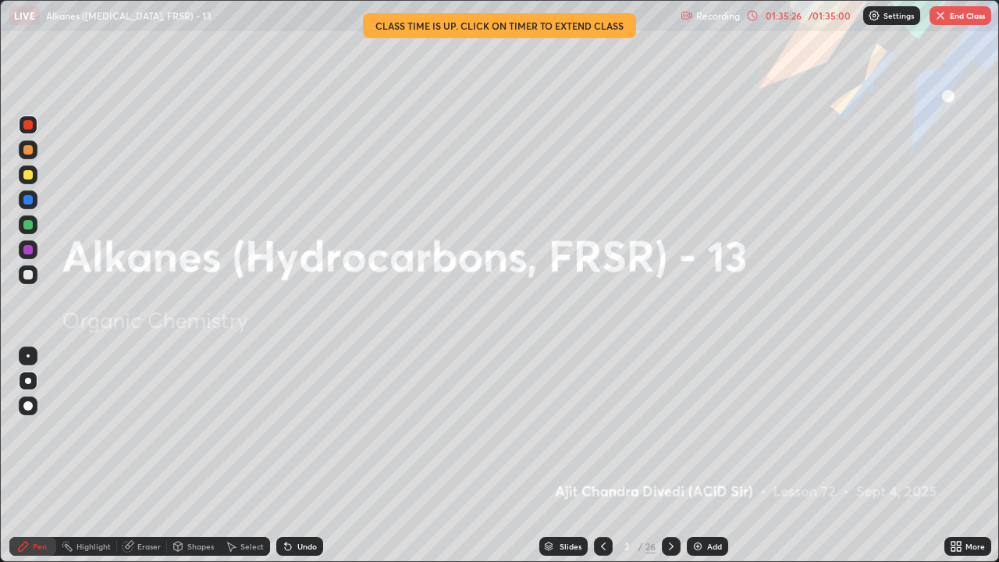
click at [672, 429] on icon at bounding box center [671, 546] width 5 height 8
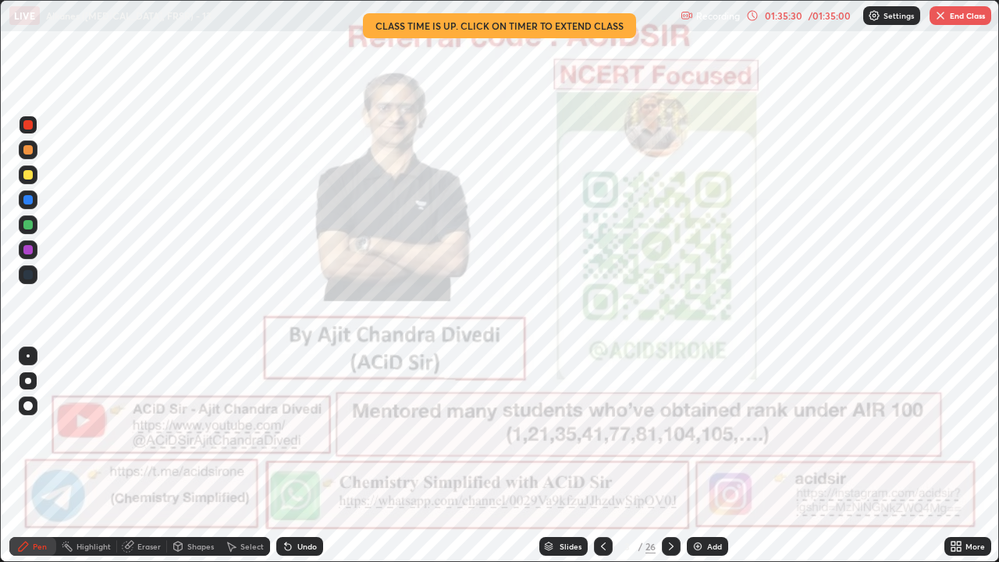
click at [670, 429] on icon at bounding box center [671, 546] width 12 height 12
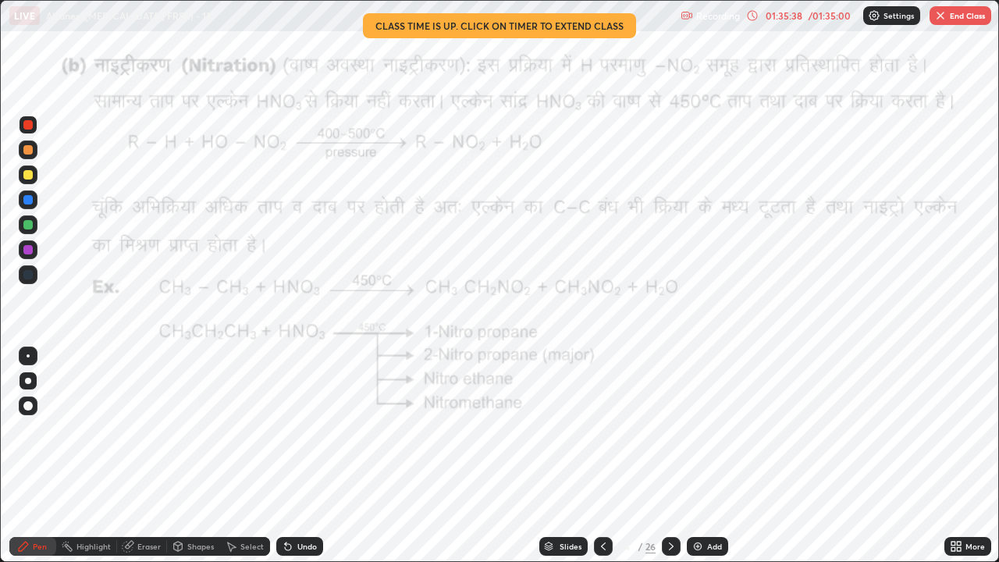
click at [669, 429] on icon at bounding box center [671, 546] width 12 height 12
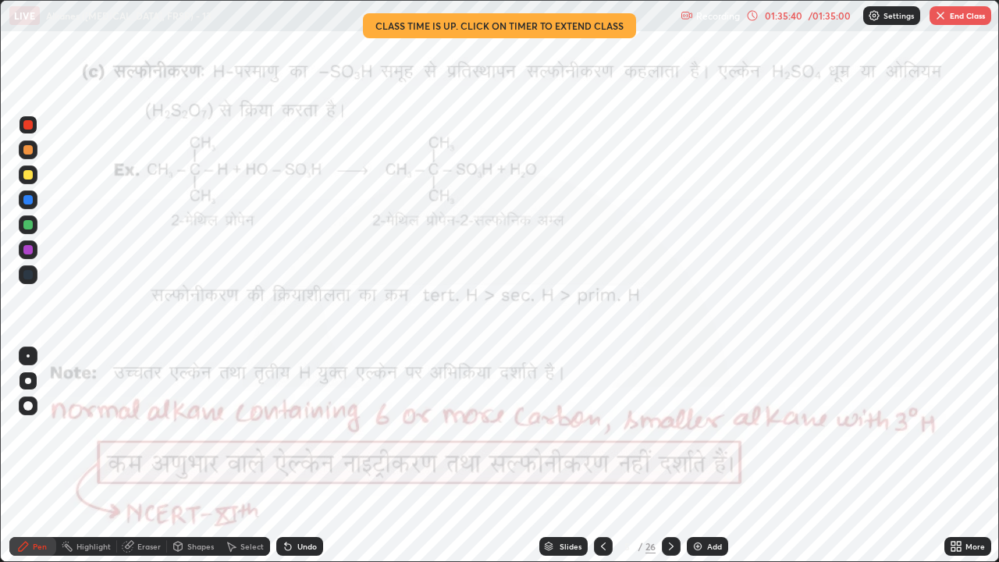
click at [669, 429] on icon at bounding box center [671, 546] width 12 height 12
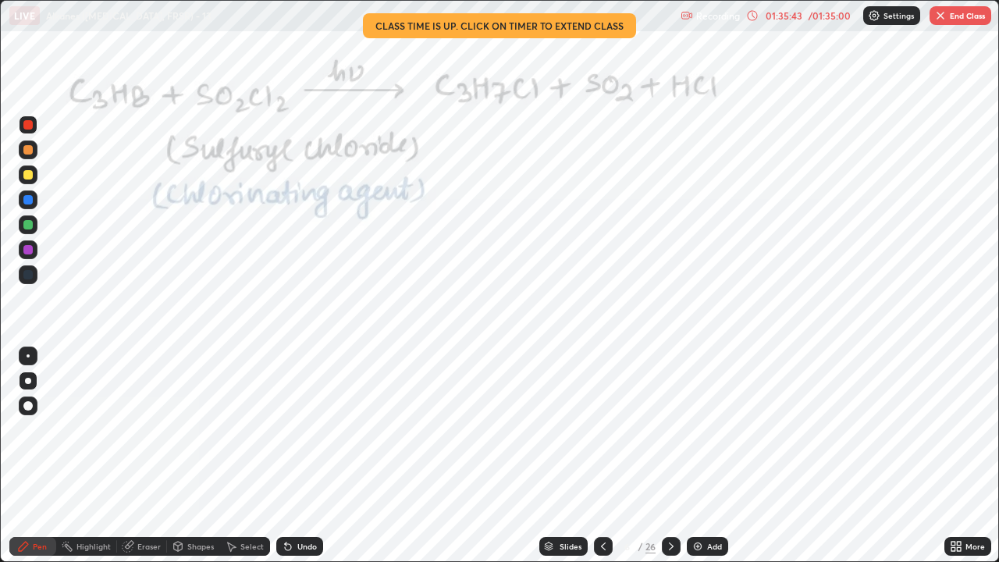
click at [669, 429] on icon at bounding box center [671, 546] width 12 height 12
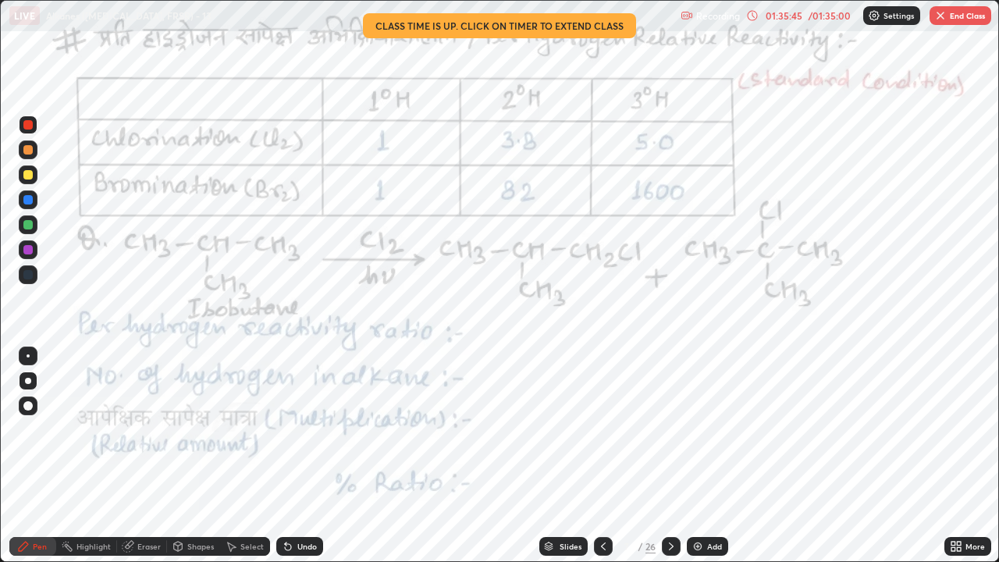
click at [674, 429] on div at bounding box center [671, 546] width 19 height 19
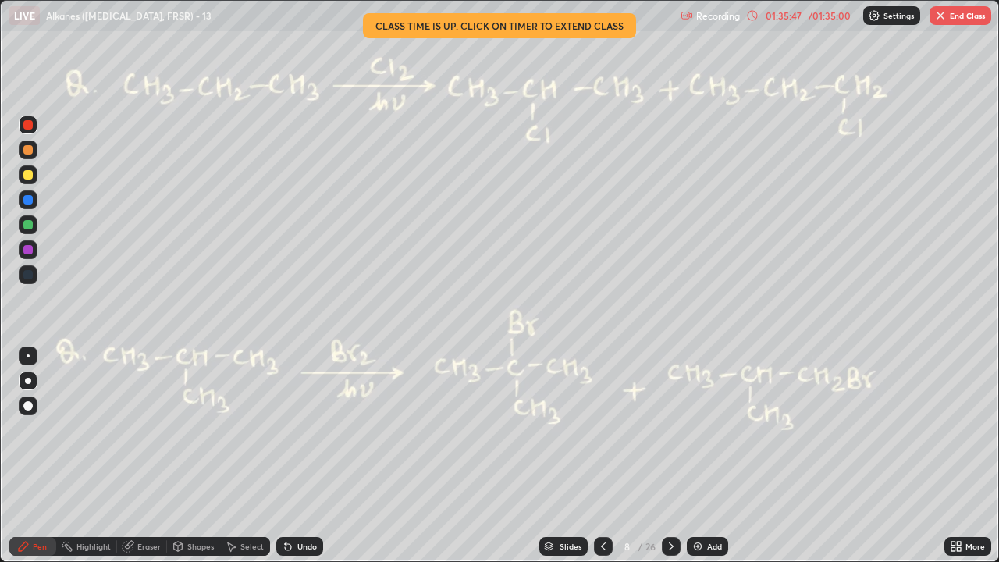
click at [675, 429] on div at bounding box center [671, 546] width 19 height 19
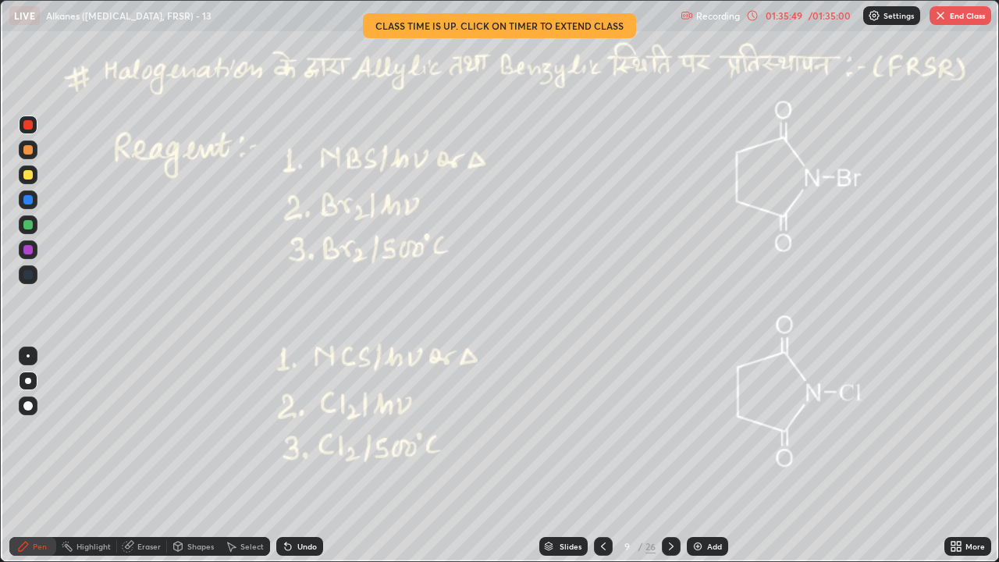
click at [676, 429] on div at bounding box center [671, 546] width 19 height 31
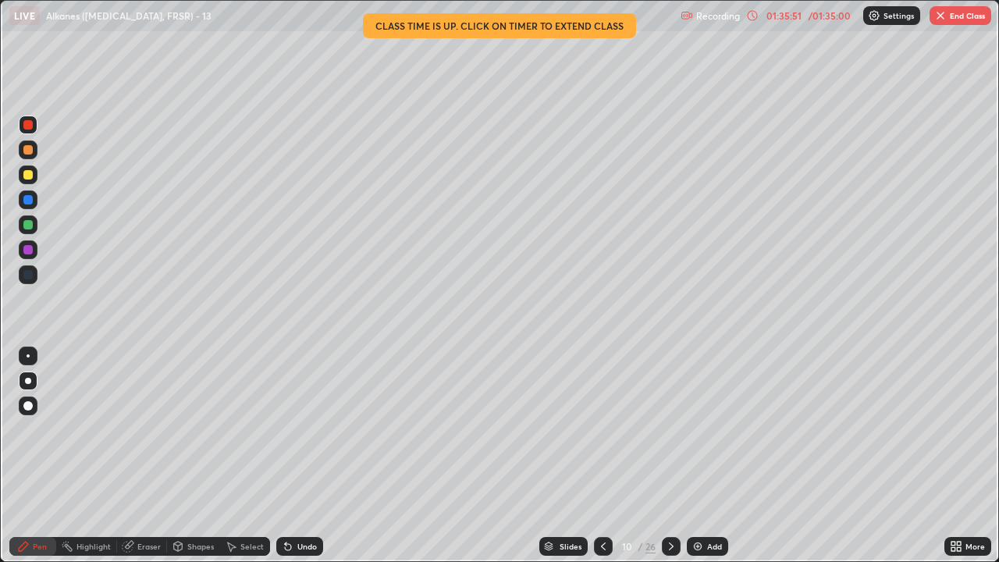
click at [676, 429] on div at bounding box center [671, 546] width 19 height 31
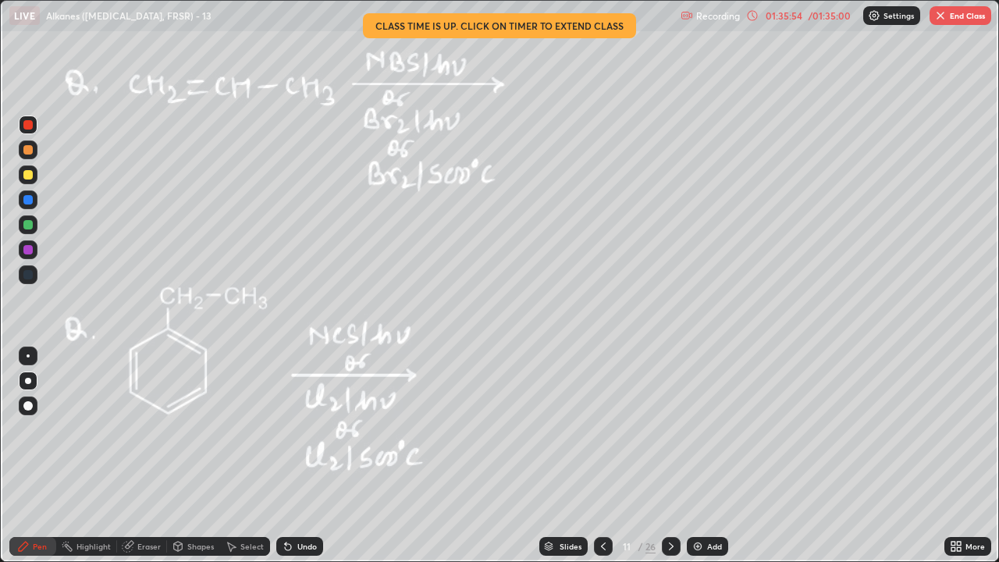
click at [678, 429] on div at bounding box center [671, 546] width 19 height 31
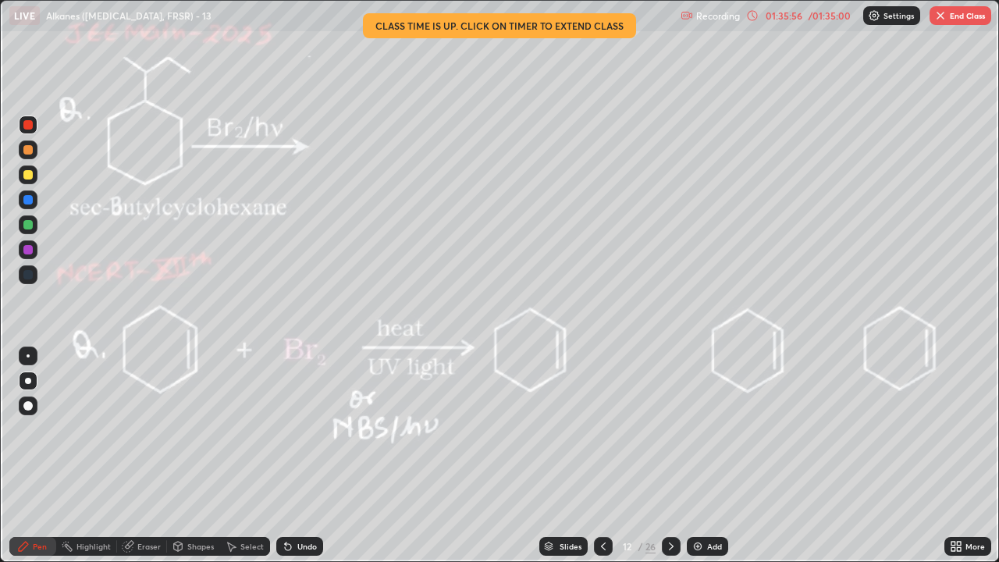
click at [678, 429] on div at bounding box center [671, 546] width 19 height 31
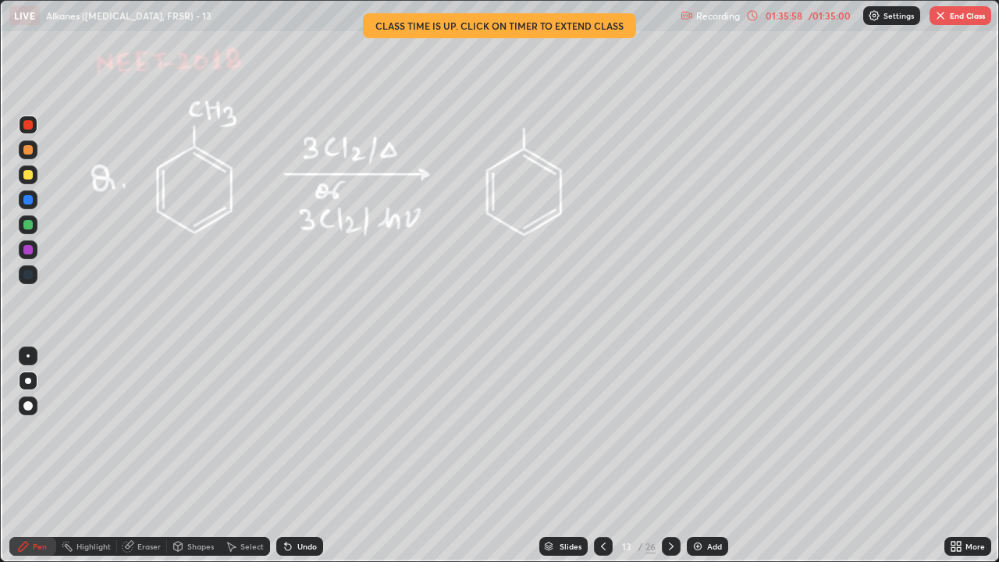
click at [678, 429] on div at bounding box center [671, 546] width 19 height 31
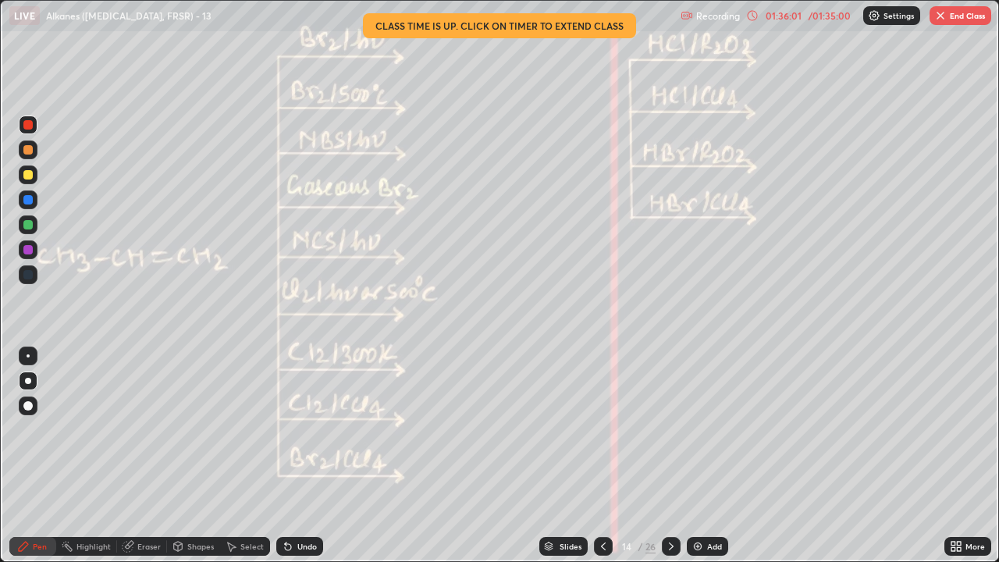
click at [679, 429] on div at bounding box center [671, 546] width 19 height 31
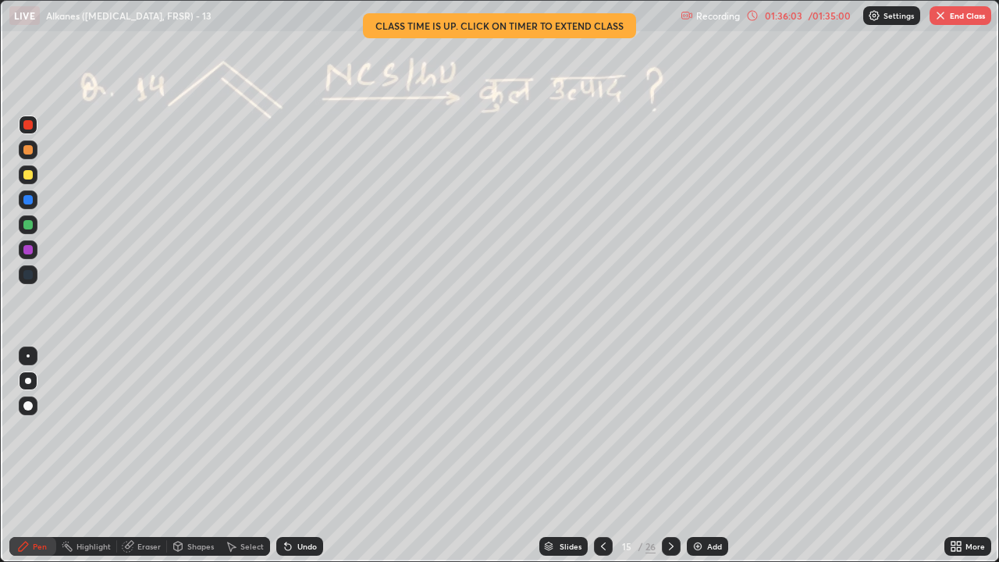
click at [676, 429] on div at bounding box center [671, 546] width 19 height 31
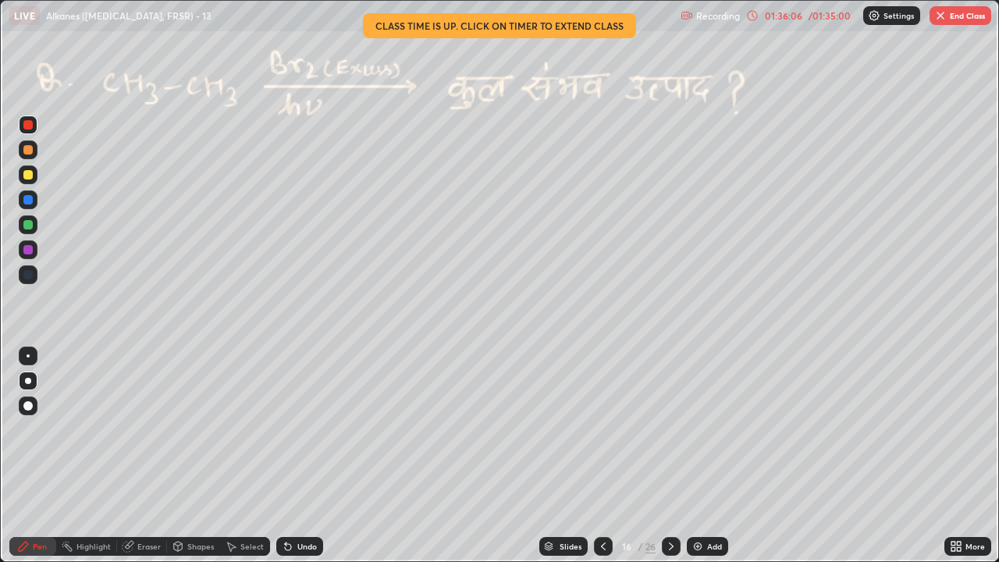
click at [676, 429] on div at bounding box center [671, 546] width 19 height 31
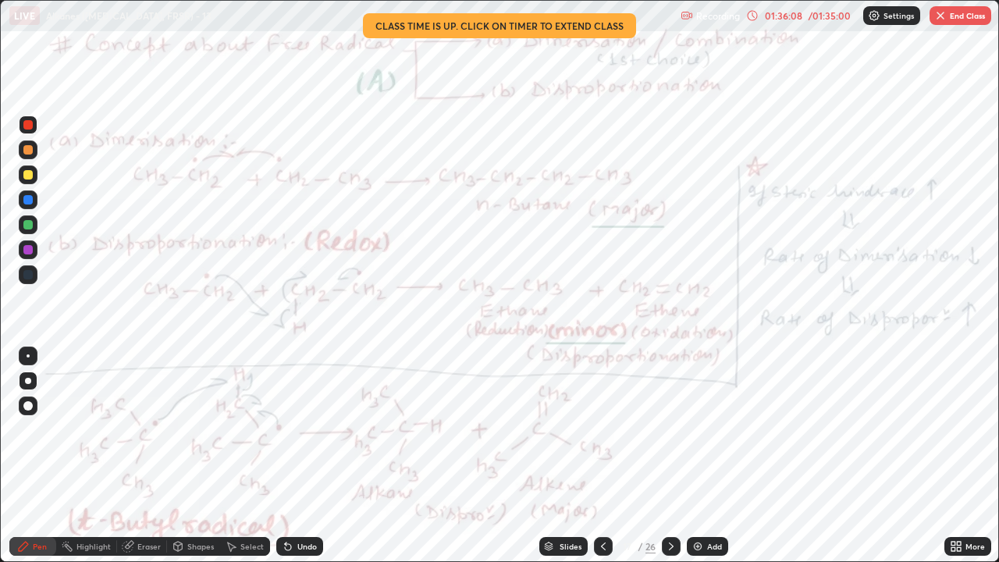
click at [677, 429] on div at bounding box center [671, 546] width 19 height 31
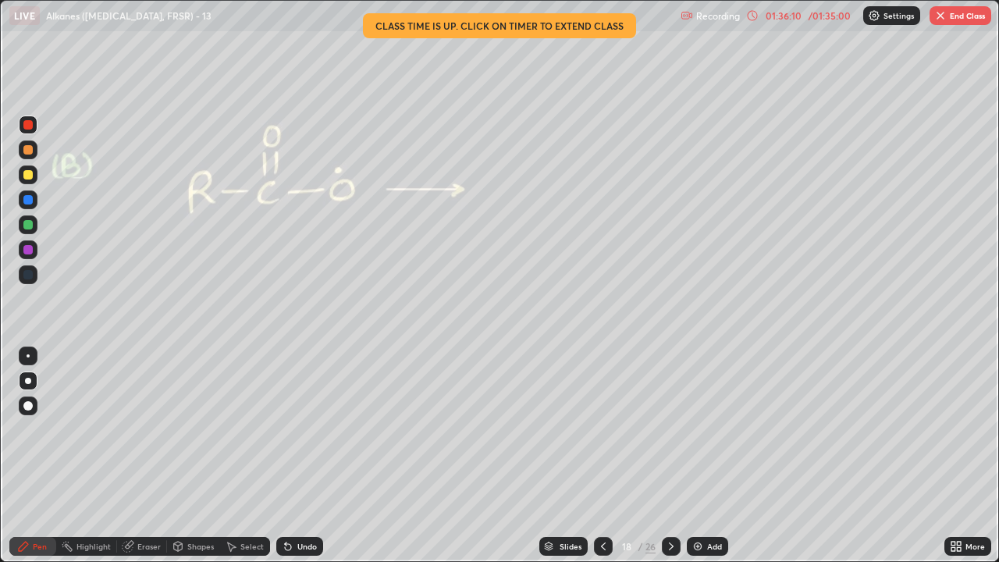
click at [676, 429] on div at bounding box center [671, 546] width 19 height 31
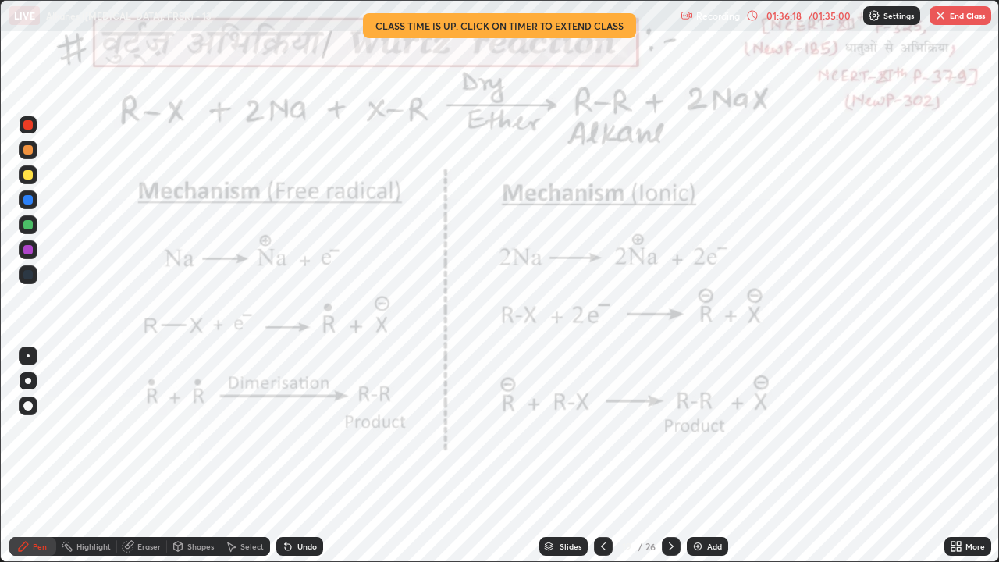
click at [603, 429] on icon at bounding box center [603, 546] width 12 height 12
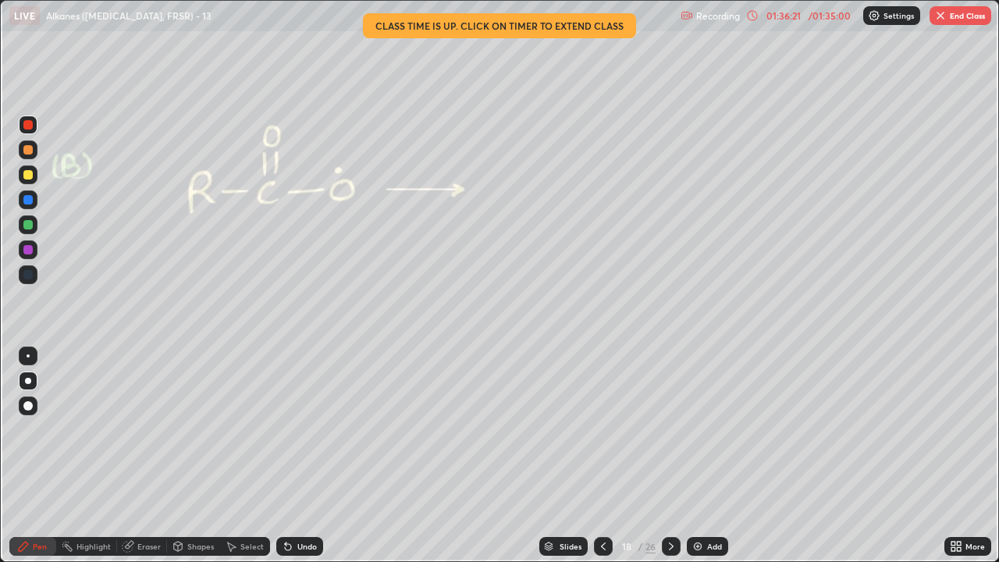
click at [670, 429] on icon at bounding box center [671, 546] width 12 height 12
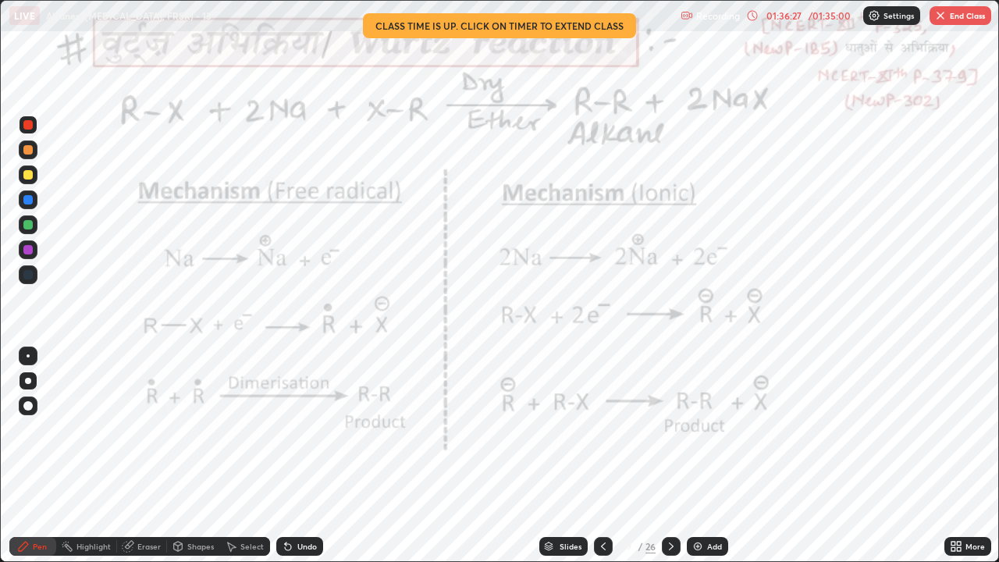
click at [669, 429] on div at bounding box center [671, 546] width 19 height 31
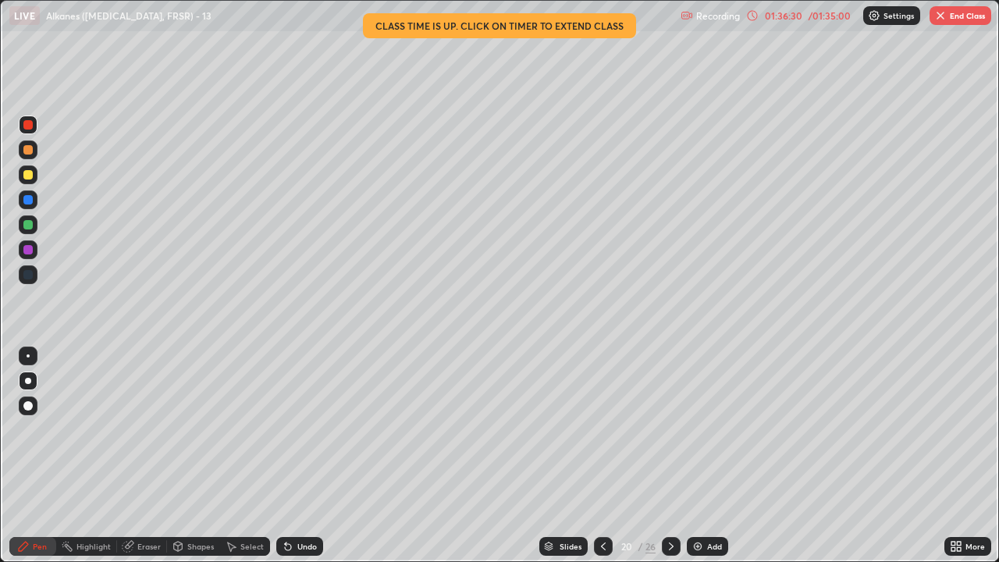
click at [670, 429] on div at bounding box center [671, 546] width 19 height 19
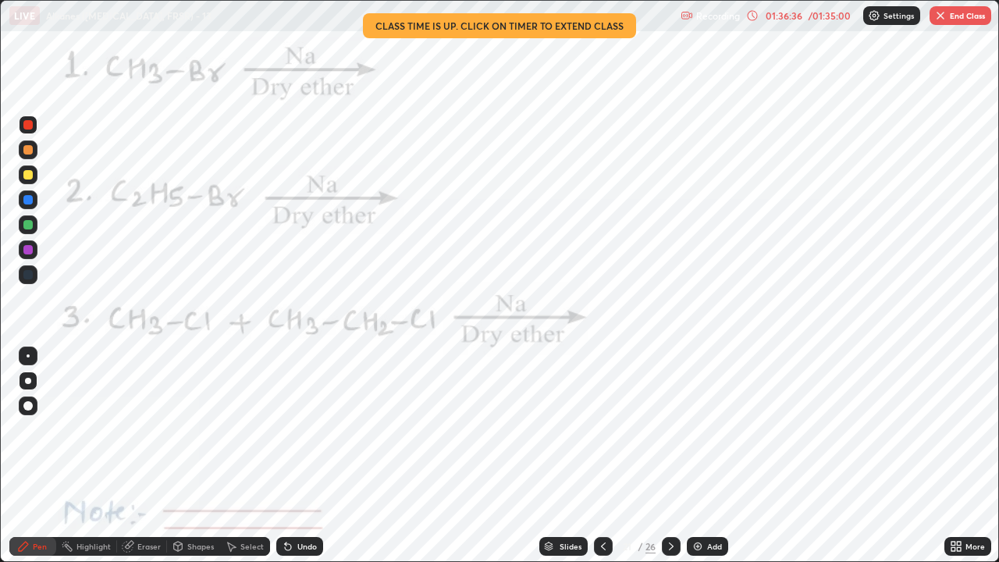
click at [602, 429] on icon at bounding box center [603, 546] width 12 height 12
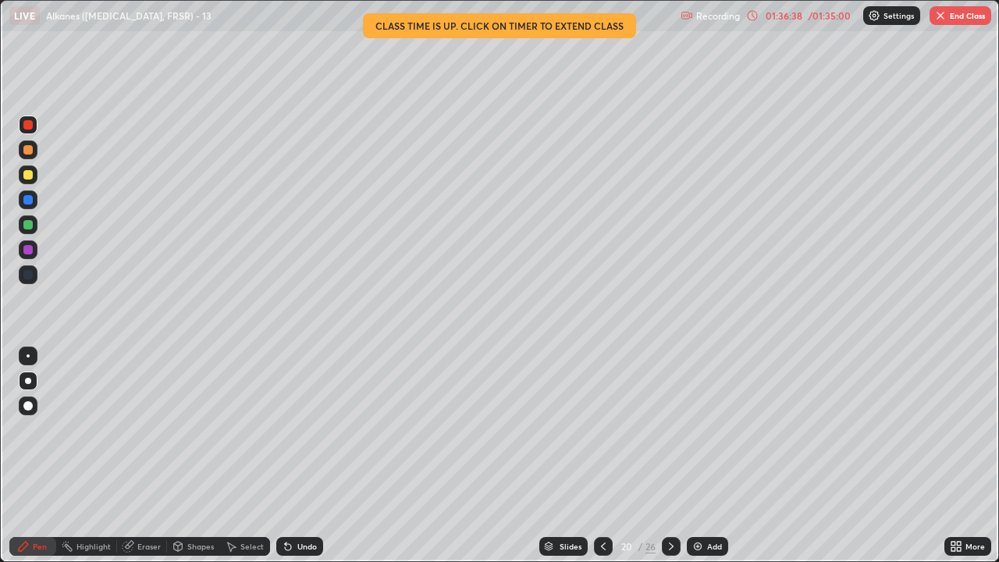
click at [650, 429] on div "26" at bounding box center [650, 546] width 10 height 14
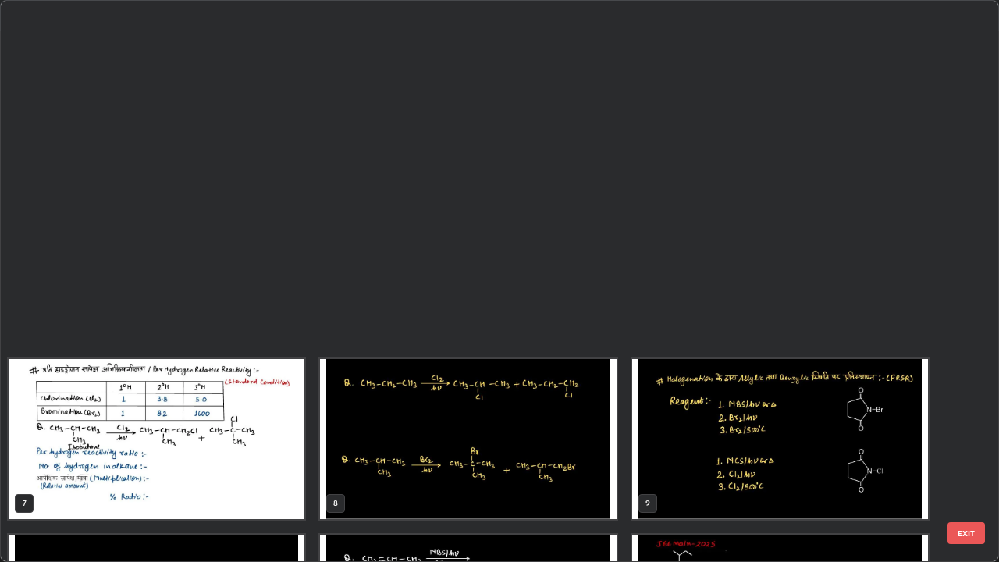
scroll to position [555, 989]
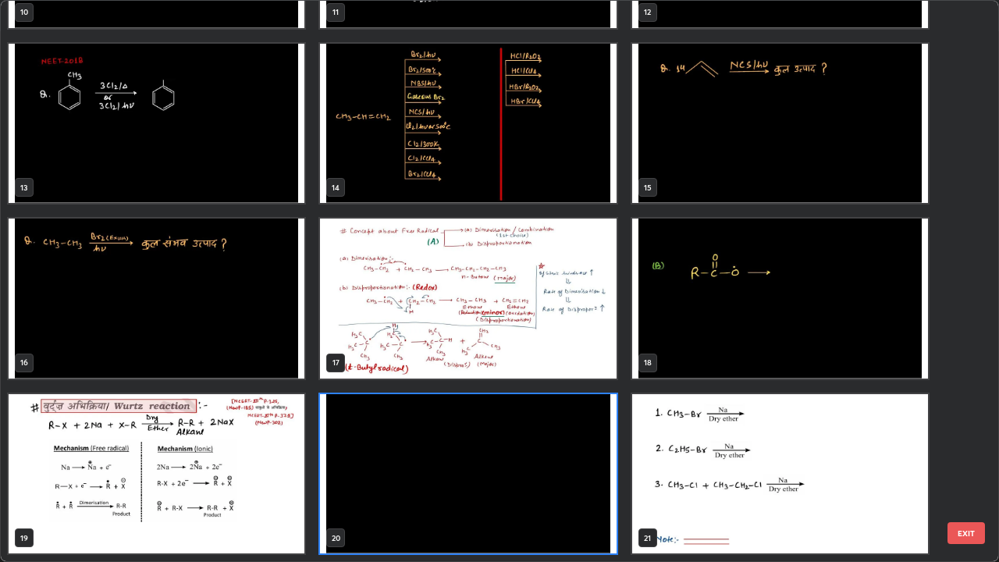
click at [707, 429] on img "grid" at bounding box center [780, 474] width 296 height 160
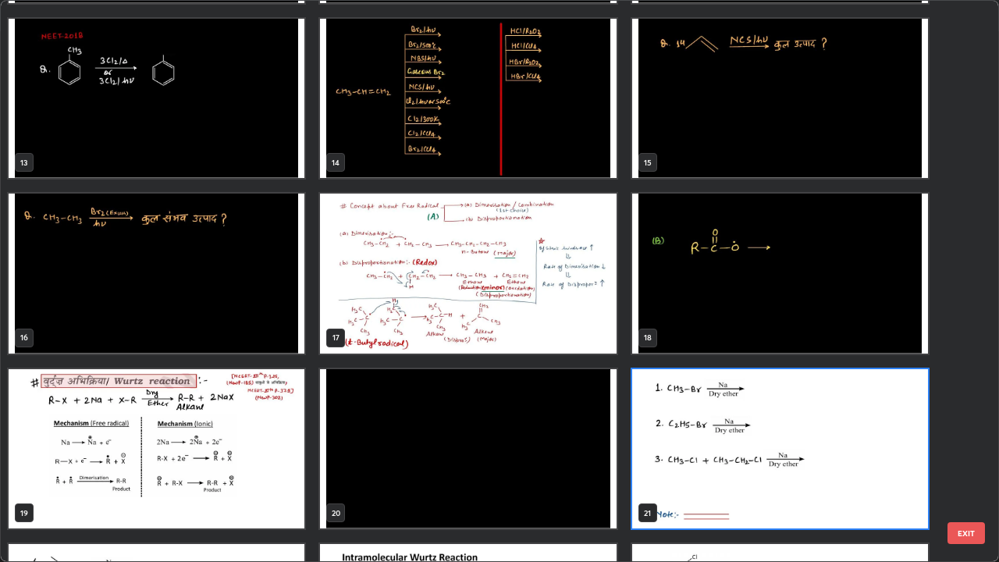
scroll to position [673, 0]
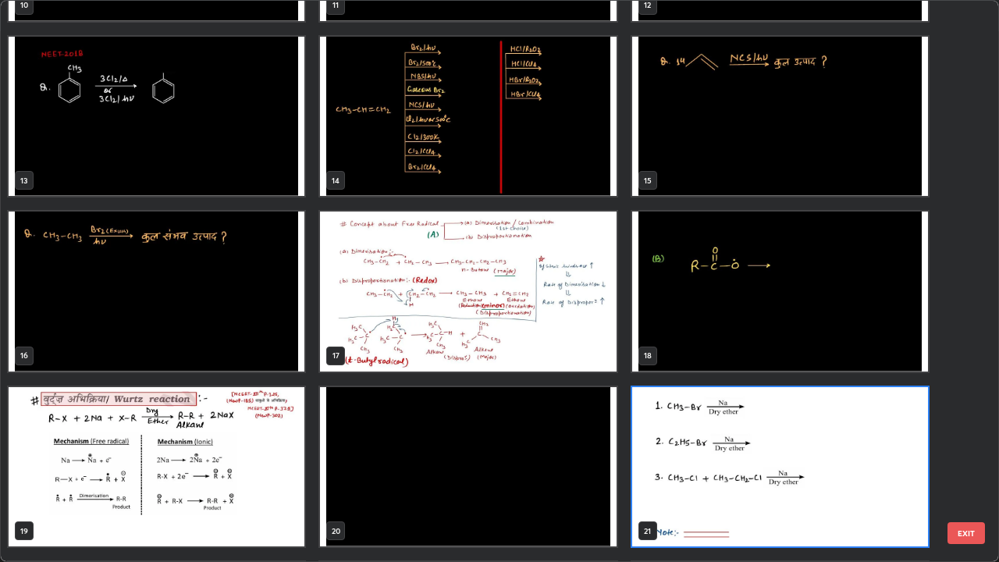
click at [809, 429] on img "grid" at bounding box center [780, 467] width 296 height 160
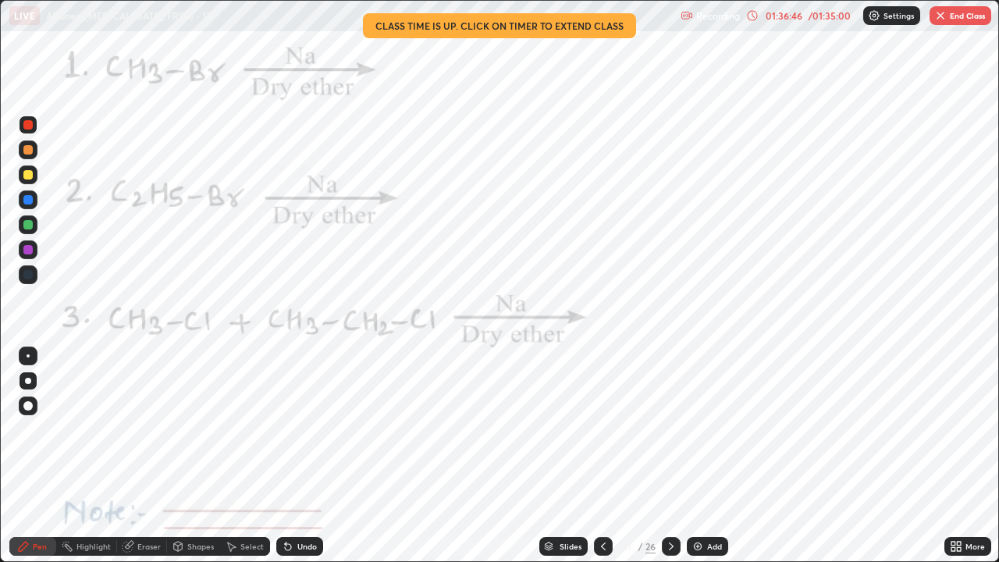
click at [669, 429] on div at bounding box center [671, 546] width 19 height 19
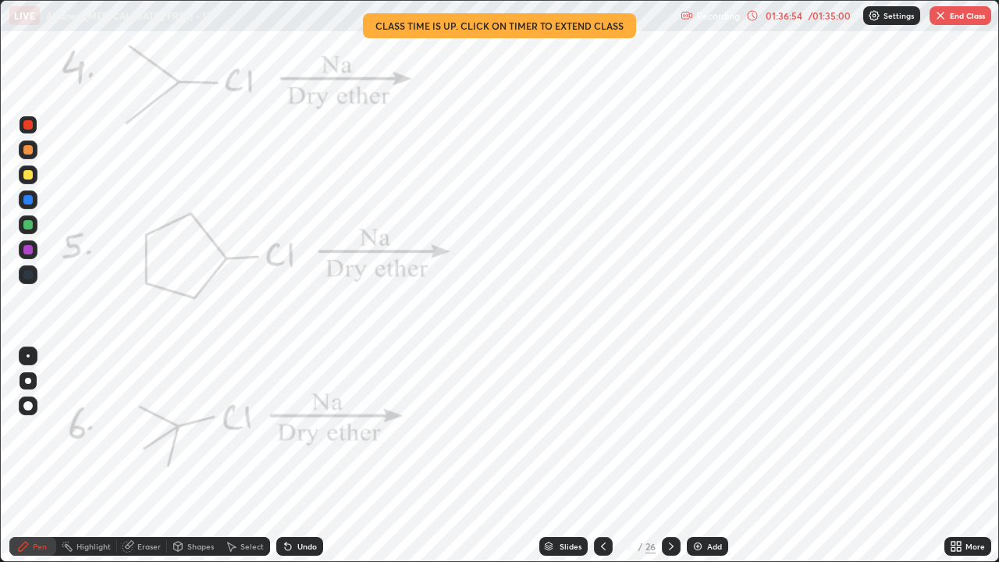
click at [669, 429] on icon at bounding box center [671, 546] width 12 height 12
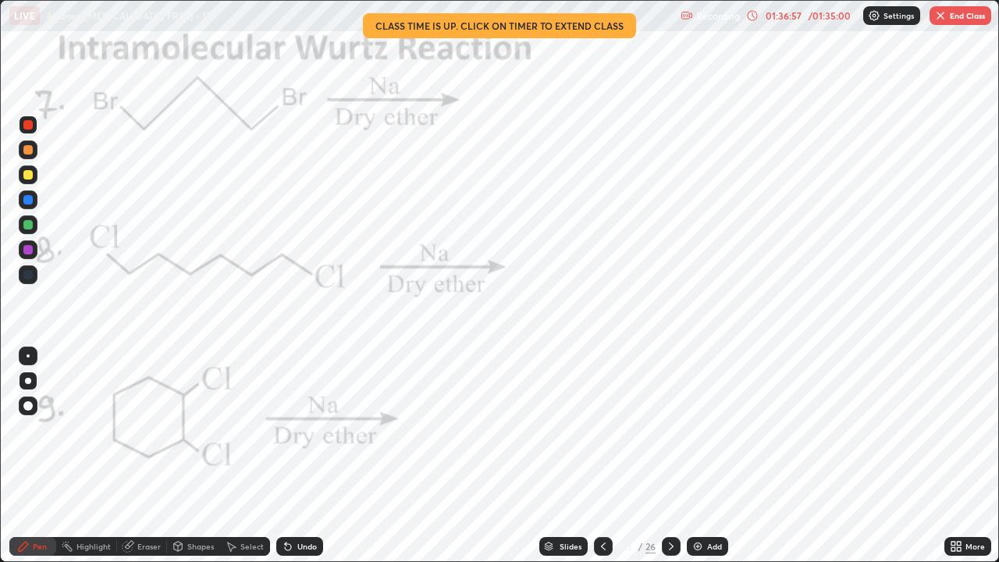
click at [669, 429] on icon at bounding box center [671, 546] width 12 height 12
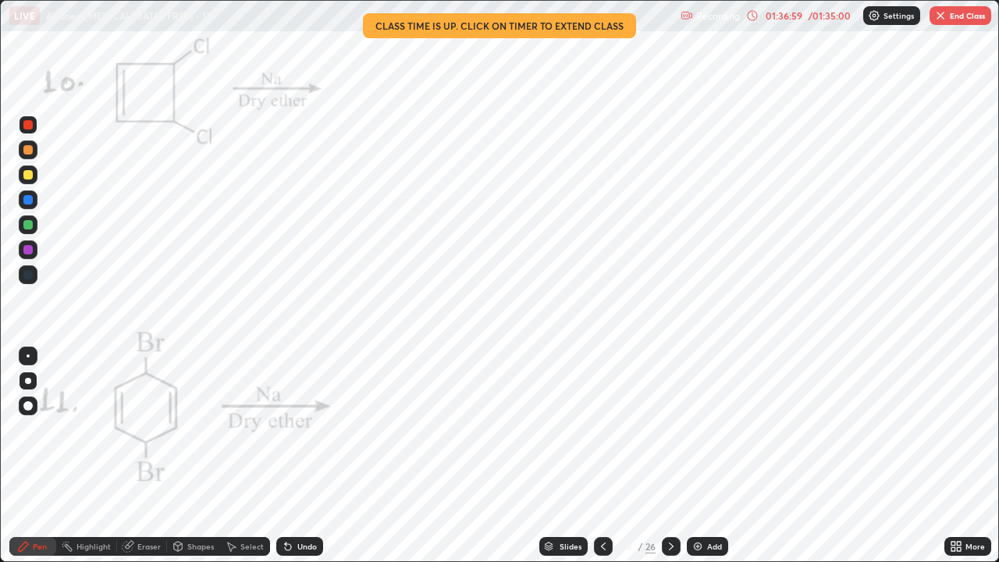
click at [671, 429] on icon at bounding box center [671, 546] width 5 height 8
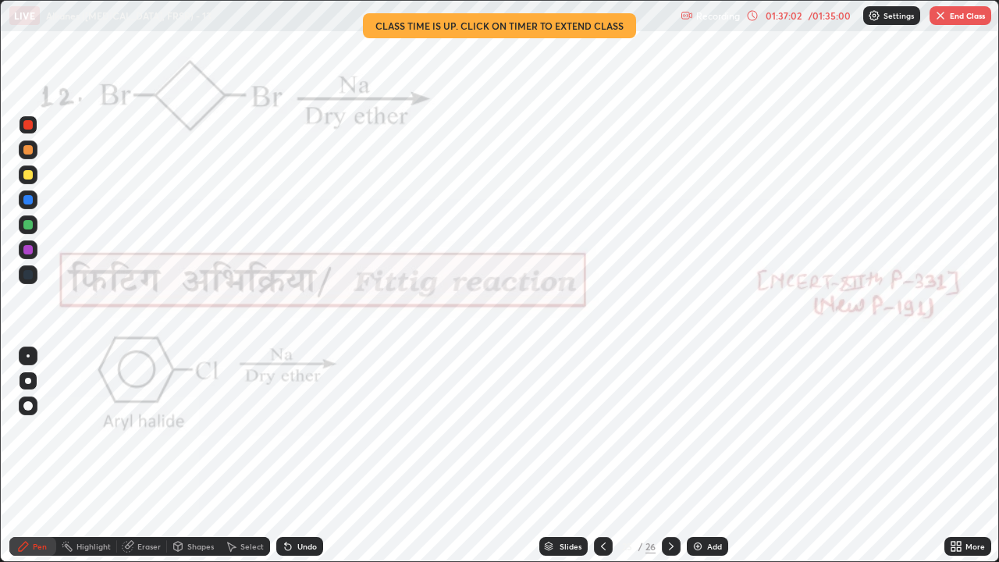
click at [671, 429] on icon at bounding box center [671, 546] width 12 height 12
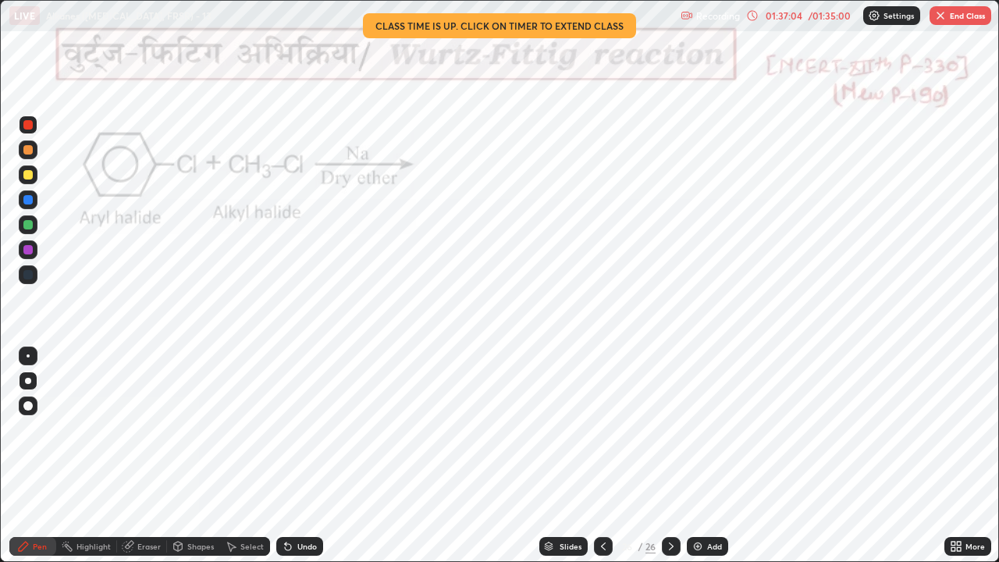
click at [668, 429] on div at bounding box center [671, 546] width 19 height 19
click at [669, 429] on icon at bounding box center [671, 546] width 12 height 12
click at [956, 16] on button "End Class" at bounding box center [960, 15] width 62 height 19
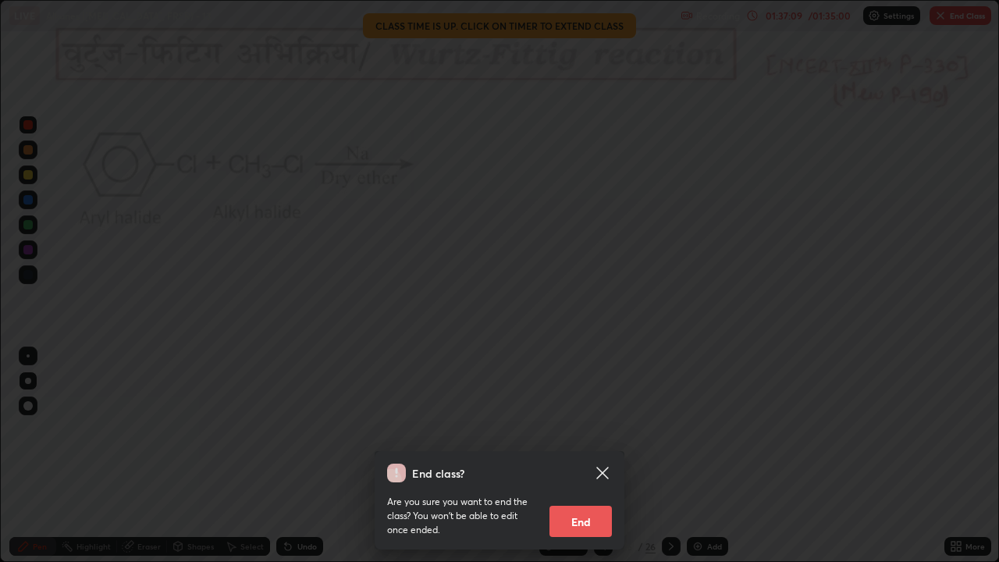
click at [567, 429] on button "End" at bounding box center [580, 521] width 62 height 31
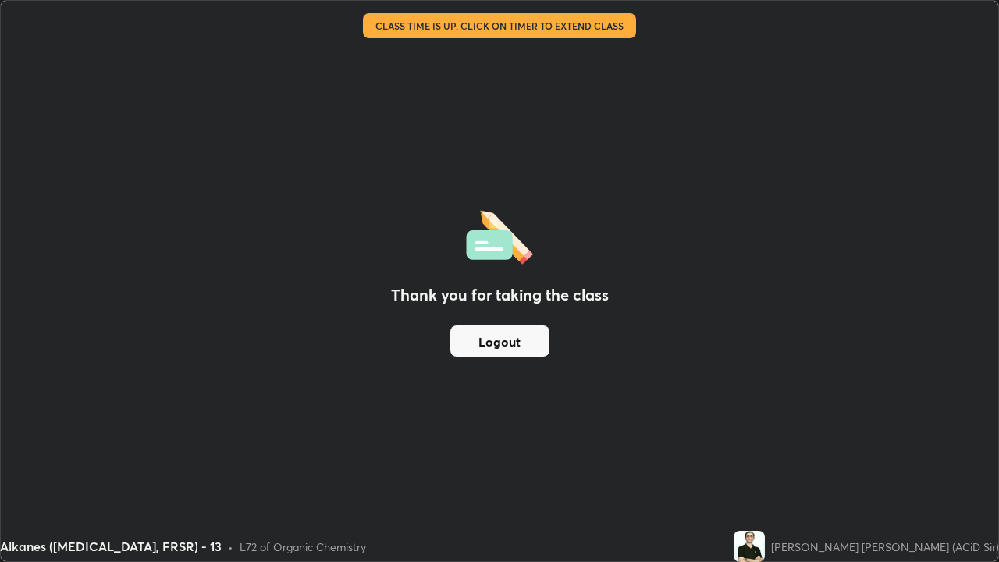
click at [501, 336] on button "Logout" at bounding box center [499, 340] width 99 height 31
